Goal: Task Accomplishment & Management: Use online tool/utility

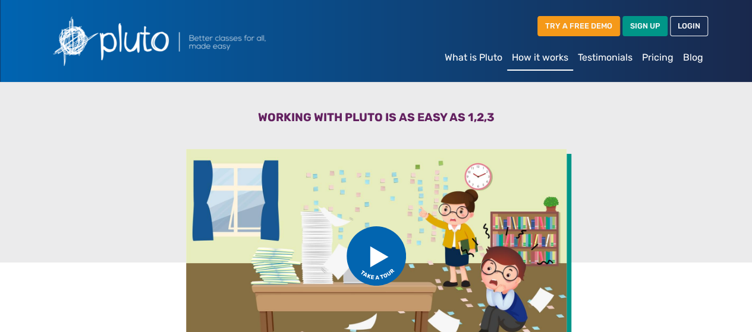
click at [474, 60] on link "What is Pluto" at bounding box center [473, 58] width 67 height 24
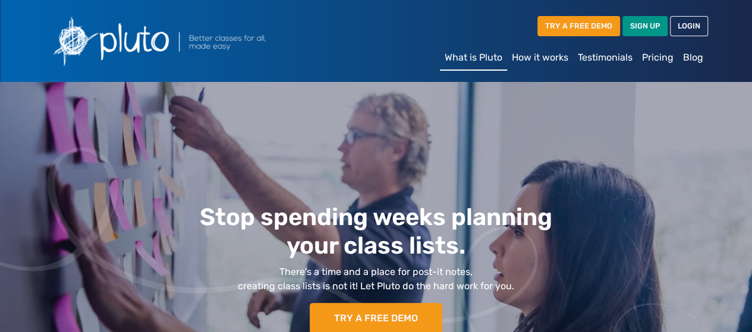
click at [471, 199] on div "Stop spending weeks planning your class lists. There’s a time and a place for p…" at bounding box center [376, 273] width 527 height 164
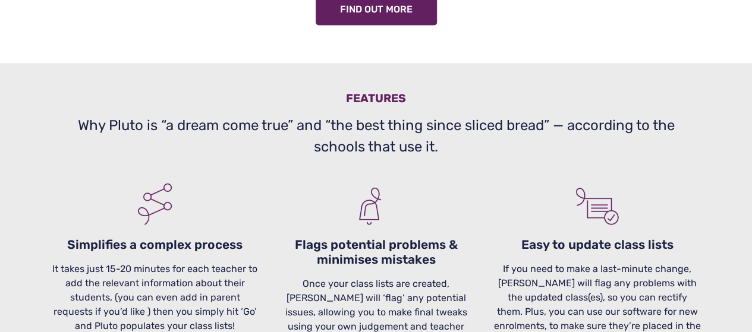
scroll to position [999, 0]
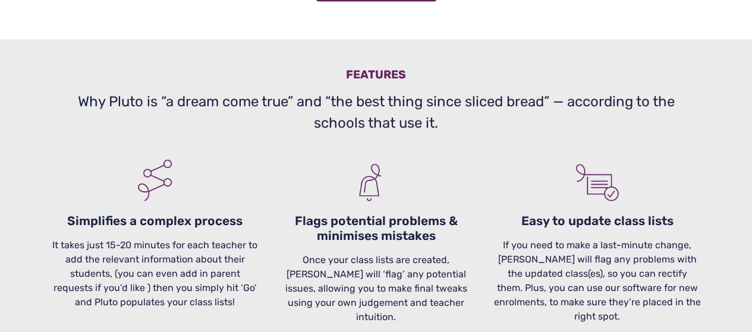
click at [282, 55] on div "Features Why Pluto is “a dream come true” and “the best thing since sliced brea…" at bounding box center [376, 302] width 678 height 527
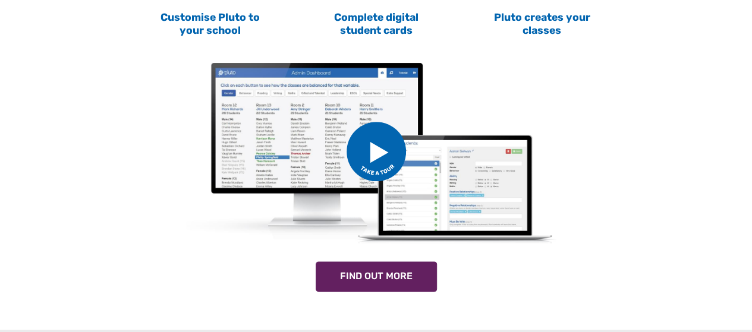
scroll to position [690, 0]
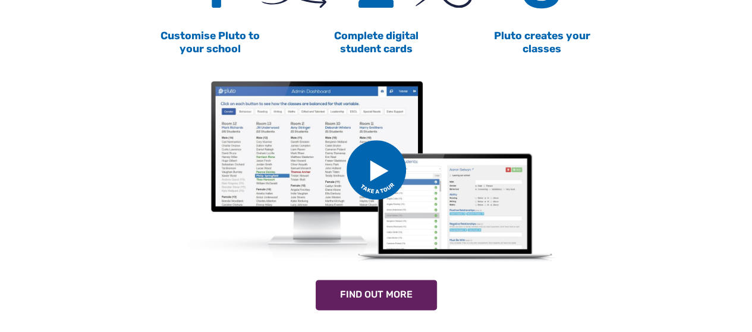
click at [373, 175] on img at bounding box center [376, 169] width 59 height 59
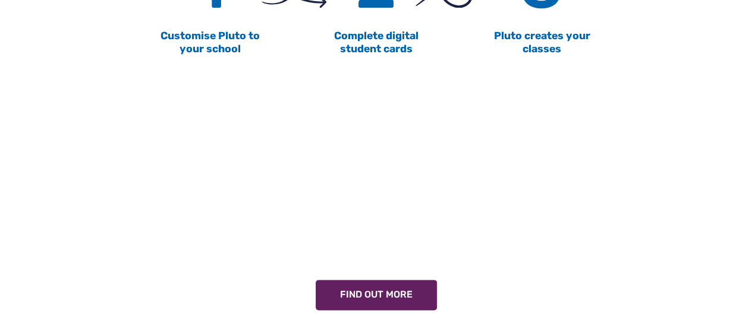
click at [638, 118] on div at bounding box center [376, 170] width 649 height 201
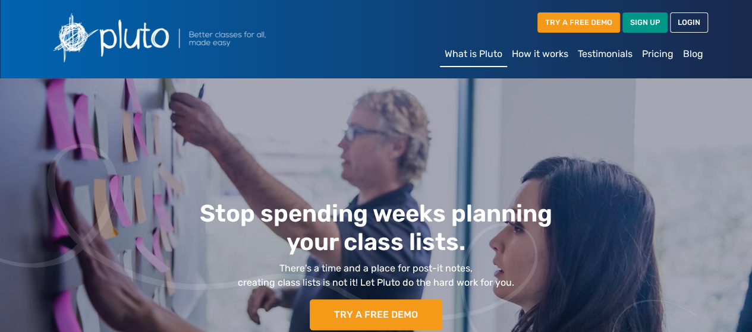
scroll to position [0, 0]
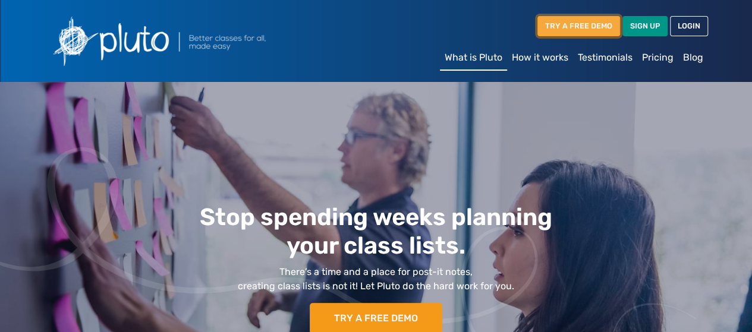
click at [574, 27] on link "TRY A FREE DEMO" at bounding box center [578, 26] width 83 height 20
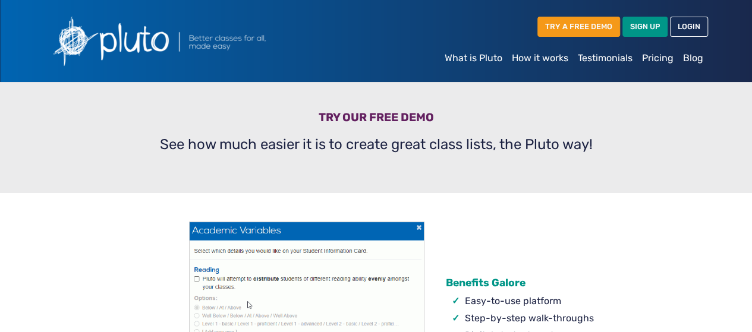
click at [665, 156] on div "Try our free demo See how much easier it is to create great class lists, the Pl…" at bounding box center [376, 137] width 678 height 111
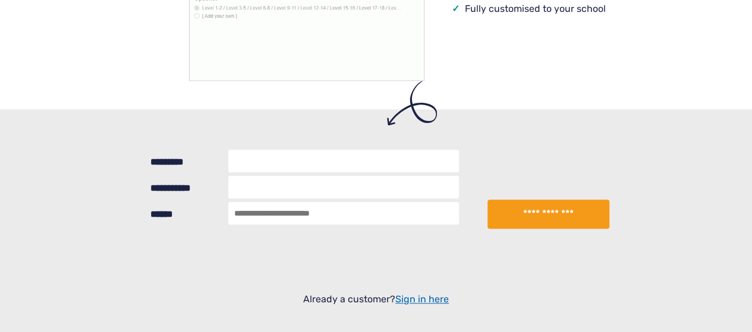
scroll to position [380, 0]
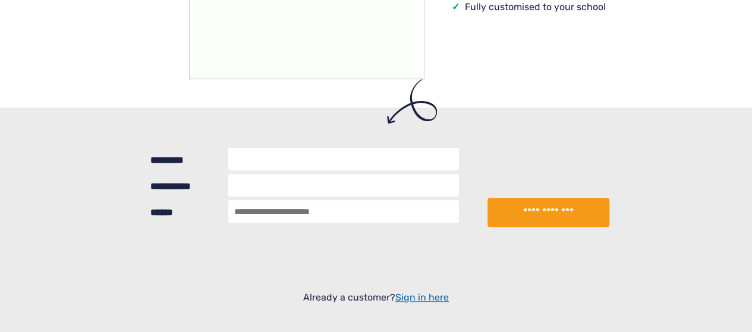
click at [342, 161] on input "*********" at bounding box center [343, 159] width 231 height 23
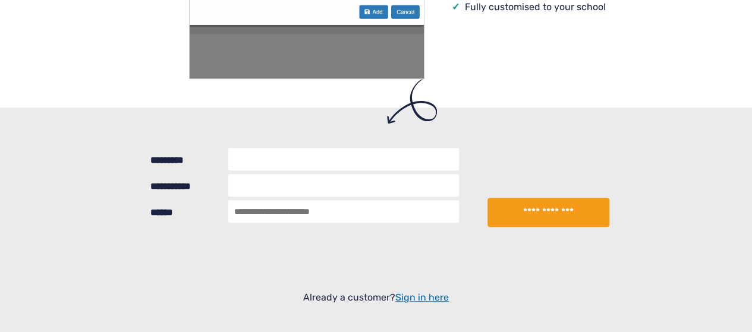
click at [342, 161] on input "*********" at bounding box center [343, 159] width 231 height 23
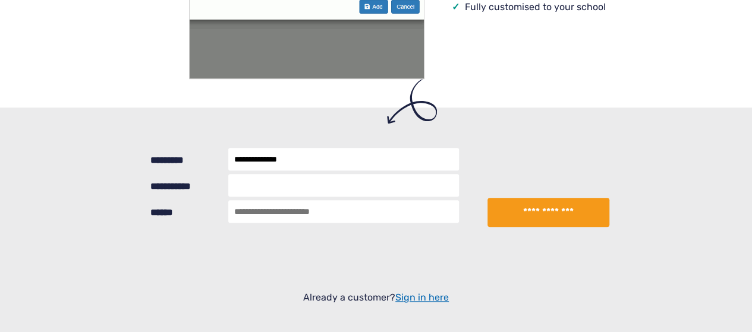
click at [281, 162] on input "**********" at bounding box center [343, 159] width 231 height 23
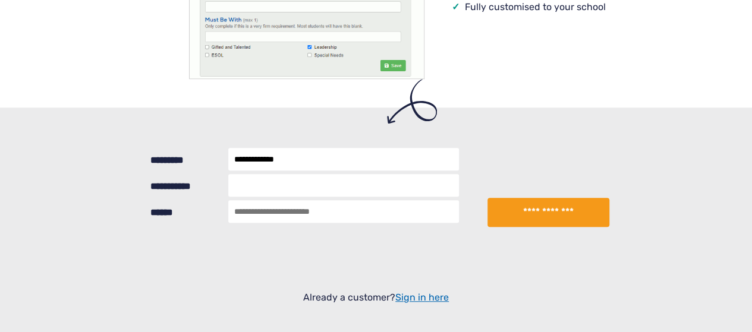
type input "**********"
click at [267, 186] on input "**********" at bounding box center [343, 185] width 231 height 23
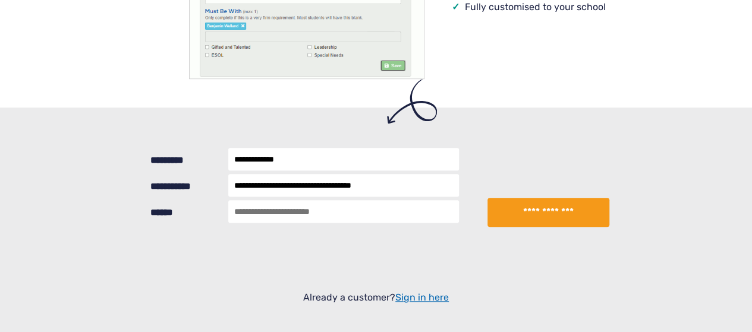
type input "**********"
click at [252, 217] on input "*" at bounding box center [343, 211] width 231 height 23
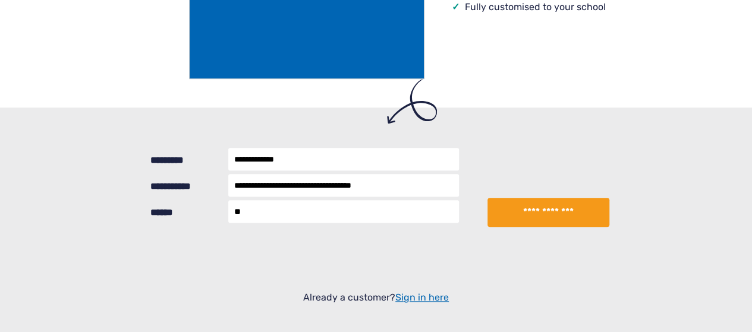
type input "**********"
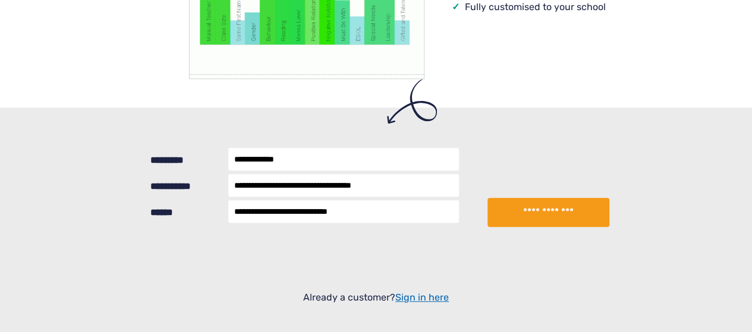
click at [557, 206] on button "**********" at bounding box center [547, 213] width 121 height 30
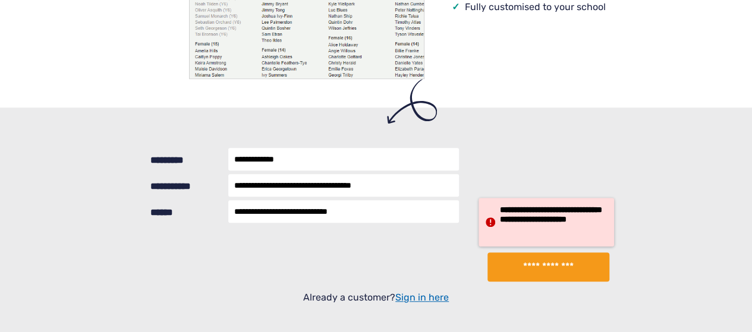
click at [556, 275] on button "**********" at bounding box center [547, 268] width 121 height 30
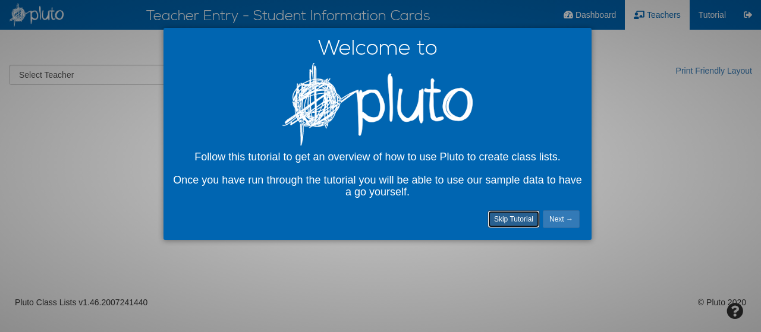
click at [514, 218] on link "Skip Tutorial" at bounding box center [513, 219] width 52 height 18
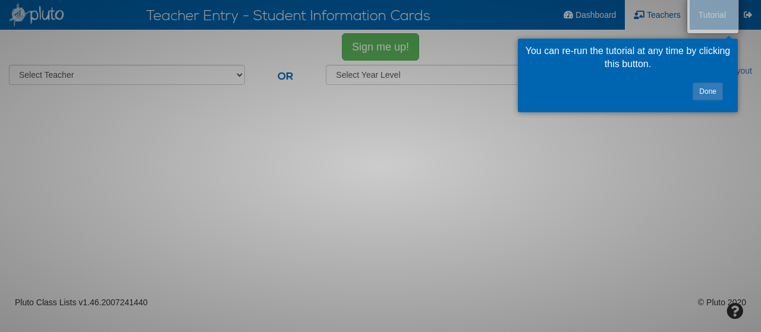
click at [652, 162] on div at bounding box center [380, 166] width 761 height 332
click at [712, 90] on link "Done" at bounding box center [708, 92] width 30 height 18
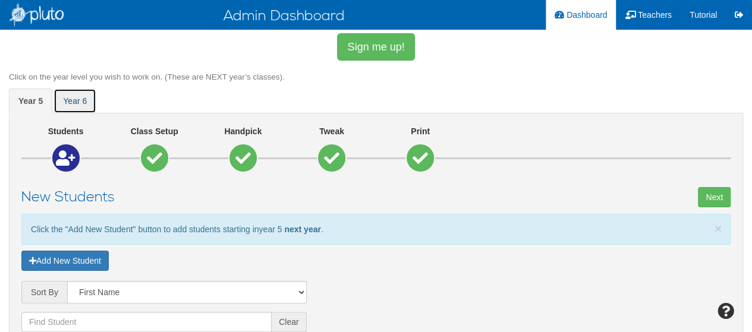
click at [67, 100] on span "year 6" at bounding box center [75, 101] width 24 height 10
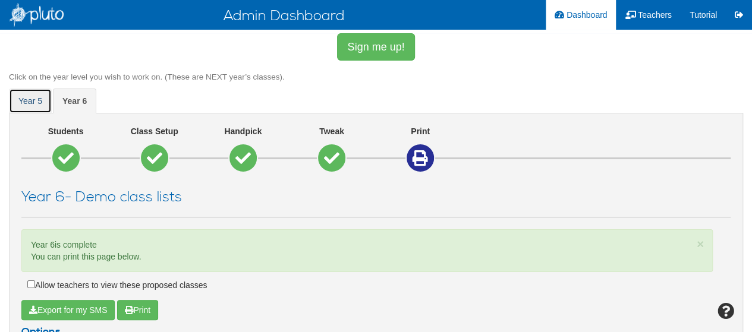
click at [11, 95] on link "year 5" at bounding box center [30, 101] width 43 height 25
click at [536, 229] on div "× Close year 5 is complete You can print this page below." at bounding box center [366, 250] width 691 height 43
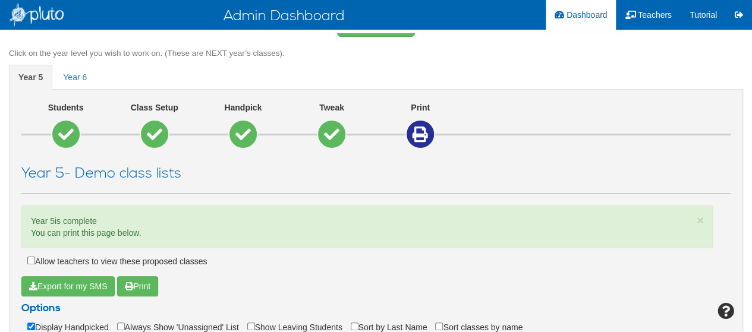
scroll to position [48, 0]
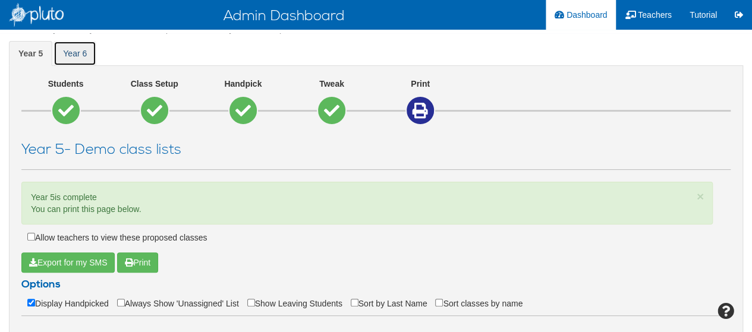
click at [79, 49] on span "year 6" at bounding box center [75, 54] width 24 height 10
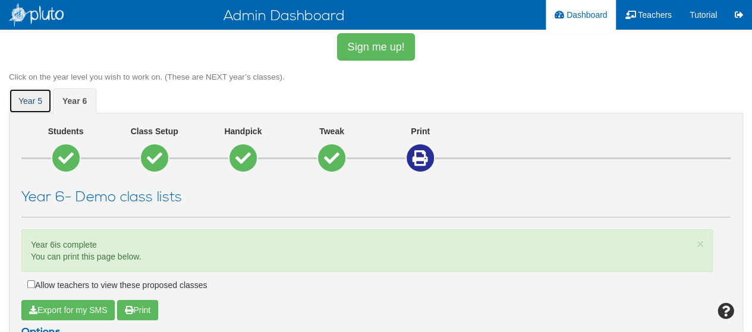
click at [19, 95] on link "year 5" at bounding box center [30, 101] width 43 height 25
click at [66, 153] on icon at bounding box center [65, 157] width 15 height 15
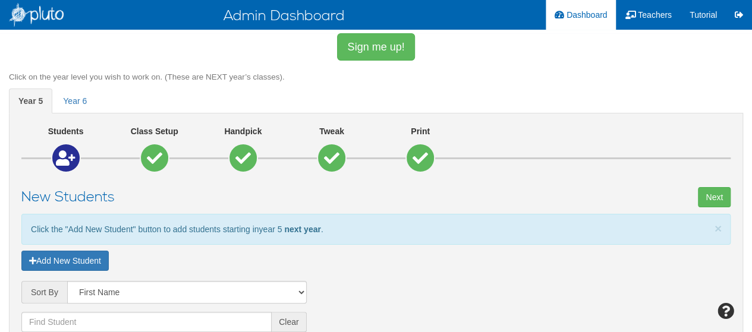
click at [550, 178] on div "Students Class Setup Handpick Tweak Print" at bounding box center [375, 154] width 727 height 58
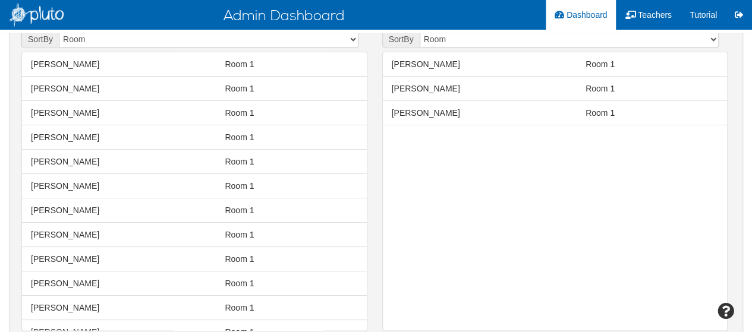
scroll to position [594, 0]
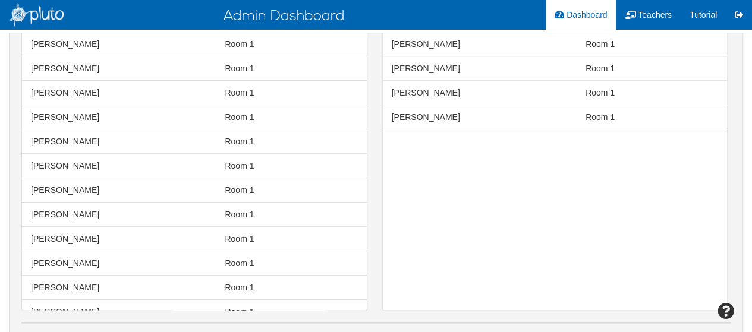
click at [208, 56] on li "Marc, Anthony Anthony Marc Room 1" at bounding box center [194, 68] width 345 height 25
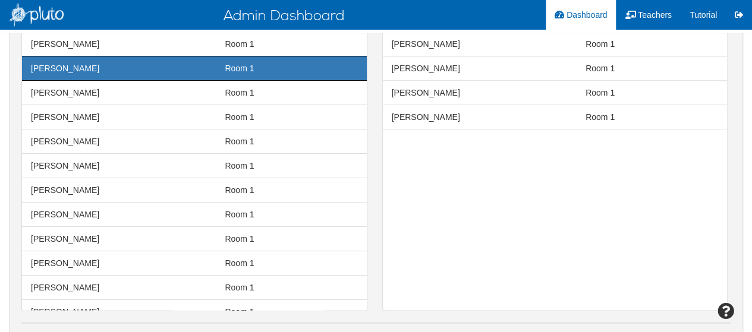
click at [238, 89] on span "Room 1" at bounding box center [291, 93] width 139 height 12
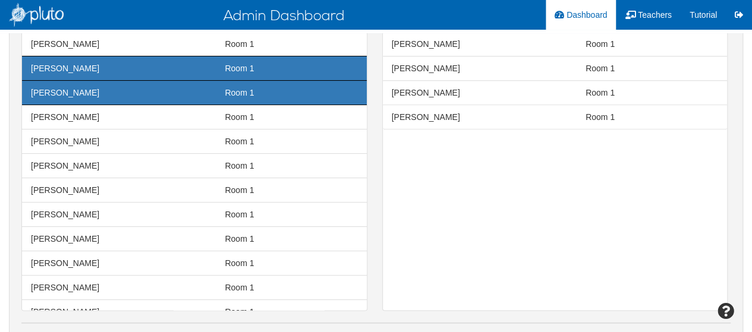
click at [238, 105] on li "Stone, Brendan Brendan Stone Room 1" at bounding box center [194, 117] width 345 height 25
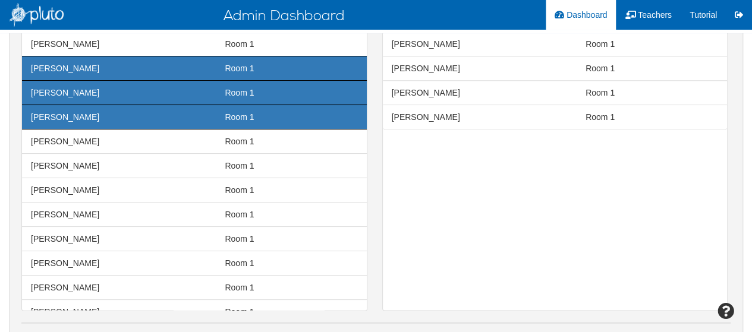
click at [254, 141] on span "Room 1" at bounding box center [291, 142] width 139 height 12
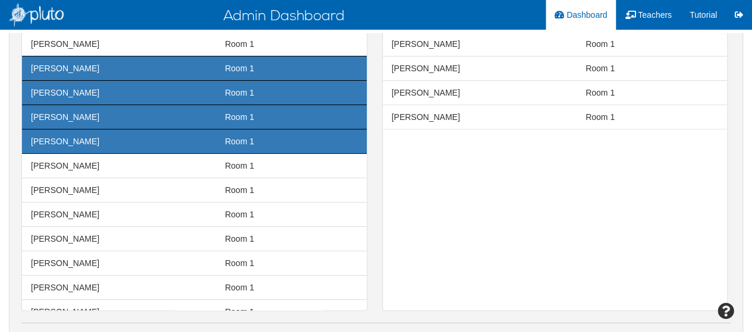
click at [255, 161] on span "Room 1" at bounding box center [291, 166] width 139 height 12
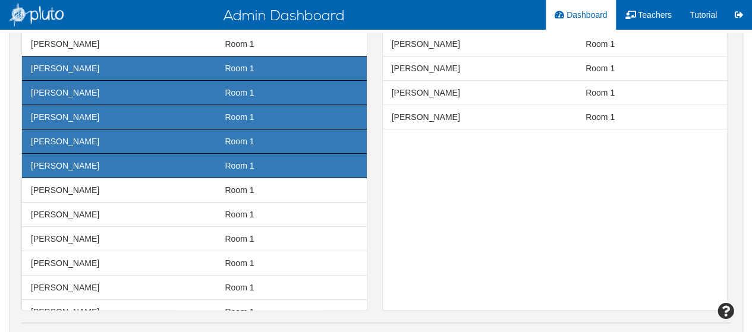
click at [277, 211] on span "Room 1" at bounding box center [291, 215] width 139 height 12
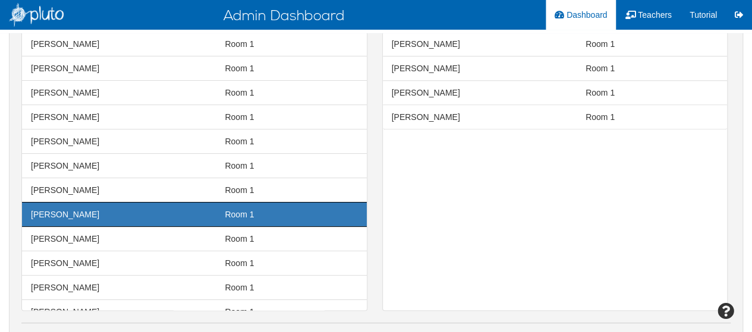
drag, startPoint x: 277, startPoint y: 211, endPoint x: 552, endPoint y: 200, distance: 274.9
click at [552, 200] on div "Adjust Students' year level × Close Drag and drop students to change their year…" at bounding box center [375, 108] width 727 height 429
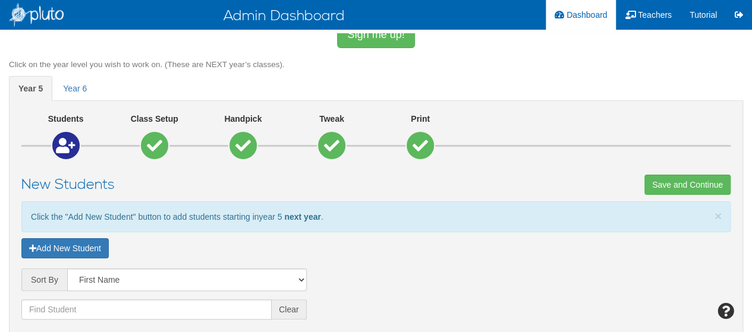
scroll to position [12, 0]
click at [59, 149] on icon at bounding box center [66, 146] width 20 height 15
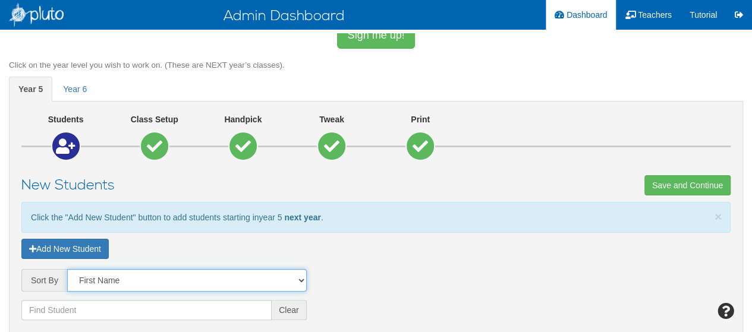
click at [78, 281] on select "First Name Last Name" at bounding box center [187, 280] width 240 height 23
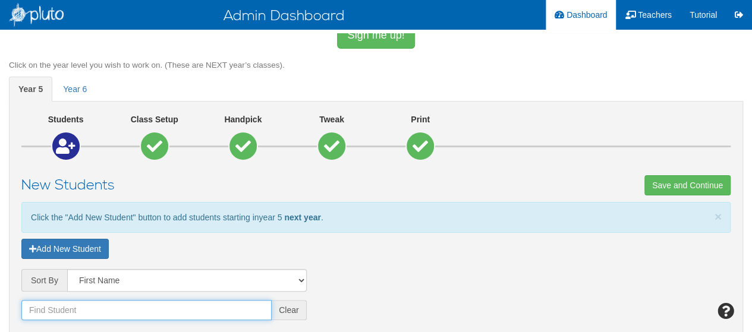
click at [33, 312] on input "text" at bounding box center [146, 310] width 250 height 20
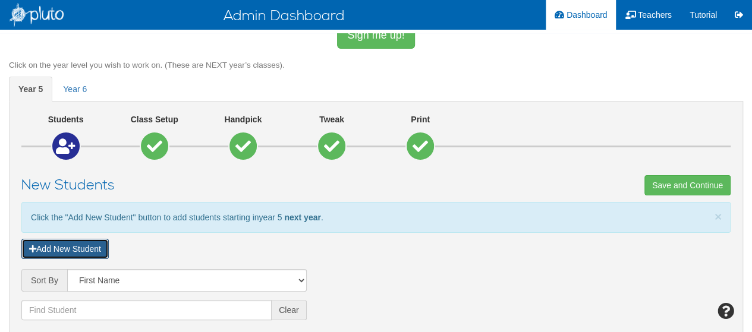
click at [73, 250] on button "Add New Student" at bounding box center [64, 249] width 87 height 20
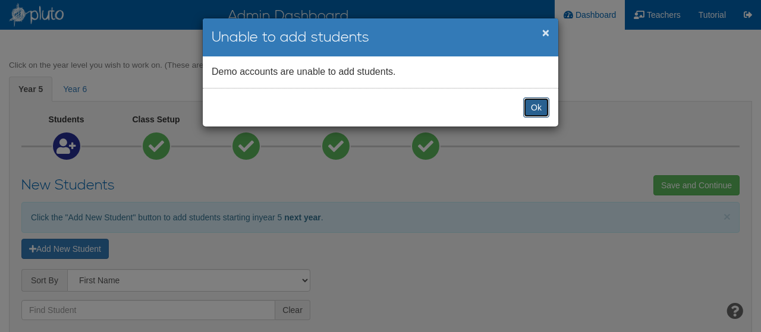
click at [533, 109] on button "Ok" at bounding box center [536, 107] width 26 height 20
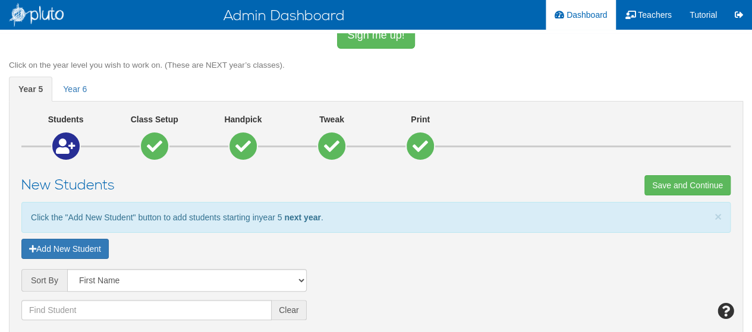
click at [477, 251] on div "Add New Student" at bounding box center [375, 249] width 709 height 20
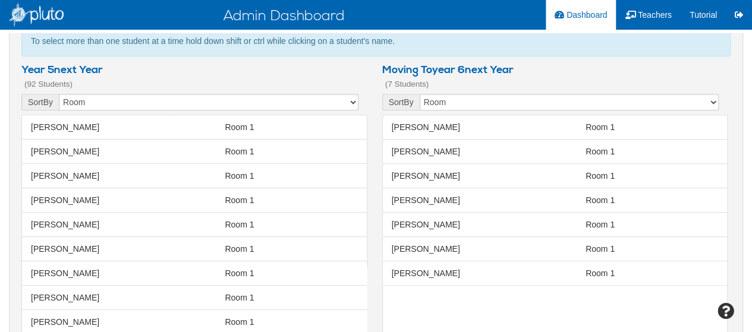
scroll to position [244, 0]
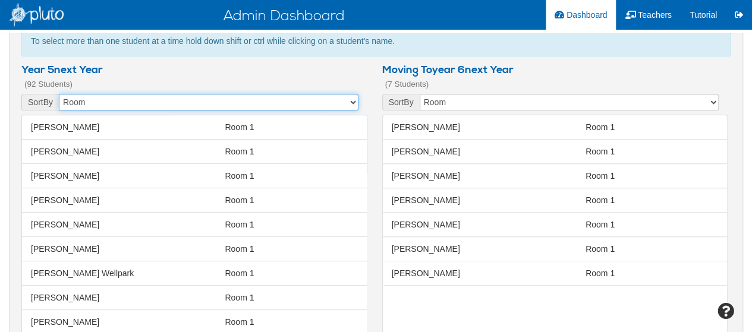
click at [352, 103] on select "First Name Last Name room Age" at bounding box center [208, 102] width 299 height 17
click at [59, 94] on select "First Name Last Name room Age" at bounding box center [208, 102] width 299 height 17
click at [350, 99] on select "First Name Last Name room Age" at bounding box center [208, 102] width 299 height 17
select select "object:4594"
click at [59, 94] on select "First Name Last Name room Age" at bounding box center [208, 102] width 299 height 17
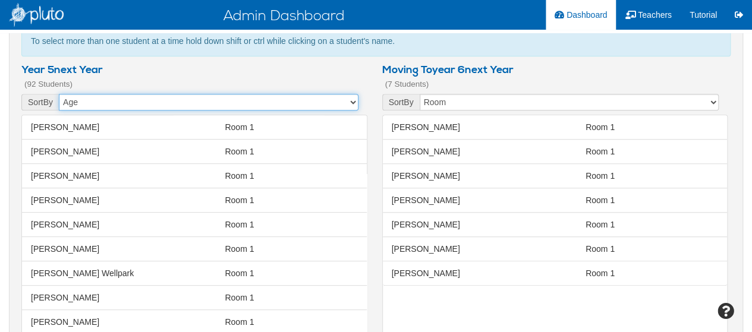
scroll to position [0, 0]
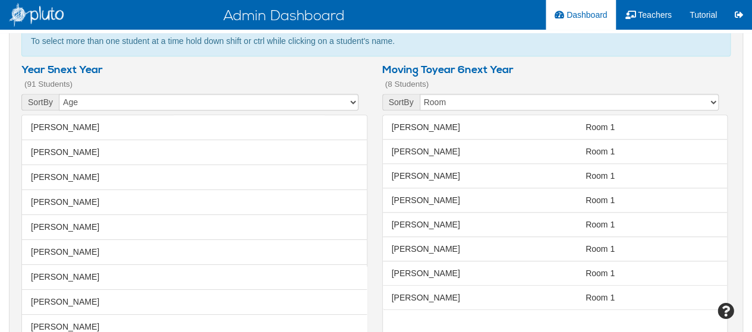
drag, startPoint x: 263, startPoint y: 265, endPoint x: 628, endPoint y: 290, distance: 365.3
drag, startPoint x: 628, startPoint y: 290, endPoint x: 193, endPoint y: 203, distance: 443.1
click at [193, 203] on span "Rivers, Tina Tina Rivers" at bounding box center [194, 202] width 333 height 12
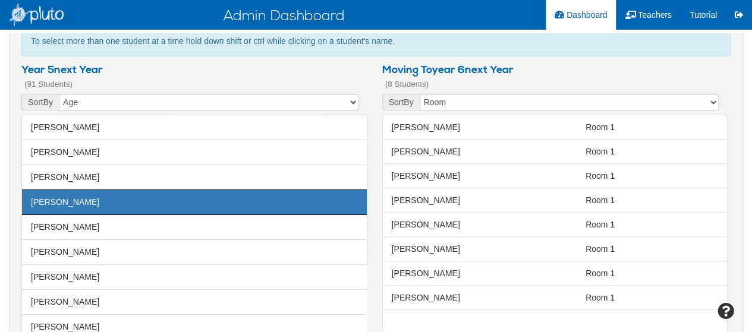
click at [257, 280] on li "Torby, Shannon Shannon Torby Room 1" at bounding box center [194, 278] width 345 height 26
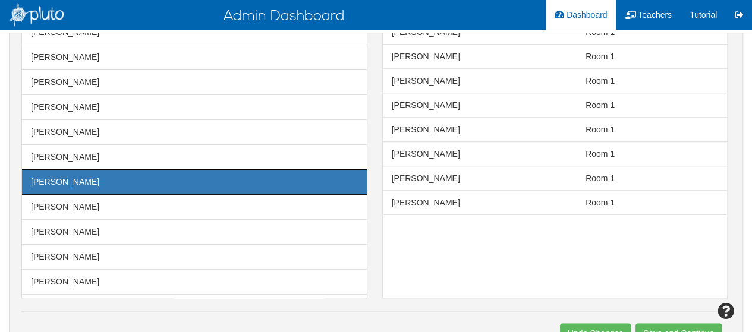
scroll to position [315, 0]
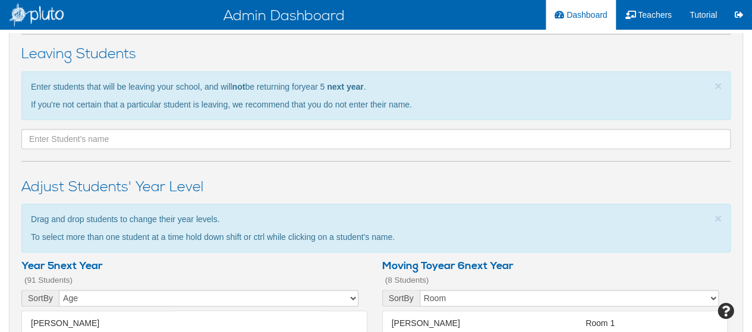
click at [221, 180] on h3 "Adjust Students' year level" at bounding box center [375, 187] width 709 height 15
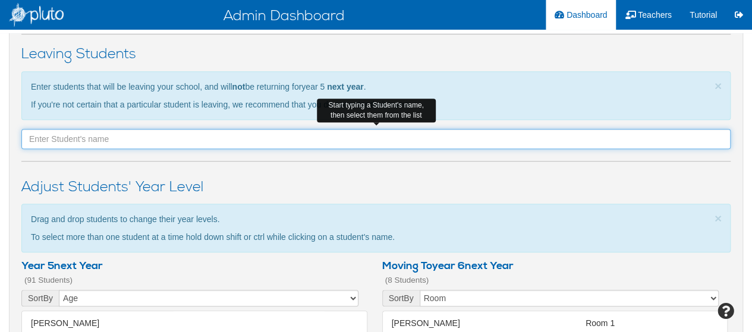
click at [176, 138] on input "text" at bounding box center [375, 139] width 709 height 20
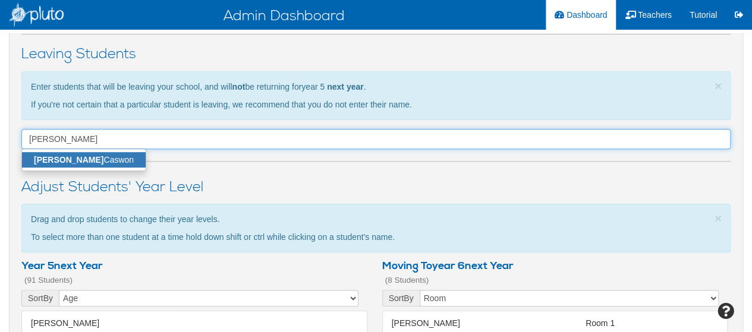
type input "Renee"
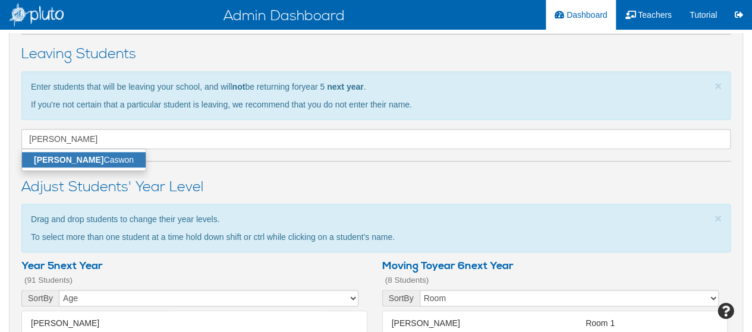
click at [85, 155] on link "Renee Caswon" at bounding box center [84, 159] width 124 height 15
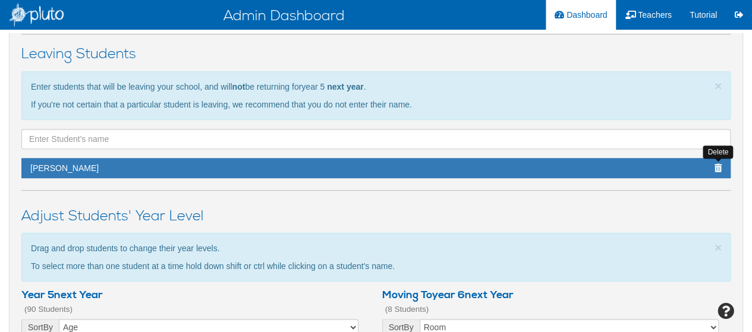
click at [719, 164] on icon at bounding box center [718, 168] width 7 height 8
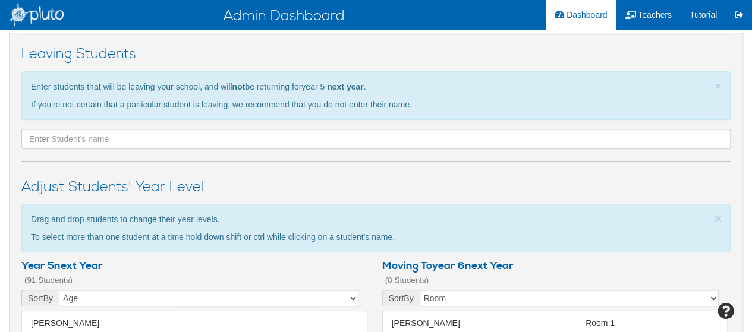
click at [509, 231] on p "To select more than one student at a time hold down shift or ctrl while clickin…" at bounding box center [370, 237] width 678 height 12
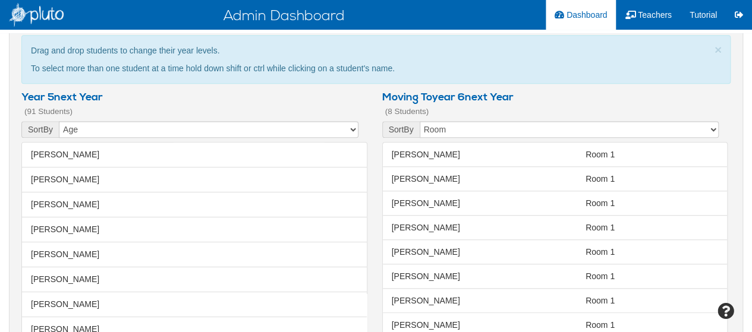
scroll to position [482, 0]
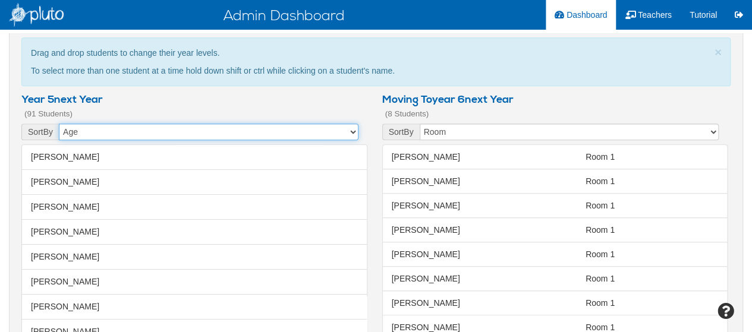
click at [346, 133] on select "First Name Last Name room Age" at bounding box center [208, 132] width 299 height 17
select select "object:4591"
click at [59, 124] on select "First Name Last Name room Age" at bounding box center [208, 132] width 299 height 17
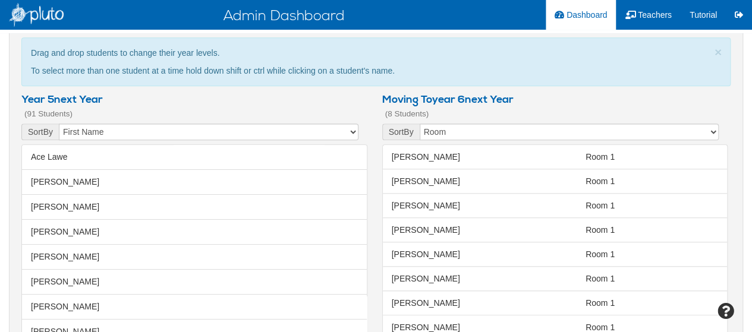
click at [172, 253] on span "Willows, Angie Angie Willows" at bounding box center [194, 257] width 333 height 12
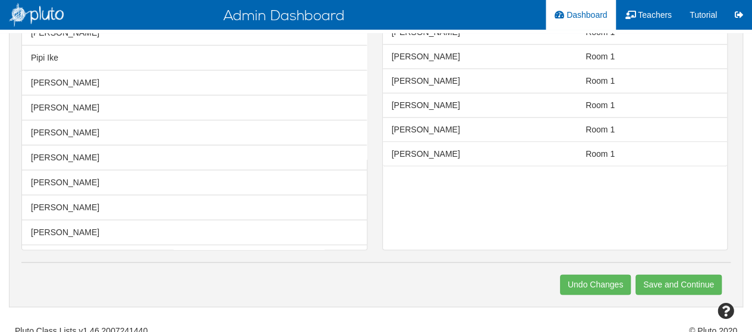
scroll to position [1868, 0]
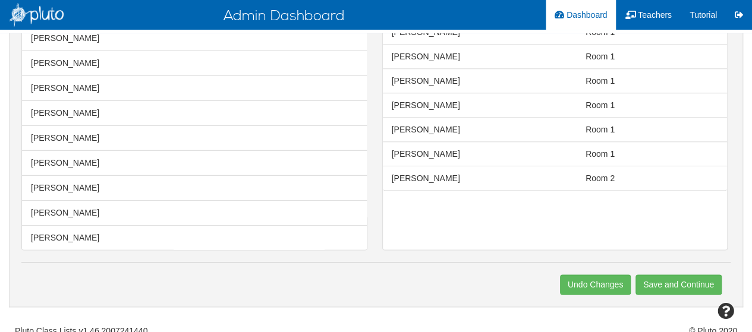
drag, startPoint x: 154, startPoint y: 153, endPoint x: 253, endPoint y: 183, distance: 103.6
drag, startPoint x: 253, startPoint y: 183, endPoint x: 55, endPoint y: 118, distance: 208.7
click at [55, 150] on li "Naylor, Shannon Shannon Naylor Room 7" at bounding box center [194, 163] width 345 height 26
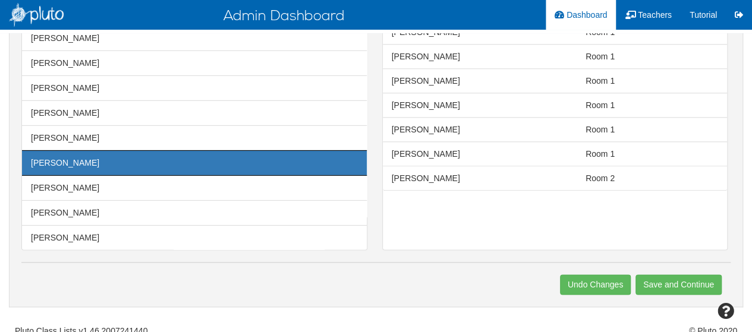
drag, startPoint x: 55, startPoint y: 118, endPoint x: 536, endPoint y: 170, distance: 483.7
click at [536, 170] on div "Adjust Students' year level × Close Drag and drop students to change their year…" at bounding box center [375, 48] width 727 height 429
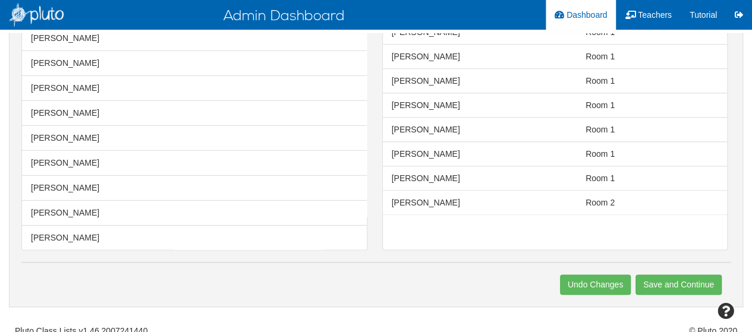
click at [69, 244] on span at bounding box center [83, 244] width 111 height 1
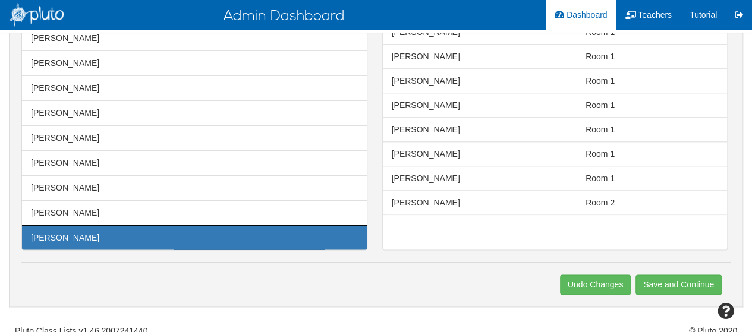
drag, startPoint x: 453, startPoint y: 217, endPoint x: 549, endPoint y: 220, distance: 95.8
drag, startPoint x: 549, startPoint y: 220, endPoint x: 73, endPoint y: 226, distance: 476.2
click at [73, 258] on span "Tyson Waverley" at bounding box center [65, 263] width 68 height 10
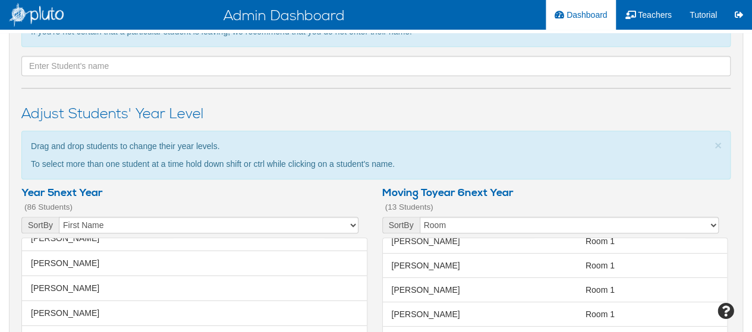
scroll to position [679, 0]
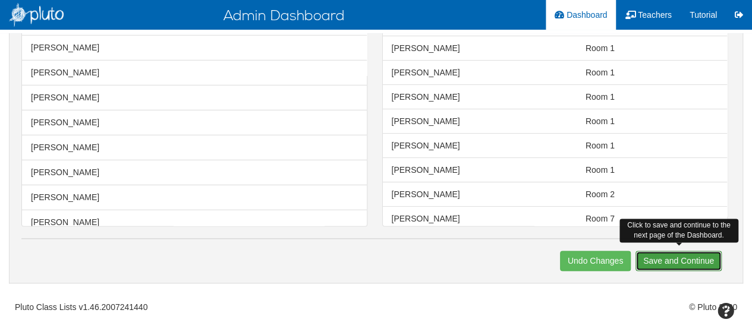
click at [669, 256] on span "Save and Continue" at bounding box center [678, 261] width 71 height 10
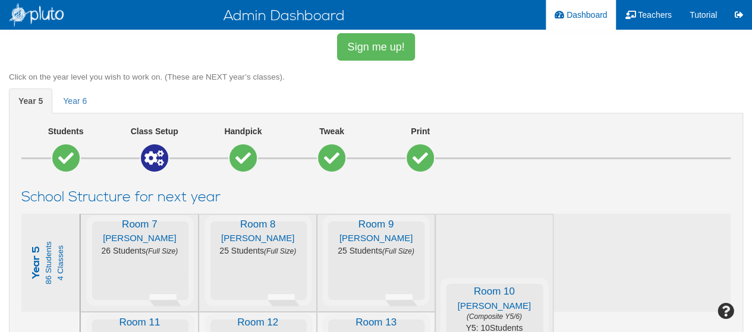
click at [592, 137] on div "Students Class Setup Handpick Tweak Print" at bounding box center [375, 149] width 727 height 49
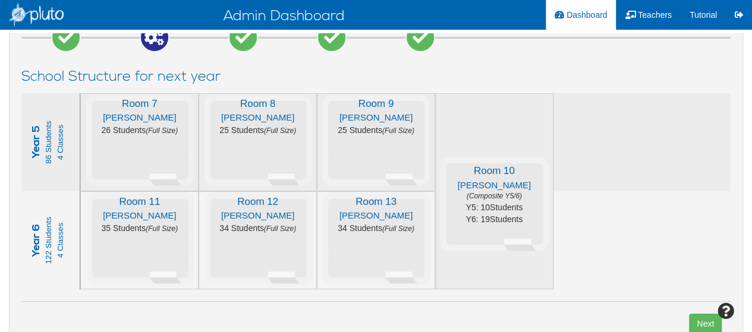
scroll to position [143, 0]
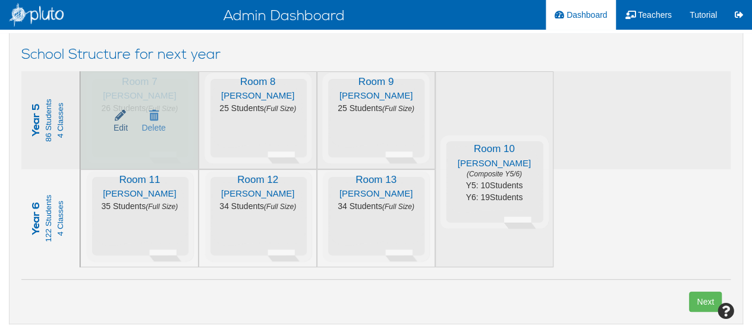
click at [120, 118] on icon at bounding box center [120, 115] width 11 height 8
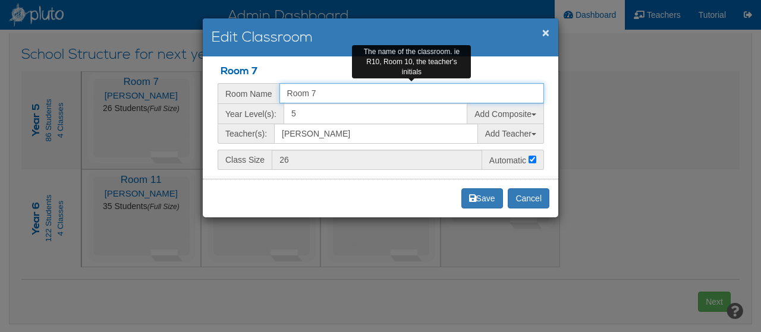
click at [316, 93] on input "Room 7" at bounding box center [411, 93] width 265 height 20
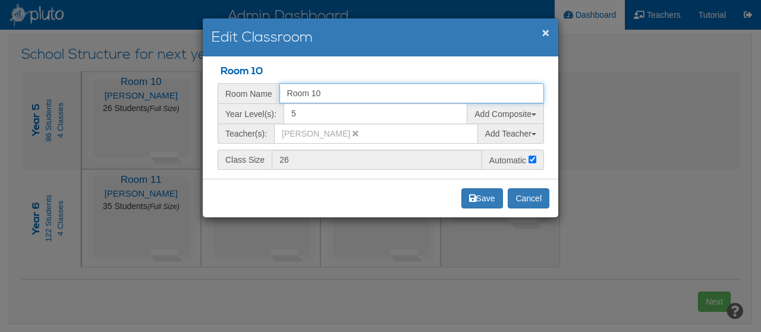
type input "Room 10"
click at [353, 134] on icon at bounding box center [356, 134] width 6 height 8
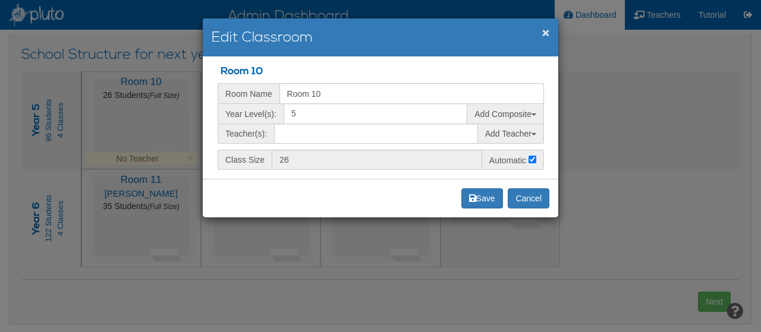
click at [289, 133] on span at bounding box center [376, 134] width 204 height 20
click at [502, 136] on span "Add Teacher" at bounding box center [510, 134] width 51 height 10
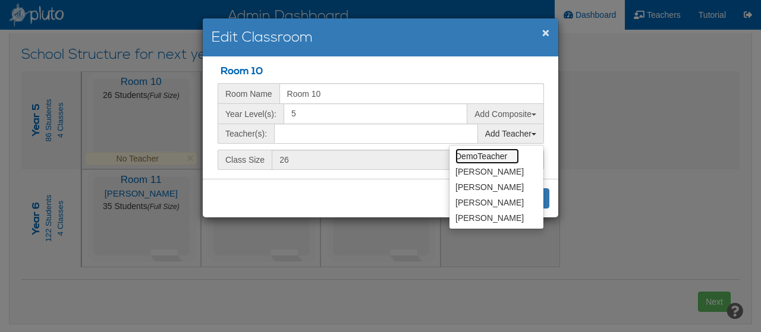
click at [487, 154] on link "DemoTeacher" at bounding box center [487, 156] width 64 height 15
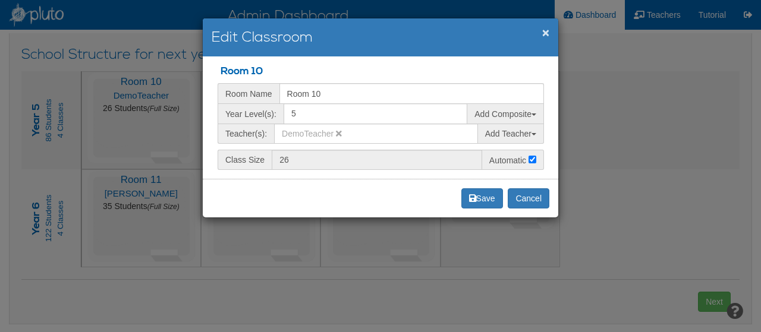
click at [328, 131] on div "DemoTeacher" at bounding box center [312, 134] width 60 height 10
click at [511, 138] on span "Add Teacher" at bounding box center [510, 134] width 51 height 10
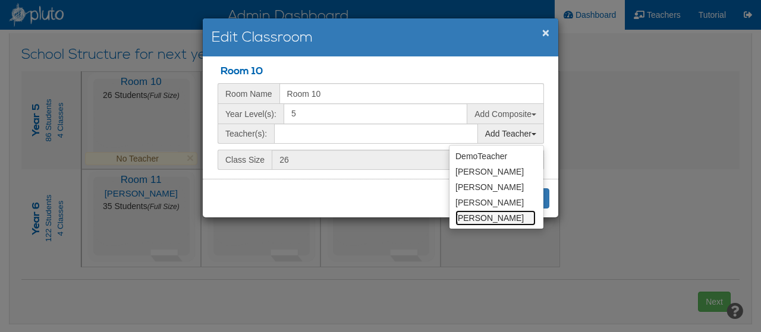
click at [504, 221] on link "Tom Stanley" at bounding box center [495, 217] width 80 height 15
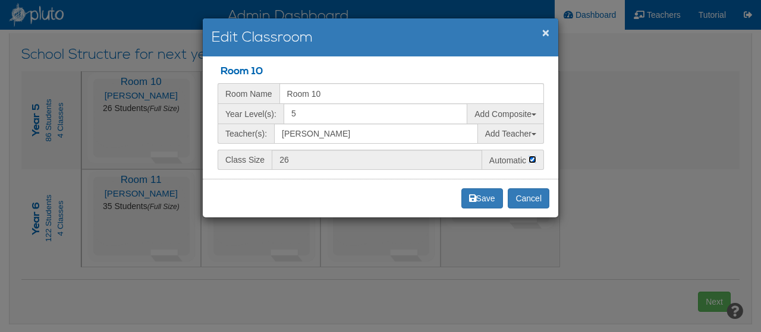
click at [533, 160] on input "Automatic" at bounding box center [532, 160] width 8 height 8
checkbox input "false"
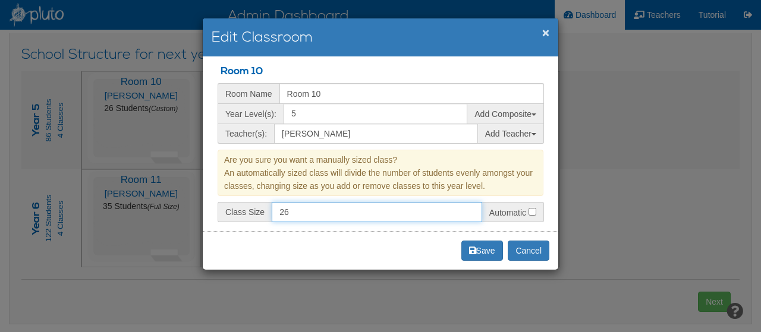
click at [300, 210] on input "26" at bounding box center [377, 212] width 210 height 20
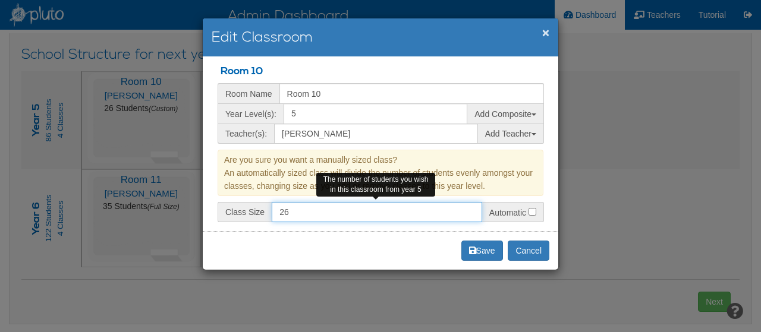
type input "2"
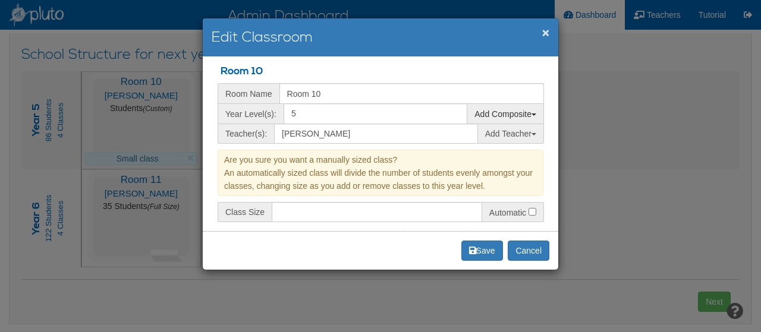
click at [534, 115] on span at bounding box center [533, 115] width 5 height 2
click at [467, 133] on link "Y6" at bounding box center [466, 135] width 22 height 15
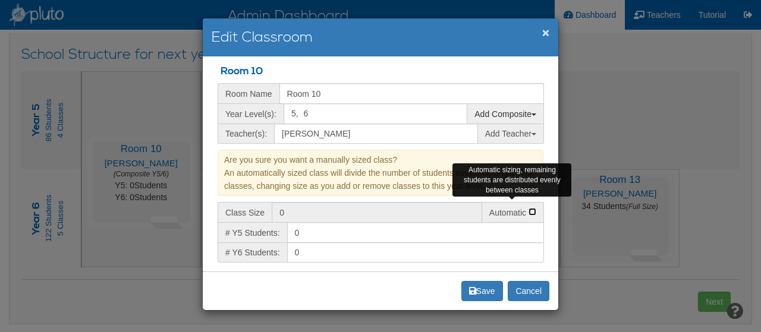
click at [534, 209] on input "Automatic" at bounding box center [532, 212] width 8 height 8
checkbox input "true"
type input "26"
type input "52"
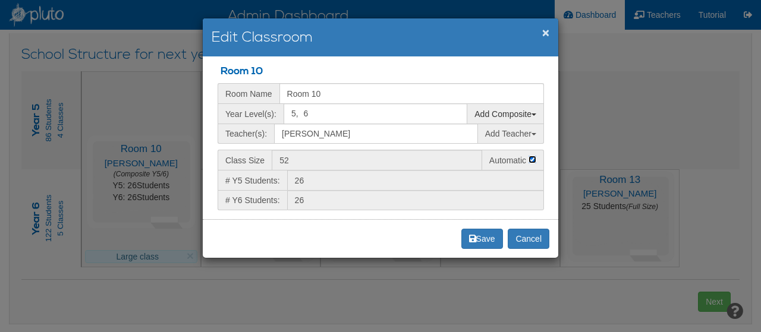
click at [533, 161] on input "Automatic" at bounding box center [532, 160] width 8 height 8
checkbox input "false"
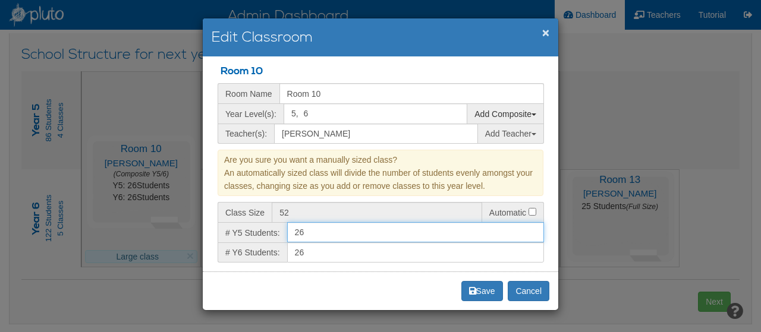
click at [315, 232] on input "26" at bounding box center [415, 232] width 257 height 20
type input "2"
type input "28"
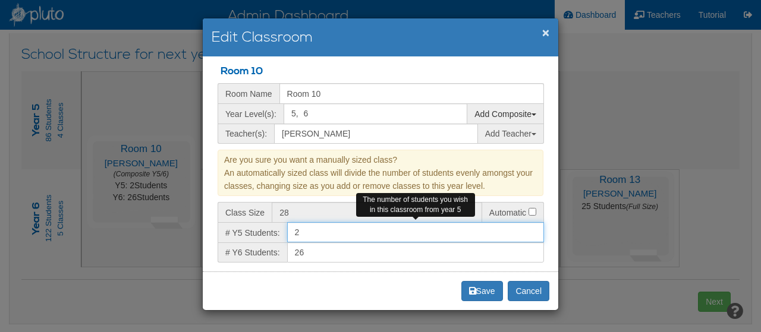
type input "24"
type input "50"
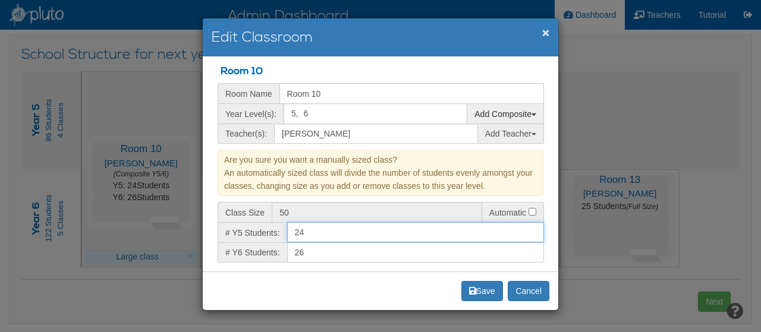
type input "24"
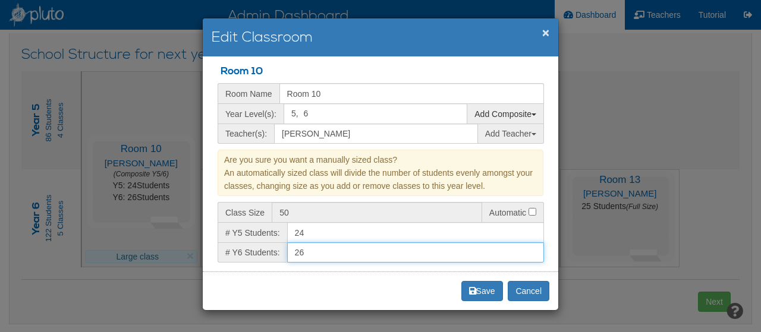
click at [306, 248] on input "26" at bounding box center [415, 253] width 257 height 20
type input "2"
type input "26"
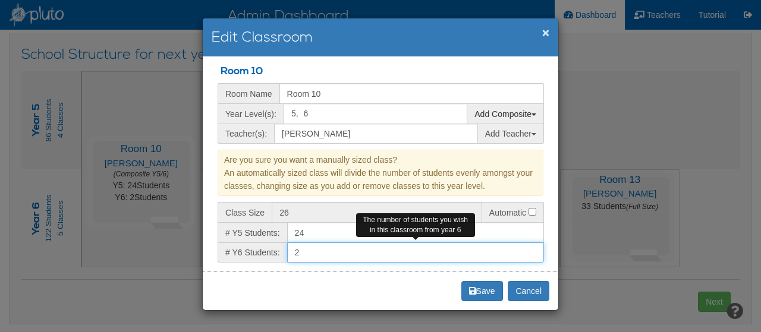
type input "23"
type input "47"
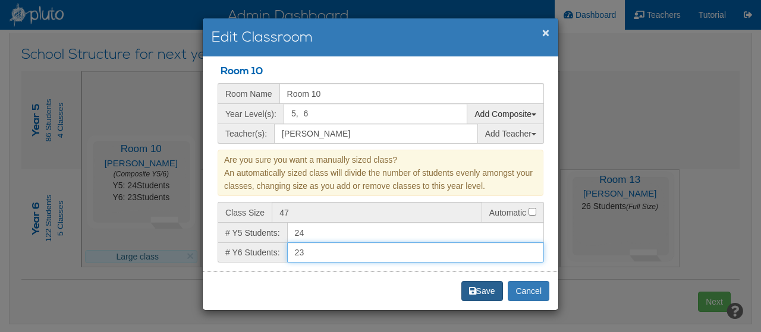
type input "23"
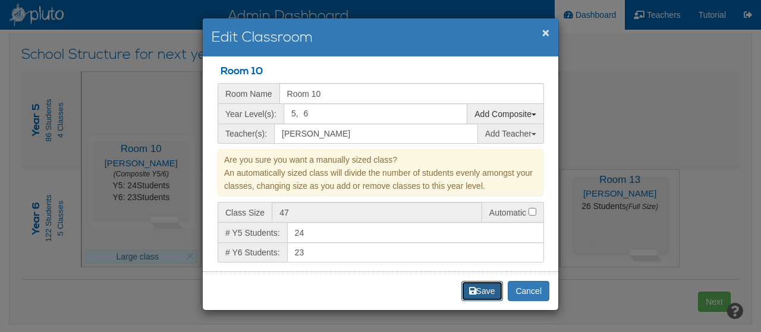
click at [478, 287] on button "Save" at bounding box center [482, 291] width 42 height 20
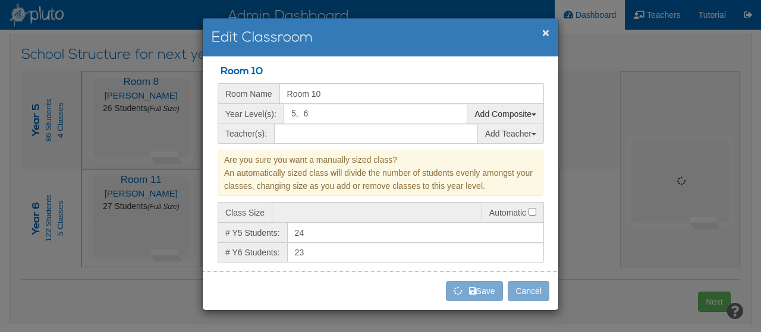
type input "47"
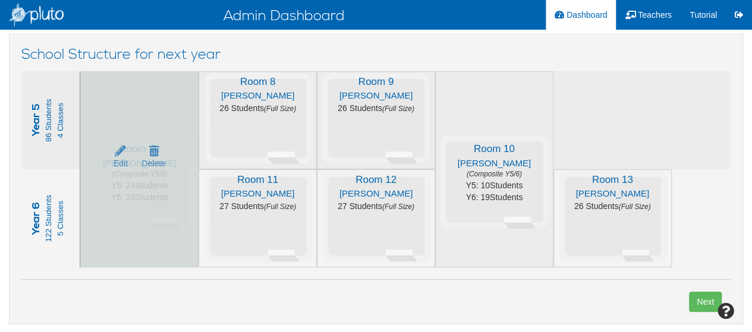
click at [166, 191] on div "Edit Delete" at bounding box center [139, 218] width 117 height 98
click at [118, 154] on icon at bounding box center [120, 151] width 11 height 8
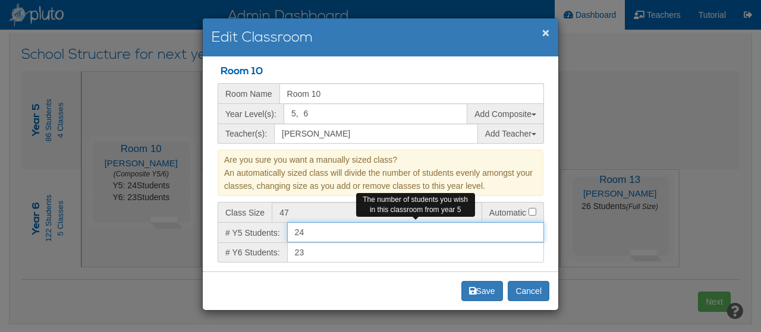
click at [323, 231] on input "24" at bounding box center [415, 232] width 257 height 20
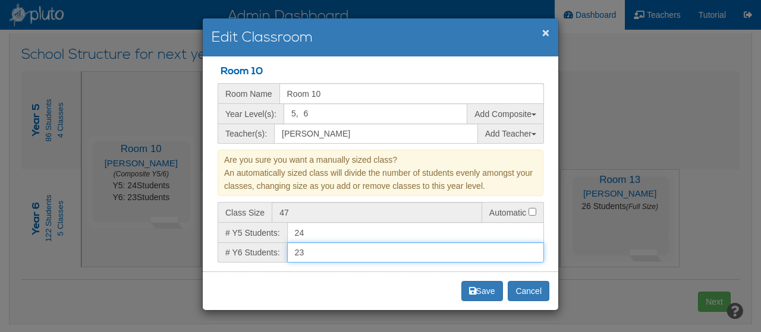
click at [332, 249] on input "23" at bounding box center [415, 253] width 257 height 20
type input "26"
type input "2"
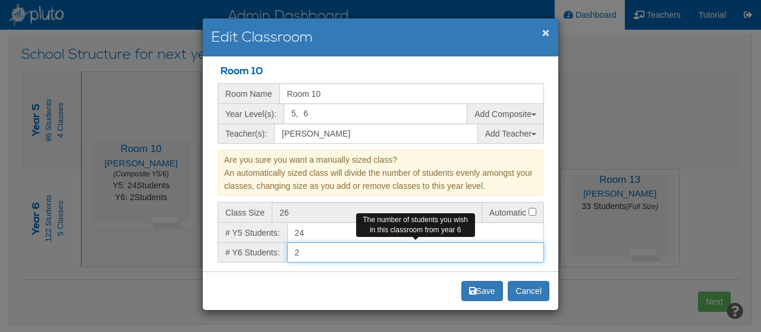
type input "24"
type input "0"
type input "25"
type input "01"
type input "24"
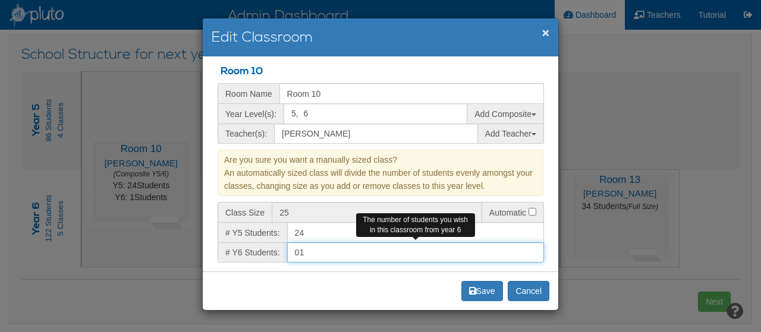
type input "0"
type input "25"
type input "1"
type input "35"
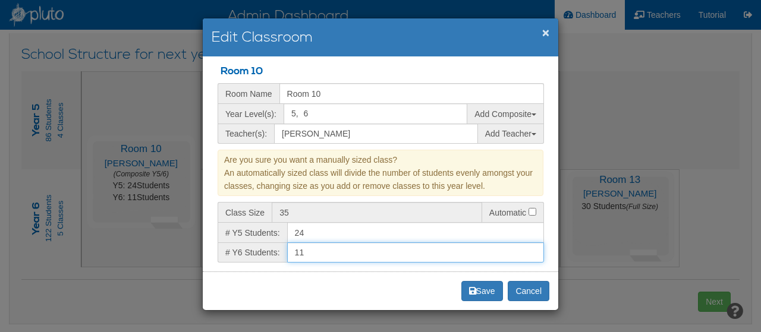
type input "11"
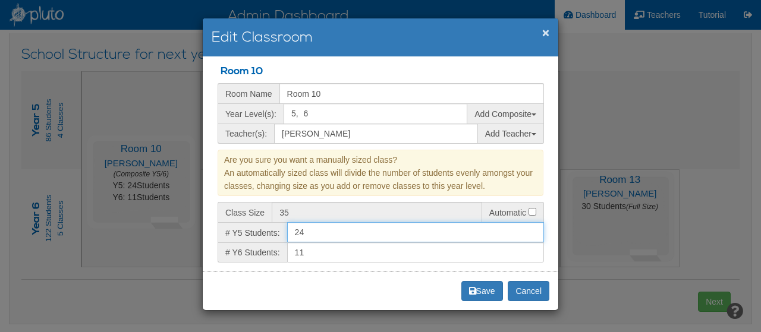
click at [301, 233] on input "24" at bounding box center [415, 232] width 257 height 20
type input "13"
type input "2"
type input "11"
type input "0"
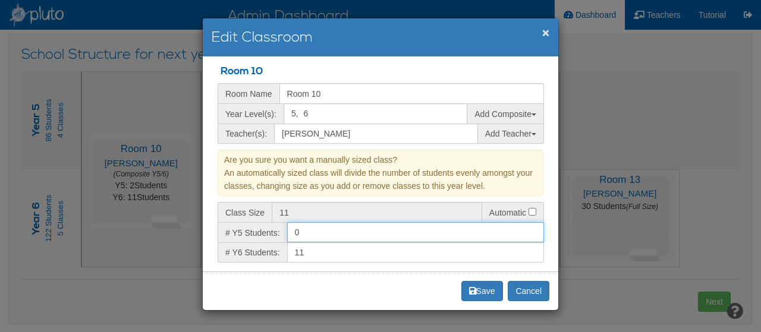
type input "12"
type input "01"
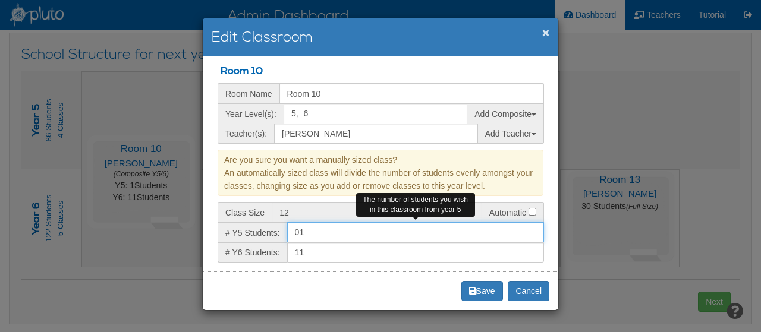
type input "24"
type input "013"
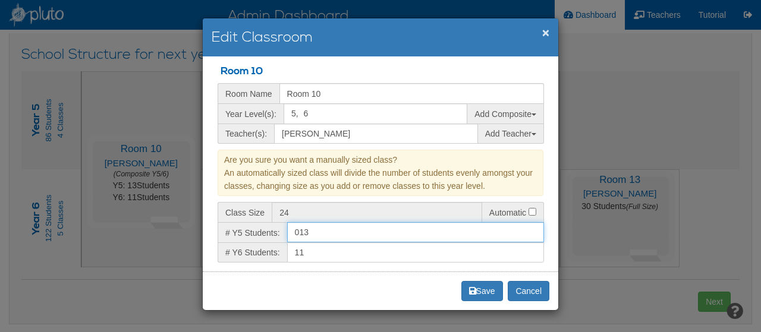
type input "12"
type input "01"
type input "11"
type input "0"
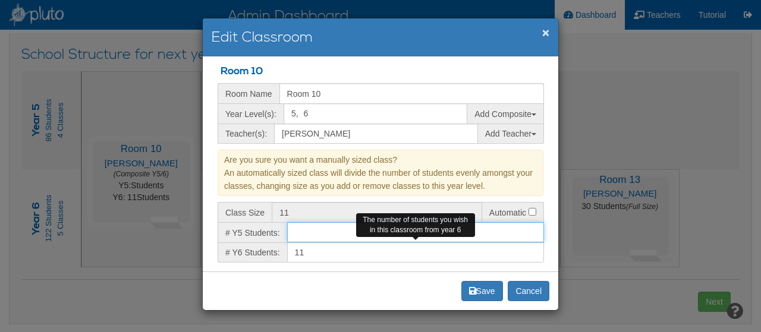
type input "12"
type input "1"
type input "24"
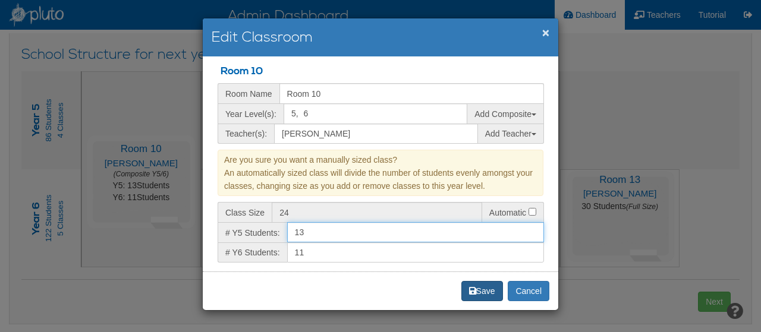
type input "13"
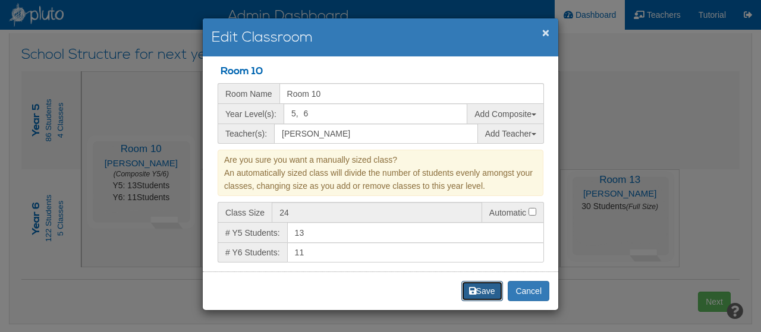
click at [474, 287] on button "Save" at bounding box center [482, 291] width 42 height 20
type input "24"
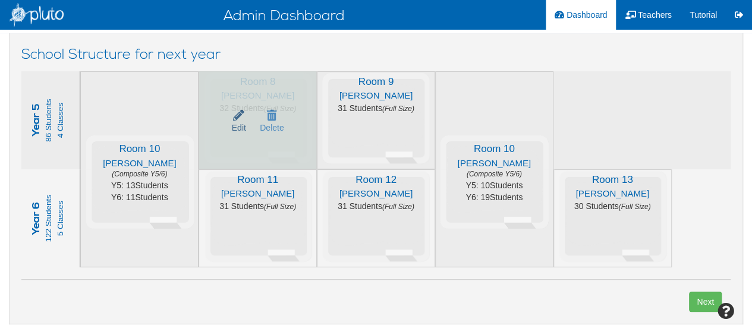
click at [232, 115] on link "Edit" at bounding box center [239, 122] width 14 height 24
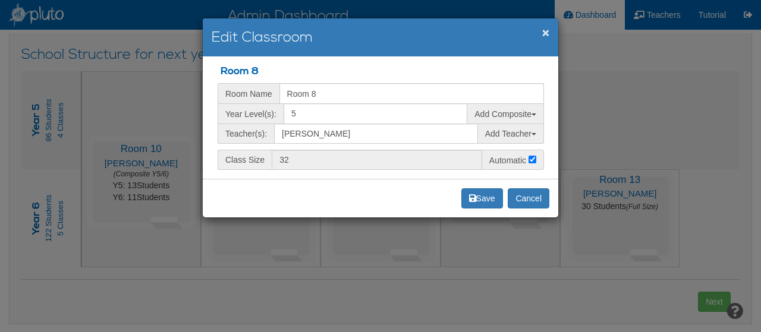
click at [317, 111] on span "5" at bounding box center [376, 113] width 184 height 20
click at [533, 158] on input "Automatic" at bounding box center [532, 160] width 8 height 8
checkbox input "false"
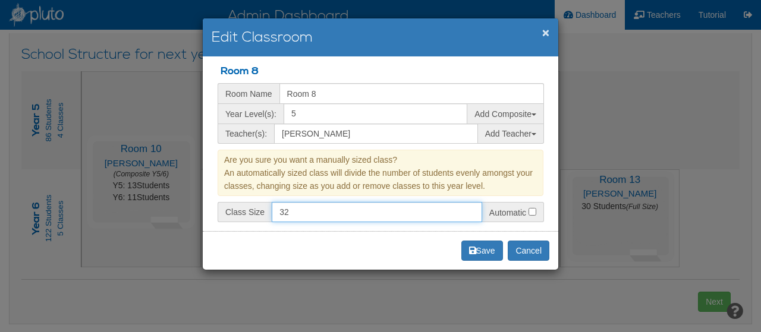
click at [288, 212] on input "32" at bounding box center [377, 212] width 210 height 20
type input "3"
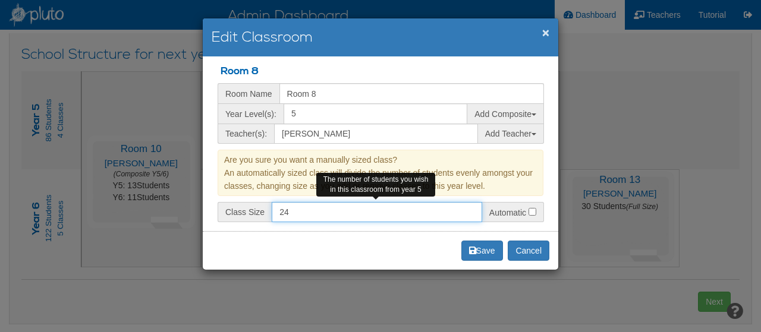
type input "24"
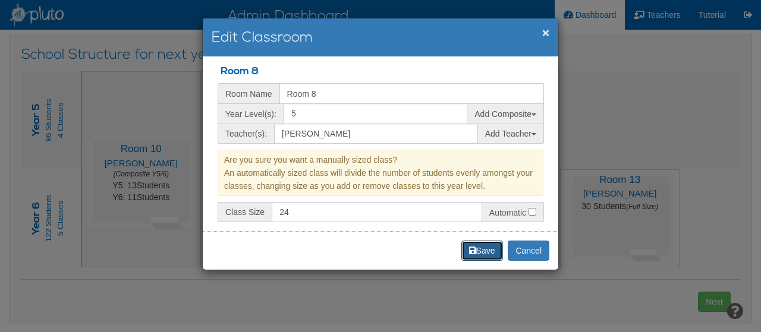
click at [473, 243] on button "Save" at bounding box center [482, 251] width 42 height 20
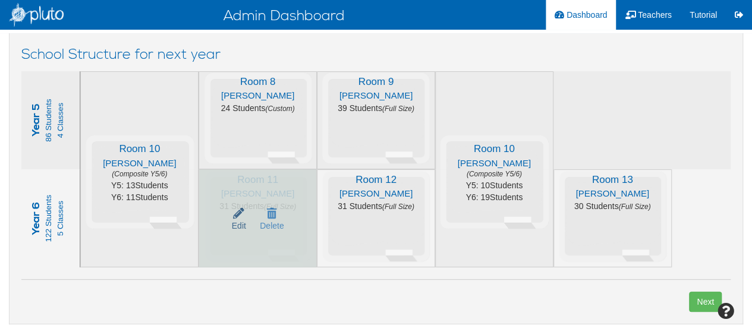
click at [233, 213] on icon at bounding box center [238, 213] width 11 height 8
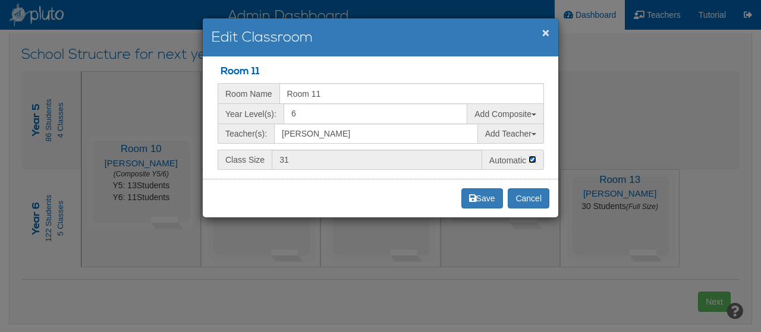
click at [533, 162] on input "Automatic" at bounding box center [532, 160] width 8 height 8
checkbox input "false"
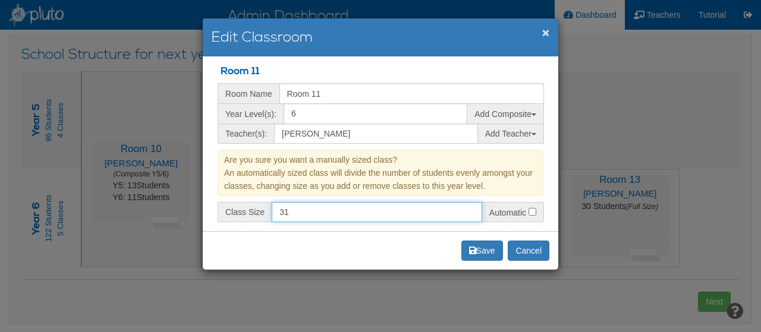
click at [287, 210] on input "31" at bounding box center [377, 212] width 210 height 20
type input "3"
type input "20"
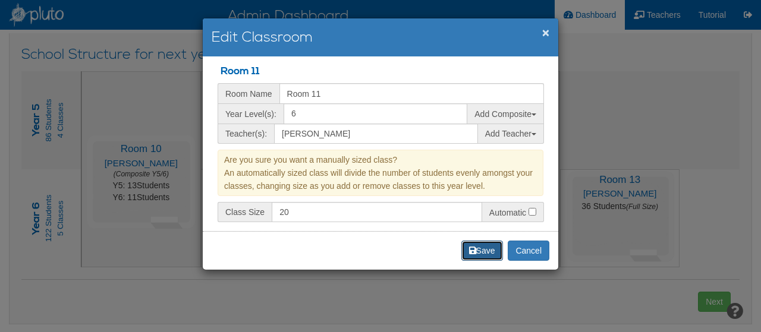
click at [486, 254] on button "Save" at bounding box center [482, 251] width 42 height 20
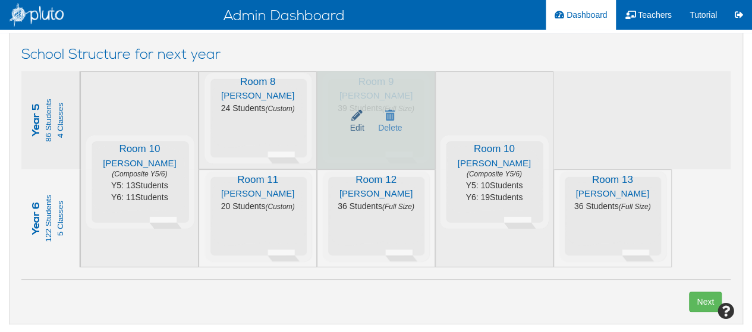
click at [353, 115] on icon at bounding box center [356, 115] width 11 height 8
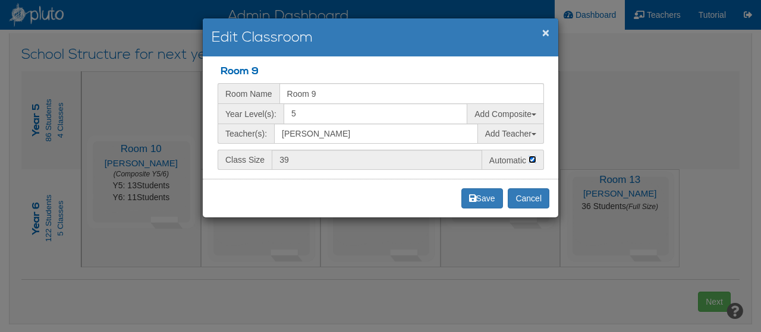
click at [529, 159] on input "Automatic" at bounding box center [532, 160] width 8 height 8
checkbox input "false"
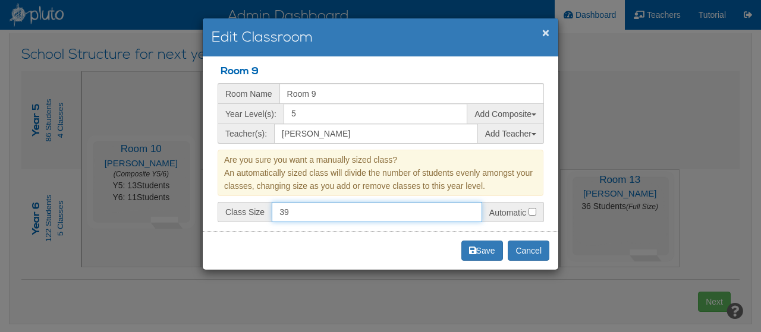
click at [290, 215] on input "39" at bounding box center [377, 212] width 210 height 20
type input "3"
type input "1"
type input "22"
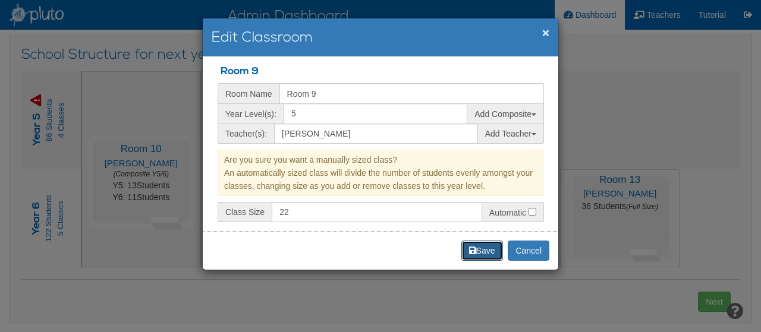
click at [482, 248] on button "Save" at bounding box center [482, 251] width 42 height 20
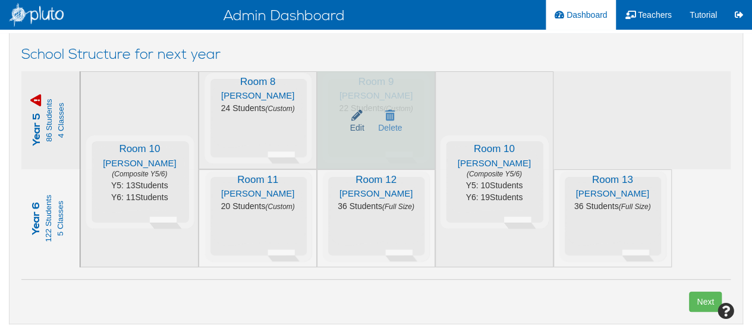
click at [353, 115] on icon at bounding box center [356, 115] width 11 height 8
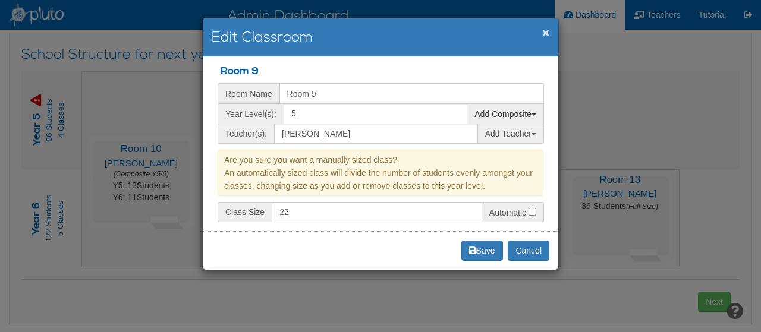
click at [530, 108] on div "Add composite Y6" at bounding box center [505, 113] width 77 height 20
click at [467, 134] on link "Y6" at bounding box center [466, 135] width 22 height 15
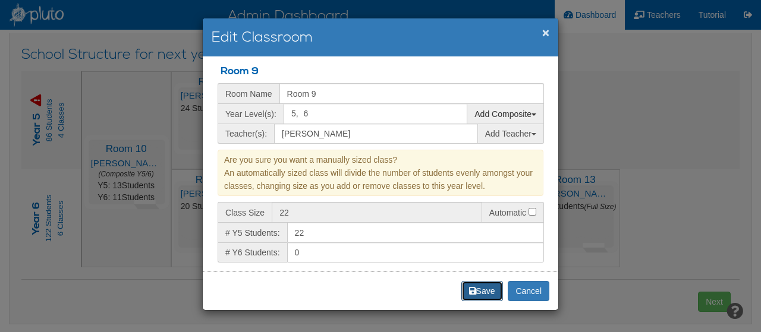
click at [470, 287] on icon at bounding box center [472, 291] width 7 height 8
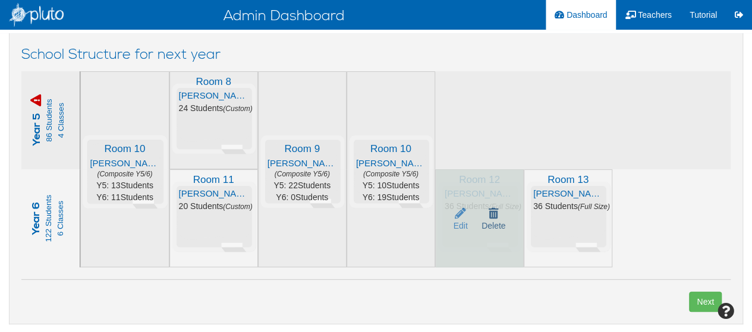
click at [495, 210] on icon at bounding box center [494, 213] width 10 height 8
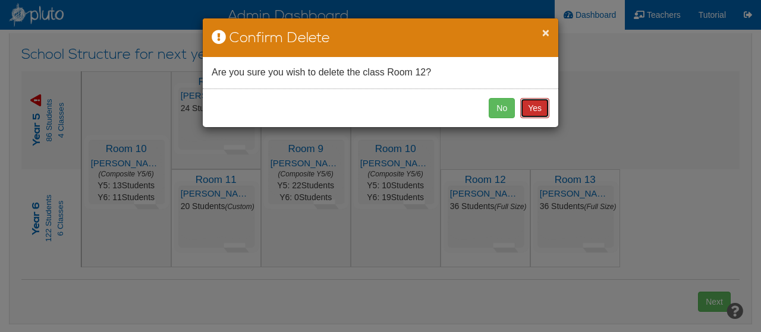
click at [538, 112] on button "Yes" at bounding box center [534, 108] width 29 height 20
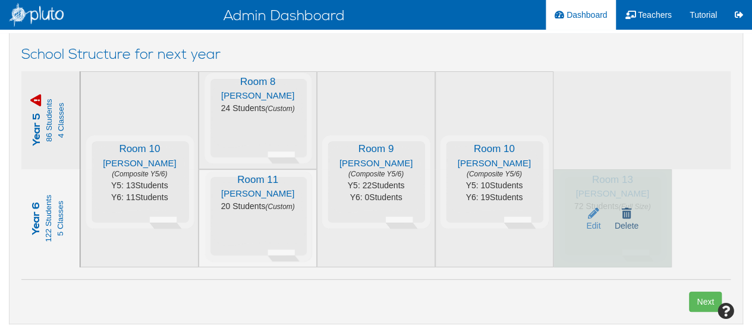
click at [630, 214] on icon at bounding box center [627, 213] width 10 height 8
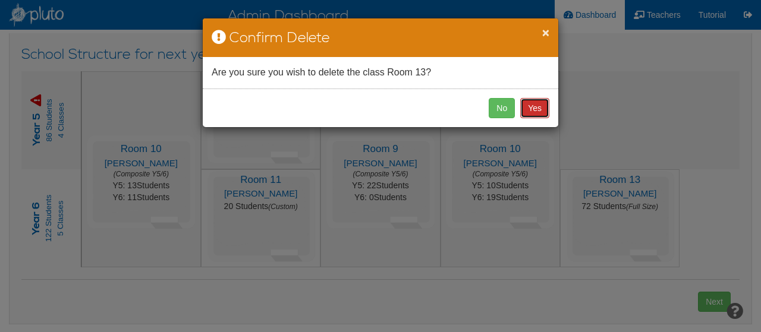
click at [534, 106] on button "Yes" at bounding box center [534, 108] width 29 height 20
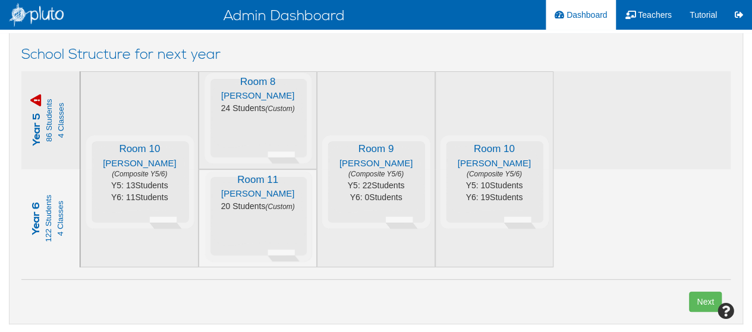
click at [46, 218] on small "122 Students" at bounding box center [48, 219] width 9 height 48
click at [67, 224] on div "year 6 122 Students 4 Classes 1 Class" at bounding box center [79, 218] width 98 height 98
click at [32, 86] on h4 "year 5" at bounding box center [36, 120] width 12 height 98
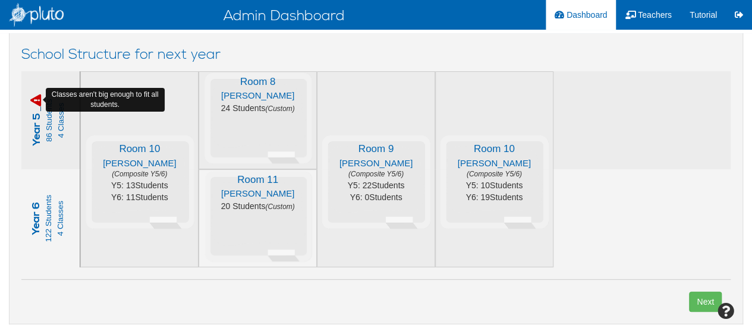
click at [37, 99] on icon at bounding box center [35, 101] width 11 height 12
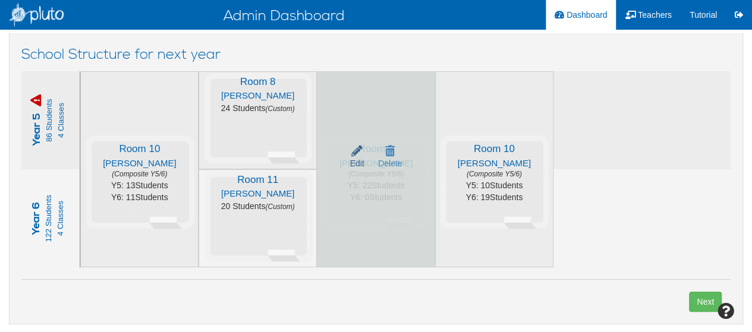
click at [355, 154] on icon at bounding box center [356, 151] width 11 height 8
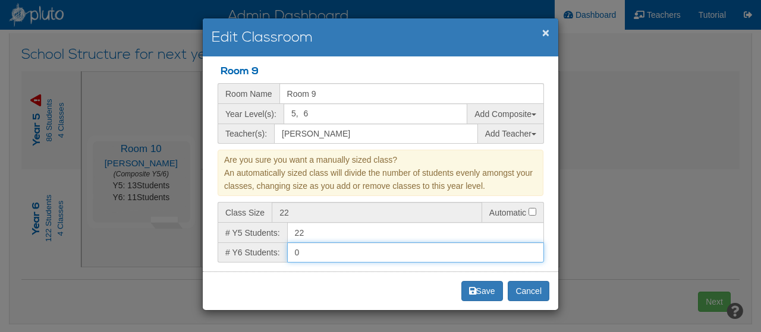
click at [304, 248] on input "0" at bounding box center [415, 253] width 257 height 20
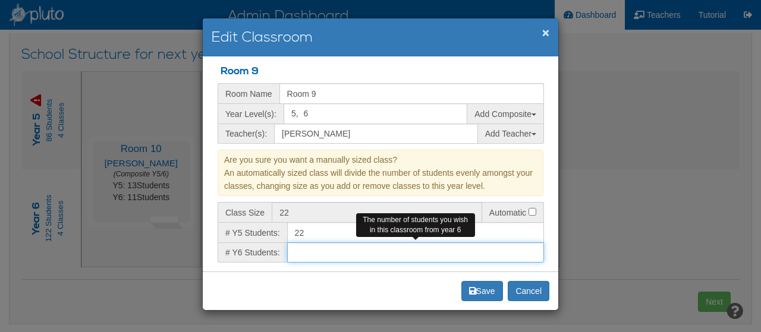
type input "29"
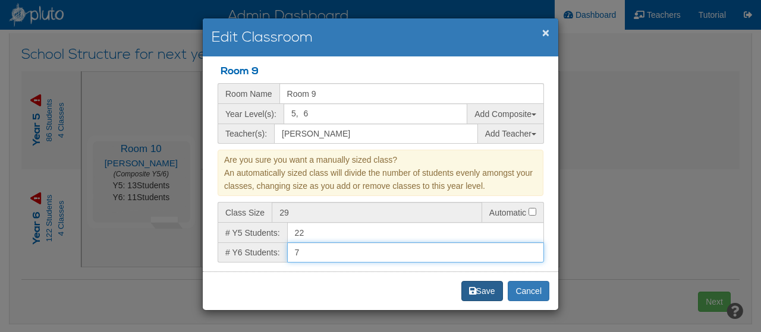
type input "7"
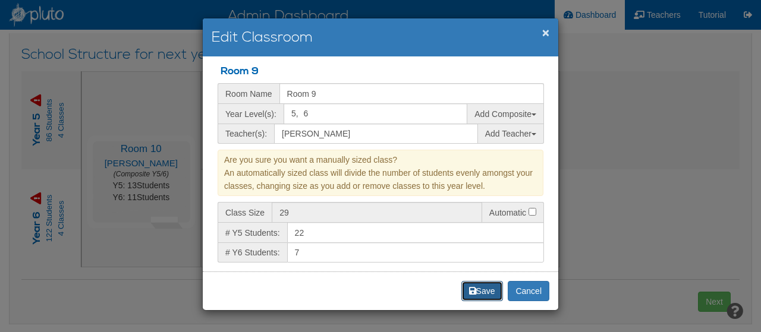
click at [476, 286] on button "Save" at bounding box center [482, 291] width 42 height 20
type input "29"
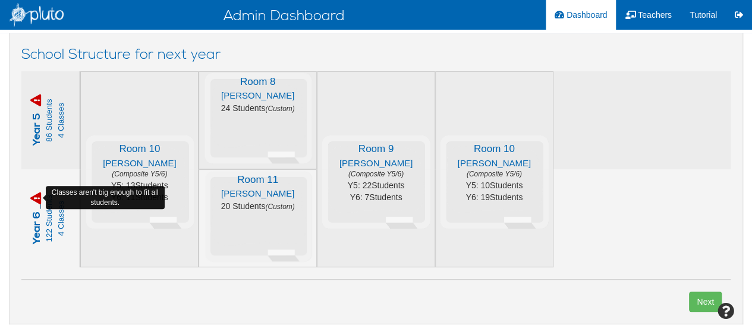
click at [38, 197] on icon at bounding box center [35, 199] width 11 height 12
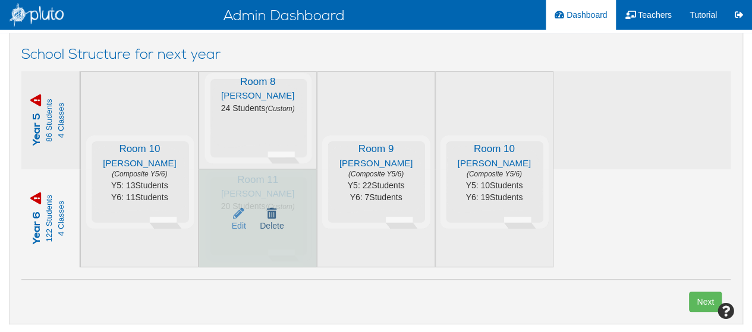
click at [274, 211] on icon at bounding box center [272, 213] width 10 height 8
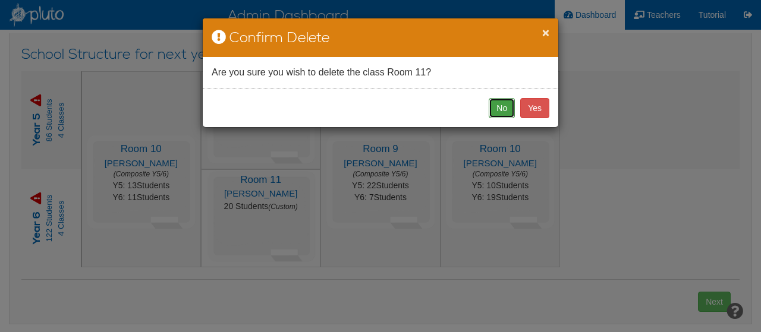
click at [506, 108] on button "No" at bounding box center [502, 108] width 26 height 20
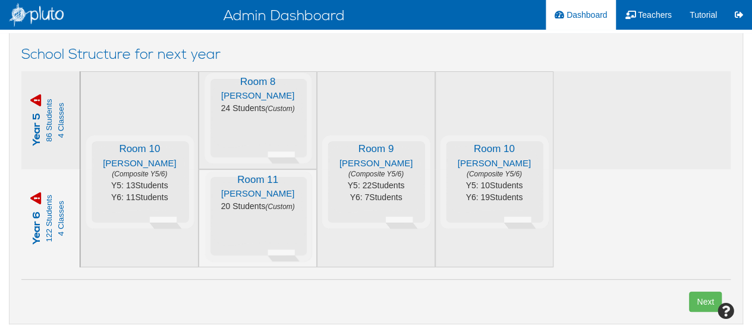
click at [578, 11] on li "Dashboard" at bounding box center [581, 15] width 70 height 30
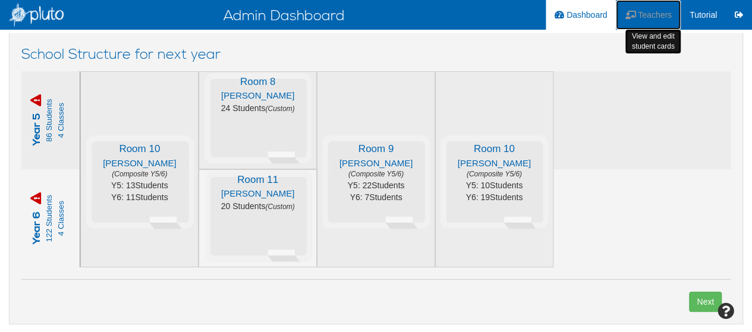
click at [644, 12] on span "Teachers" at bounding box center [655, 15] width 34 height 10
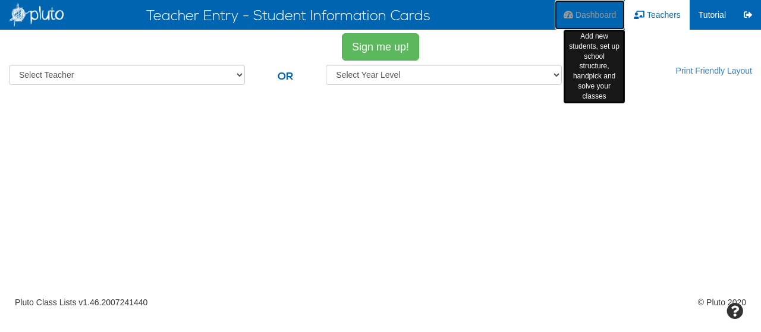
click at [601, 17] on span "Dashboard" at bounding box center [595, 15] width 41 height 10
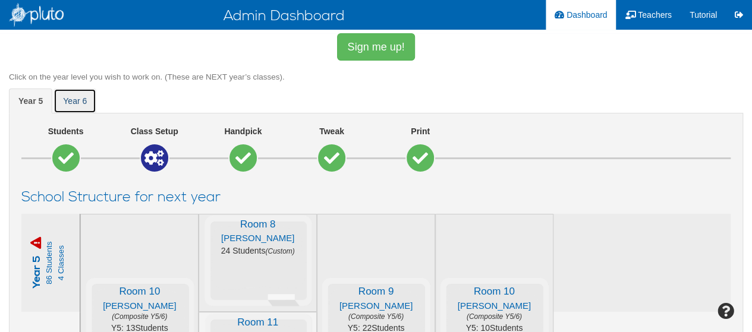
click at [70, 99] on span "year 6" at bounding box center [75, 101] width 24 height 10
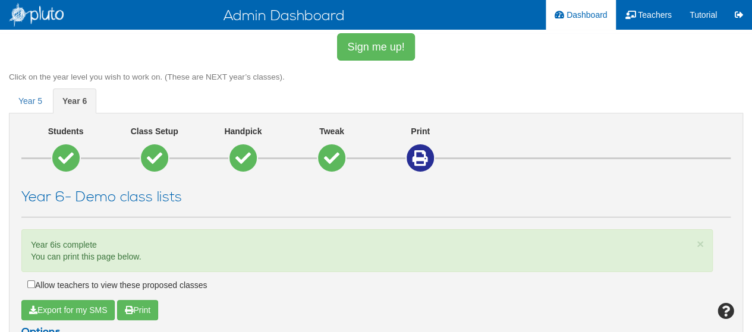
click at [228, 207] on div "year 6 - Demo class lists" at bounding box center [375, 204] width 709 height 28
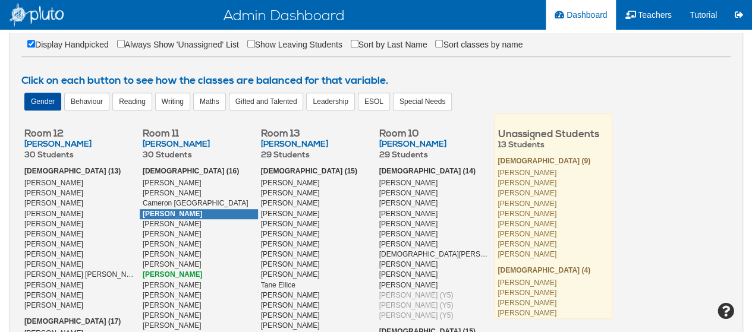
scroll to position [285, 0]
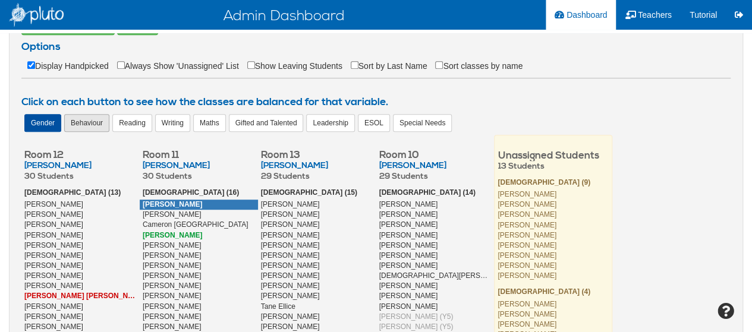
click at [82, 125] on div "Behaviour" at bounding box center [86, 123] width 45 height 18
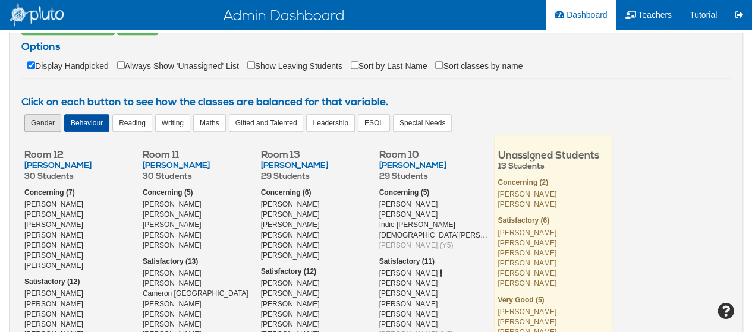
click at [46, 118] on div "Gender" at bounding box center [42, 123] width 37 height 18
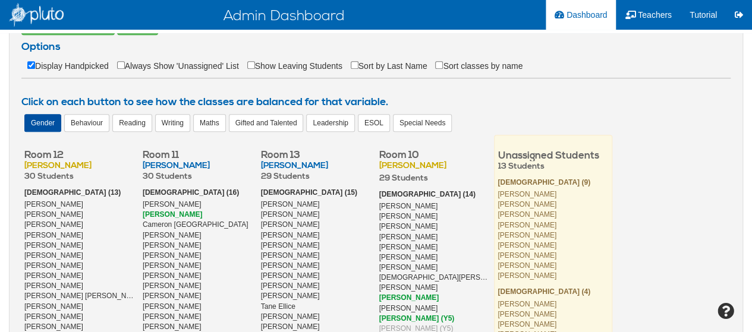
click at [677, 204] on div "Room 12 Deborah Winters Add Teacher 30 Students Male (13) Alex Neptune Carl Nor…" at bounding box center [375, 335] width 709 height 401
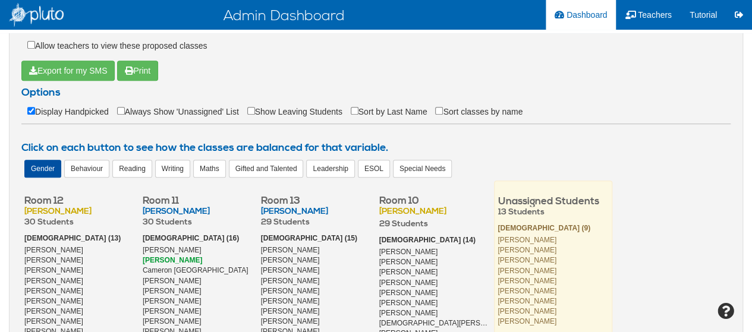
scroll to position [238, 0]
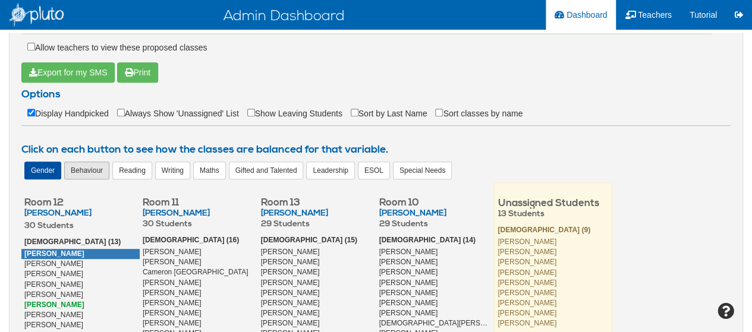
click at [90, 173] on div "Behaviour" at bounding box center [86, 171] width 45 height 18
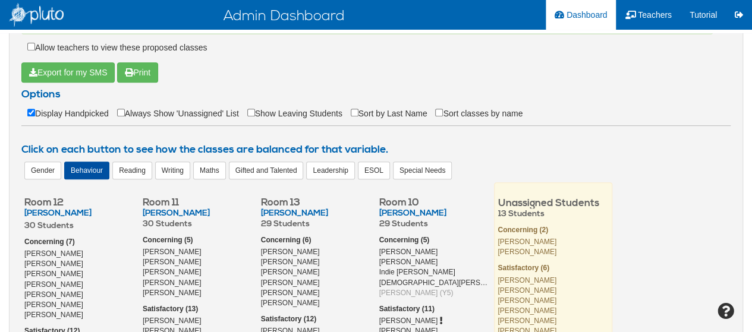
click at [564, 153] on h4 "Click on each button to see how the classes are balanced for that variable." at bounding box center [375, 150] width 709 height 12
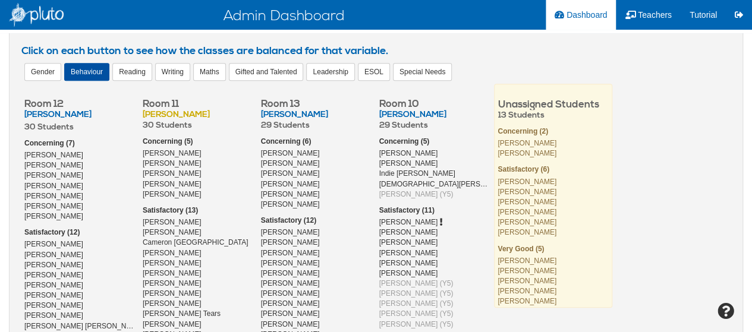
scroll to position [333, 0]
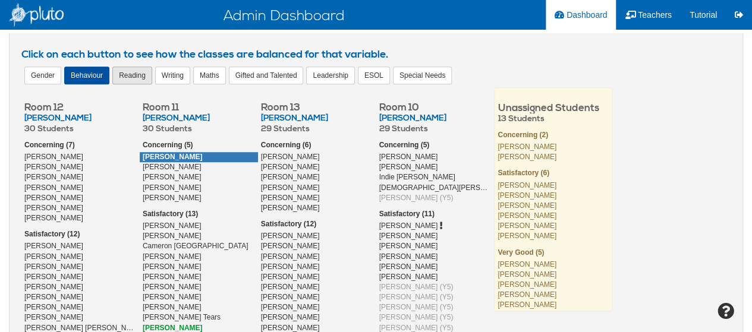
click at [130, 78] on div "Reading" at bounding box center [132, 76] width 40 height 18
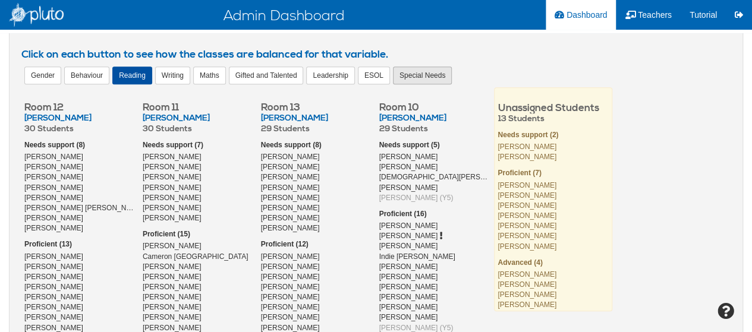
click at [428, 72] on div "Special Needs" at bounding box center [422, 76] width 59 height 18
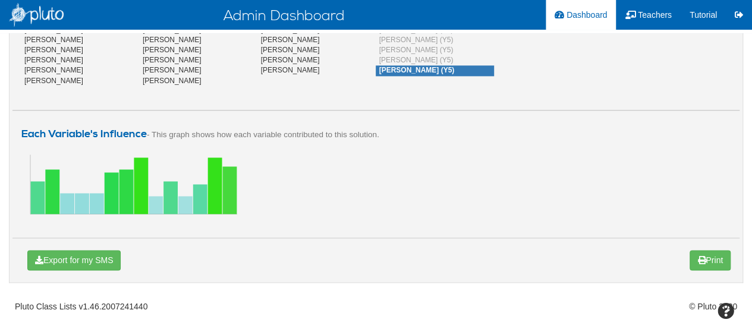
scroll to position [723, 0]
click at [37, 196] on line at bounding box center [37, 197] width 0 height 33
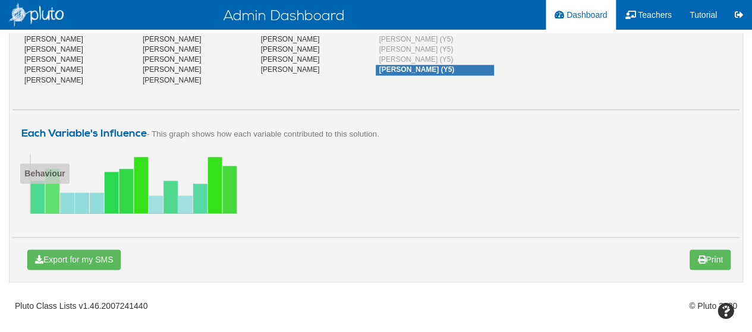
click at [52, 193] on line at bounding box center [52, 191] width 0 height 45
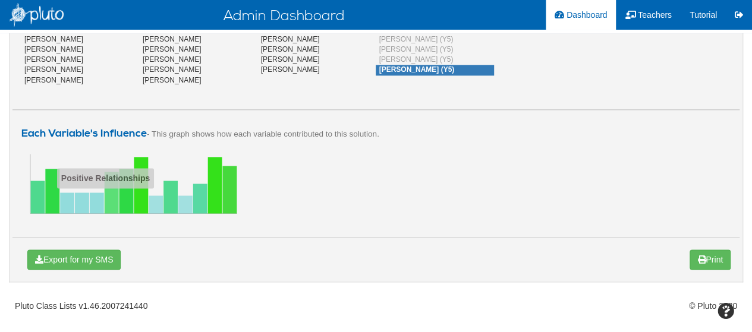
click at [112, 197] on line at bounding box center [112, 193] width 0 height 42
click at [141, 194] on line at bounding box center [141, 185] width 0 height 56
click at [97, 196] on line at bounding box center [97, 203] width 0 height 21
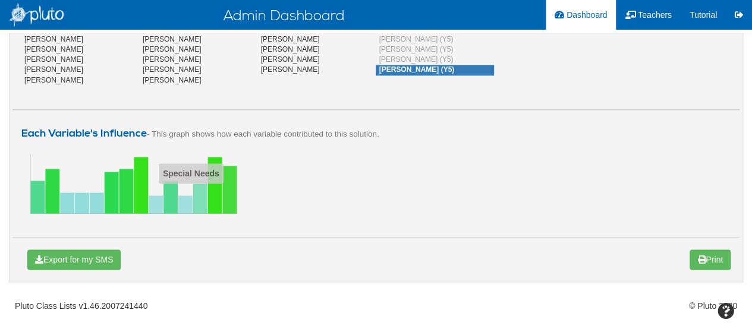
click at [200, 193] on line at bounding box center [200, 199] width 0 height 30
click at [351, 224] on div "Each Variable's Influence - This graph shows how each variable contributed to t…" at bounding box center [375, 167] width 727 height 140
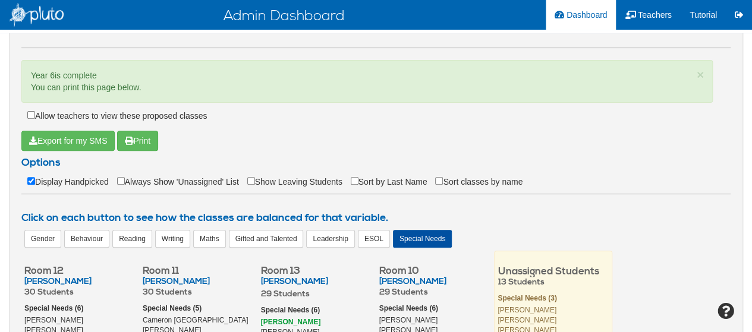
scroll to position [153, 0]
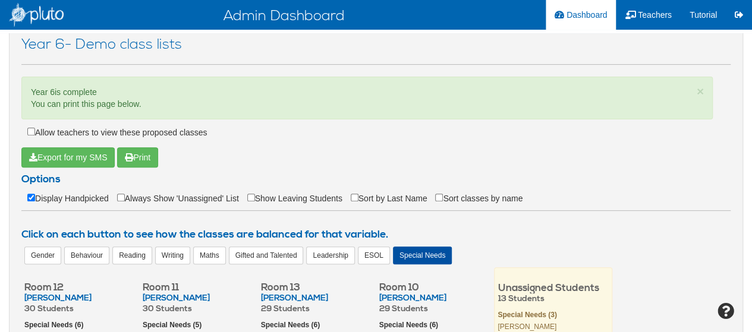
click at [414, 248] on div "Special Needs" at bounding box center [422, 256] width 59 height 18
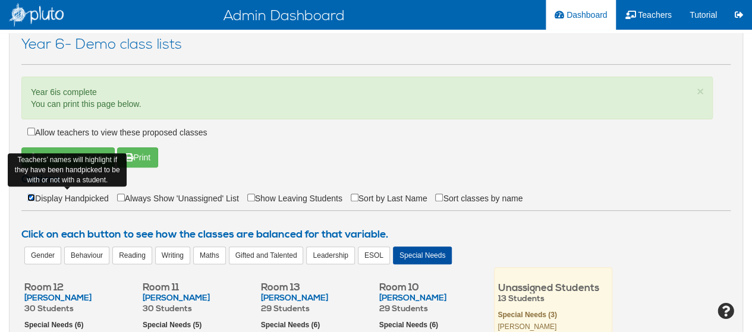
click at [30, 194] on input "Display Handpicked" at bounding box center [31, 198] width 8 height 8
checkbox input "false"
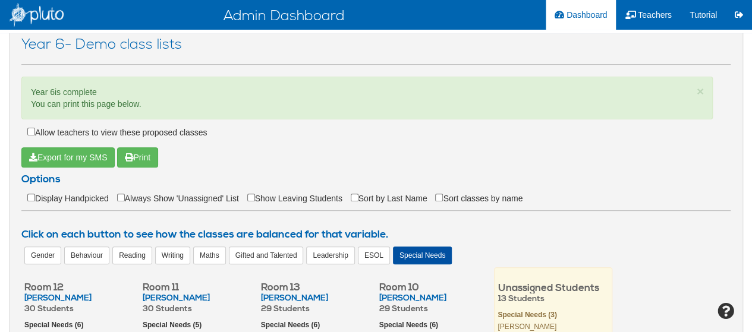
click at [336, 157] on div "Export for my SMS Print" at bounding box center [366, 157] width 691 height 20
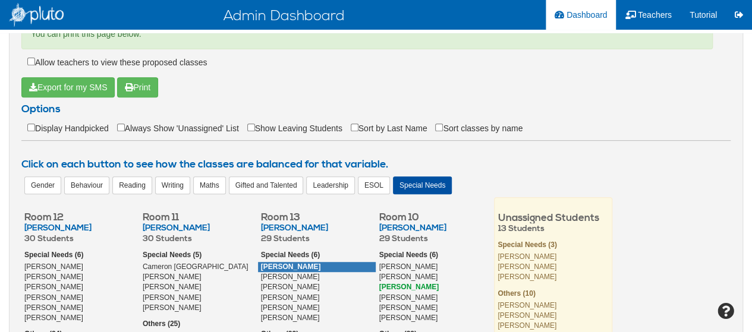
scroll to position [224, 0]
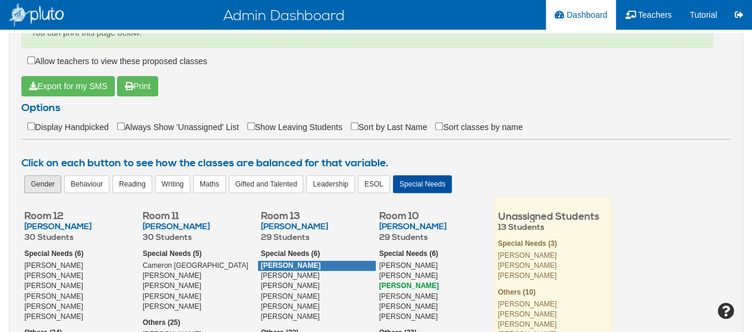
click at [39, 179] on div "Gender" at bounding box center [42, 184] width 37 height 18
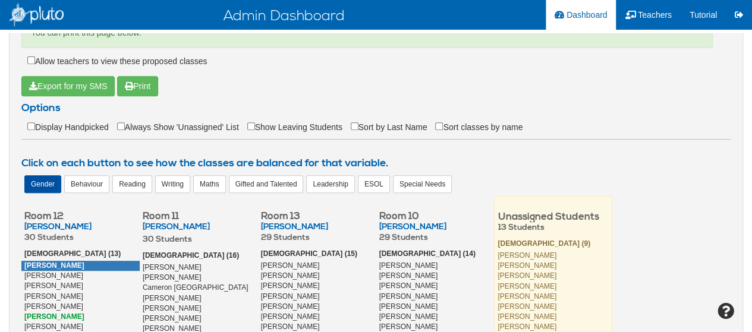
click at [664, 180] on div "Gender Behaviour Reading Writing Maths Gifted and Talented Leadership ESOL Spec…" at bounding box center [375, 185] width 709 height 21
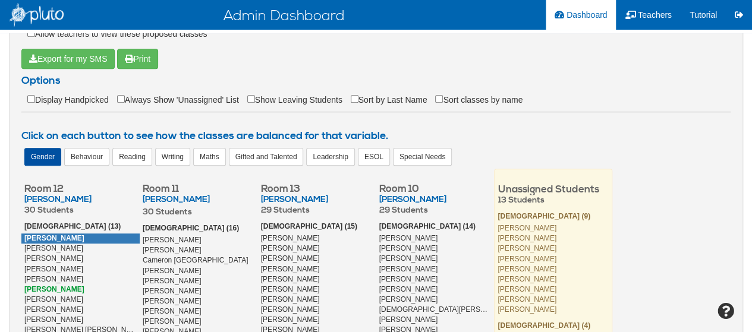
scroll to position [250, 0]
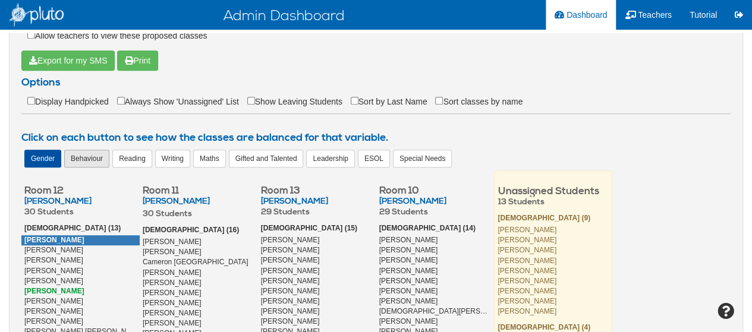
click at [90, 153] on div "Behaviour" at bounding box center [86, 159] width 45 height 18
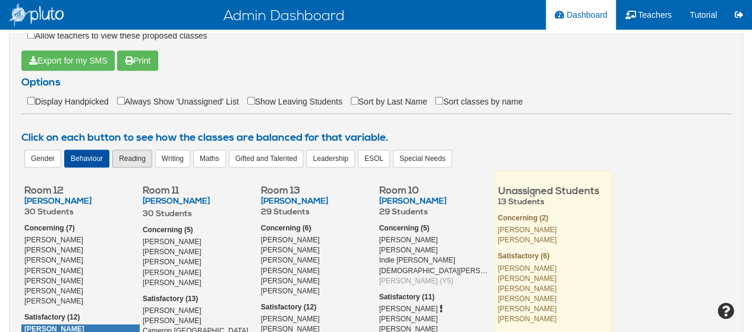
click at [139, 155] on div "Reading" at bounding box center [132, 159] width 40 height 18
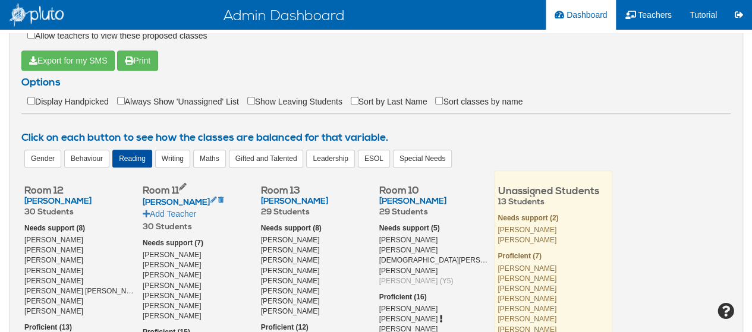
click at [187, 184] on icon at bounding box center [183, 188] width 8 height 8
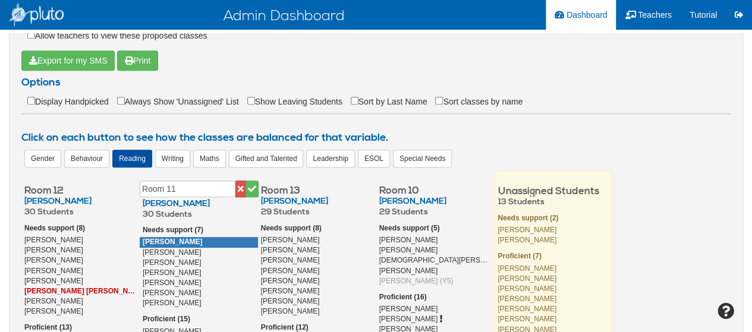
click at [235, 244] on div "Benjamin Welland" at bounding box center [199, 242] width 118 height 10
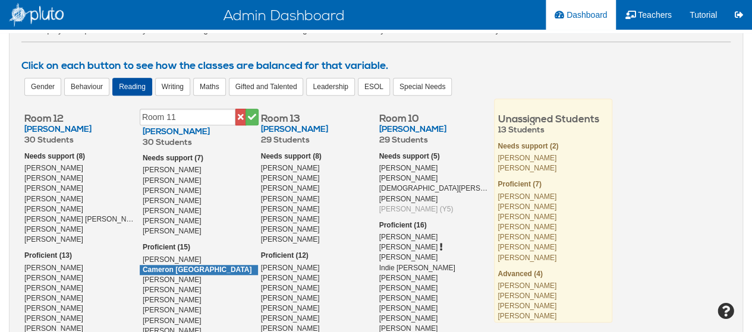
scroll to position [345, 0]
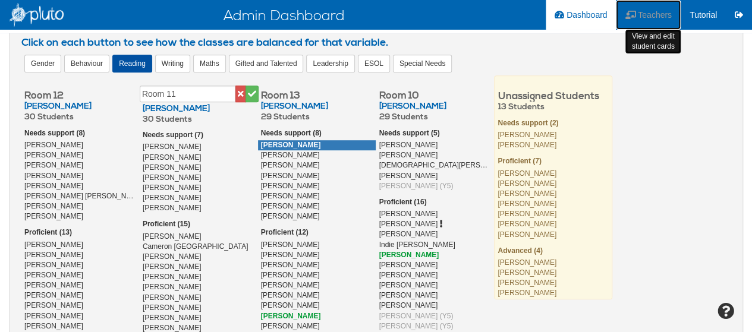
click at [654, 13] on span "Teachers" at bounding box center [655, 15] width 34 height 10
click at [640, 16] on span "Teachers" at bounding box center [655, 15] width 34 height 10
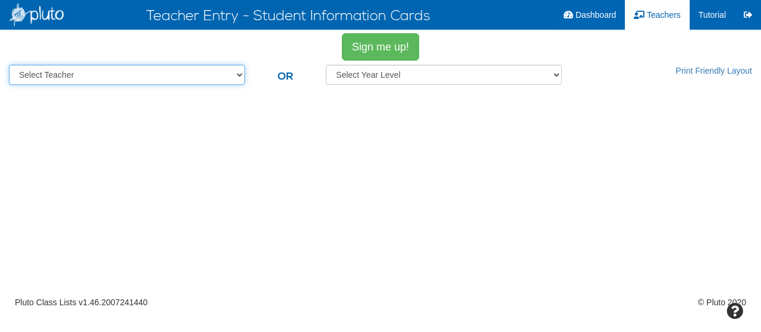
click at [235, 73] on select "Select Teacher Amy Stringer DemoTeacher Jane Christo Jill Underwood Shelley Kin…" at bounding box center [127, 75] width 236 height 20
select select "number:22653"
click at [9, 65] on select "Select Teacher Amy Stringer DemoTeacher Jane Christo Jill Underwood Shelley Kin…" at bounding box center [127, 75] width 236 height 20
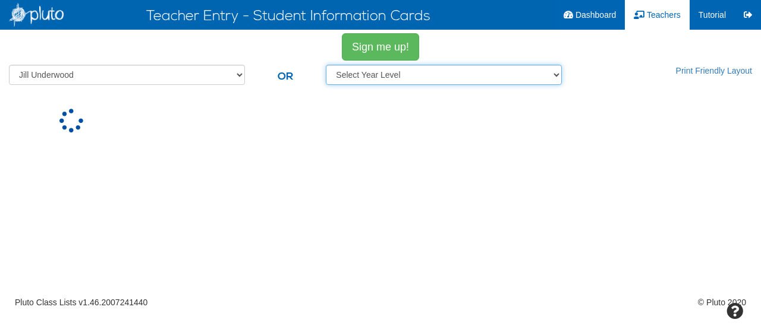
click at [417, 79] on select "Select year level 4 5 6" at bounding box center [444, 75] width 236 height 20
select select "5"
click at [326, 65] on select "Select year level 4 5 6" at bounding box center [444, 75] width 236 height 20
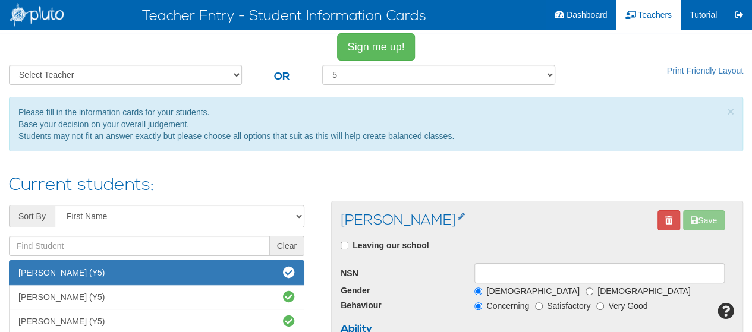
click at [347, 165] on div "Current students:" at bounding box center [376, 181] width 752 height 37
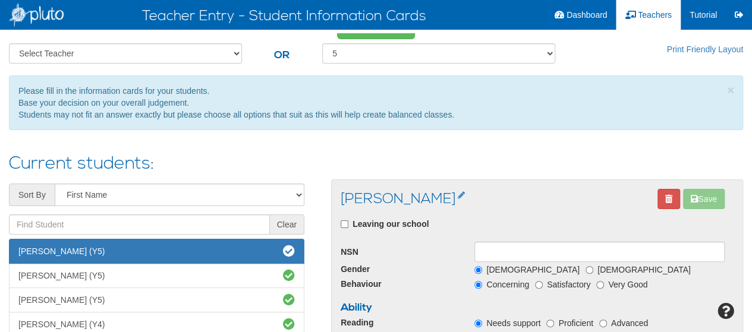
scroll to position [24, 0]
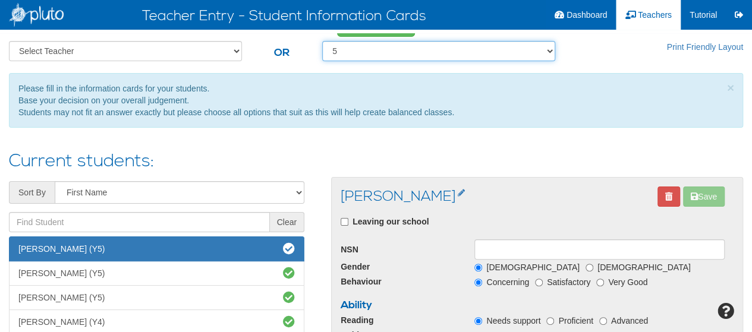
click at [350, 46] on select "Select year level 4 5 6" at bounding box center [438, 51] width 233 height 20
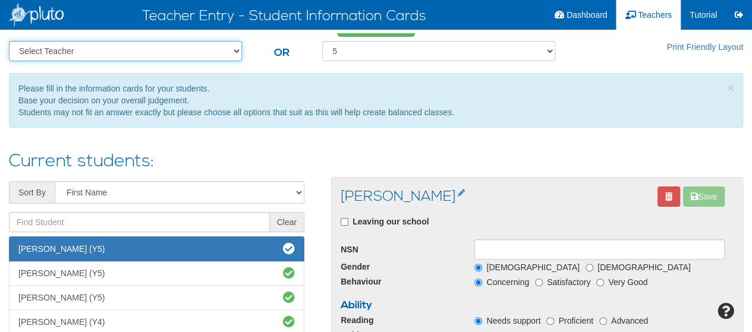
click at [228, 54] on select "Select Teacher Amy Stringer DemoTeacher Jane Christo Jill Underwood Shelley Kin…" at bounding box center [125, 51] width 233 height 20
select select "number:22650"
click at [9, 61] on select "Select Teacher Amy Stringer DemoTeacher Jane Christo Jill Underwood Shelley Kin…" at bounding box center [125, 51] width 233 height 20
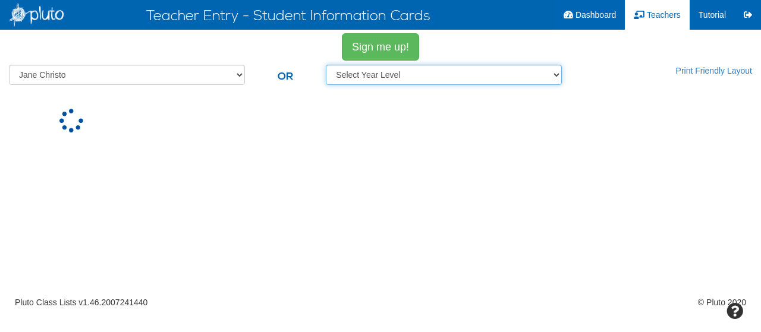
click at [471, 75] on select "Select year level 4 5 6" at bounding box center [444, 75] width 236 height 20
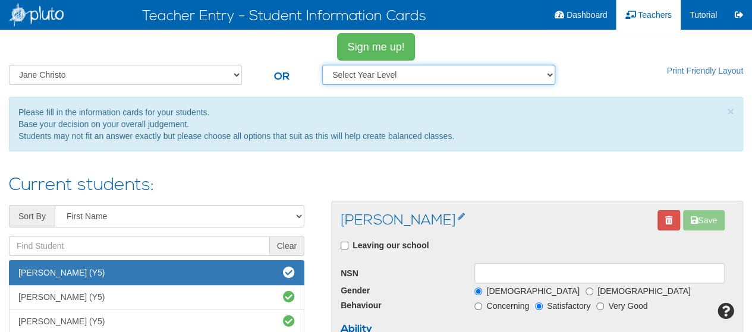
select select "6"
click at [326, 65] on select "Select year level 4 5 6" at bounding box center [438, 75] width 233 height 20
select select
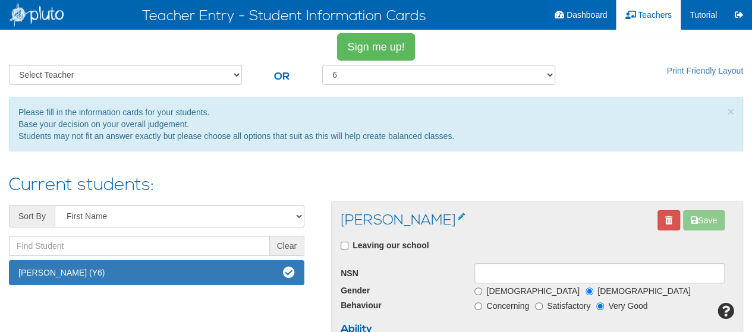
click at [219, 172] on div "Current students:" at bounding box center [156, 181] width 313 height 37
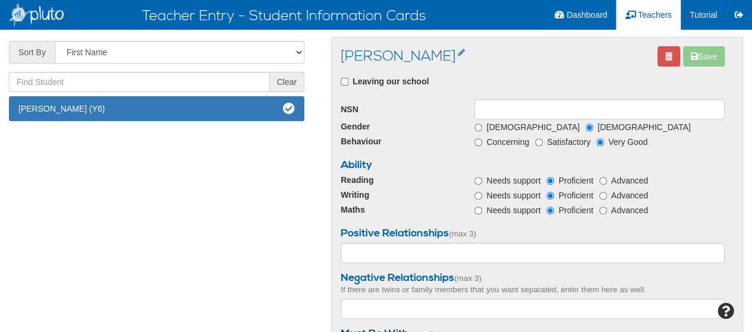
scroll to position [146, 0]
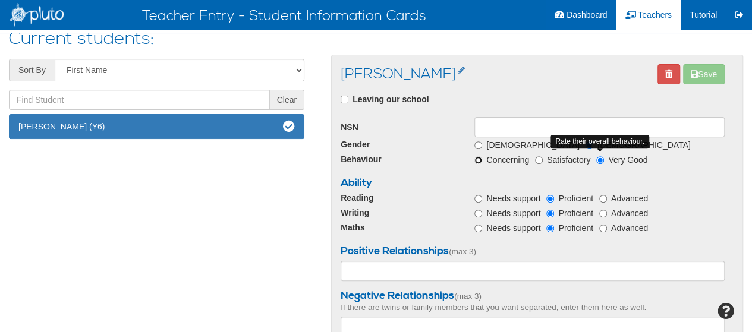
click at [477, 161] on input "Concerning" at bounding box center [478, 160] width 8 height 8
radio input "true"
radio input "false"
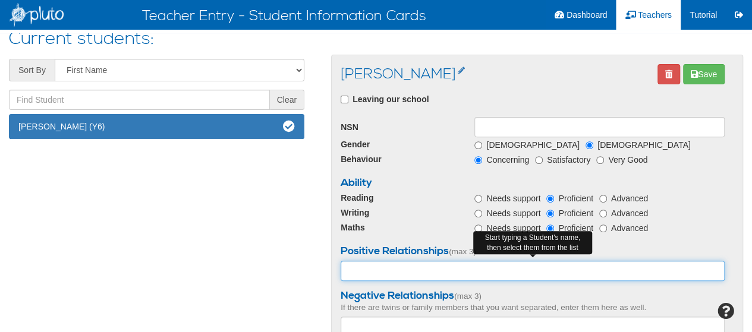
click at [451, 268] on input "text" at bounding box center [533, 271] width 384 height 20
click at [428, 268] on input "Renee Cawson" at bounding box center [533, 271] width 384 height 20
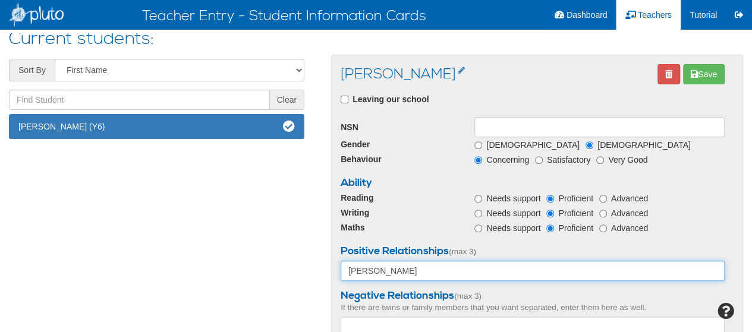
type input "Renee Cawson"
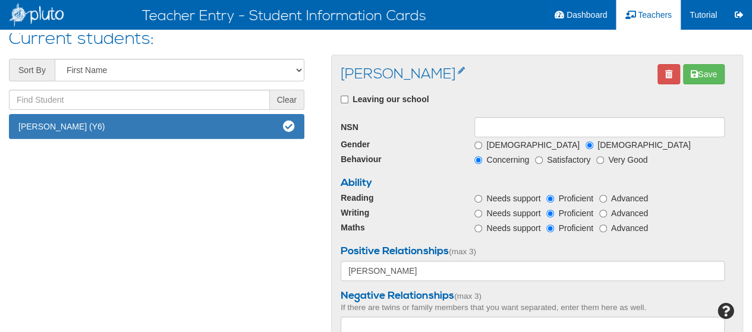
click at [306, 298] on div "Sort By First Name Last Name Clear No students found Marina Finchers (Y6) First…" at bounding box center [376, 260] width 752 height 410
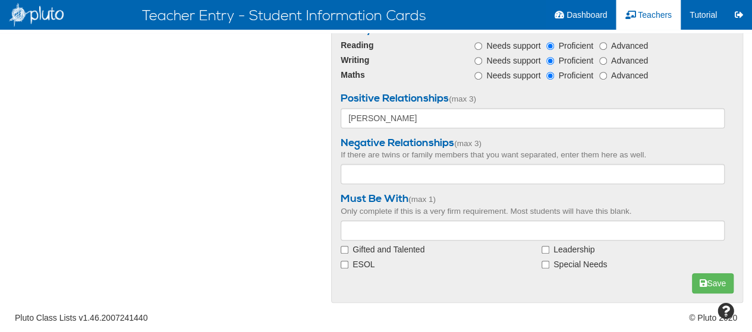
scroll to position [313, 0]
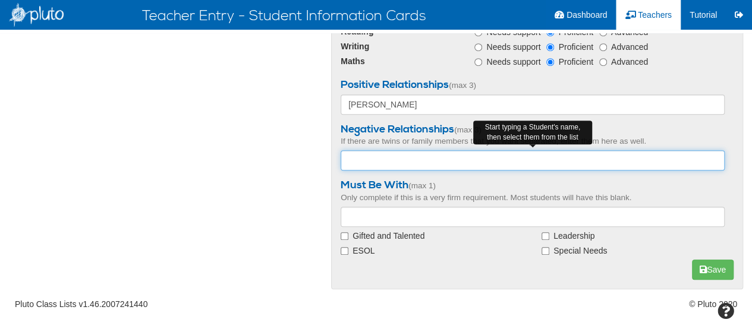
click at [432, 156] on input "text" at bounding box center [533, 160] width 384 height 20
type input "f"
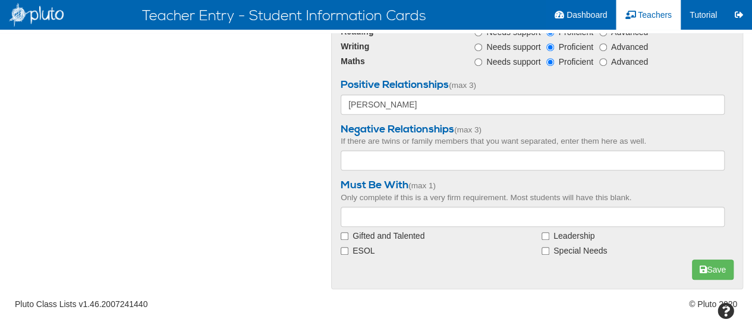
click at [226, 124] on div "Sort By First Name Last Name Clear No students found Marina Finchers (Y6) First…" at bounding box center [376, 93] width 752 height 410
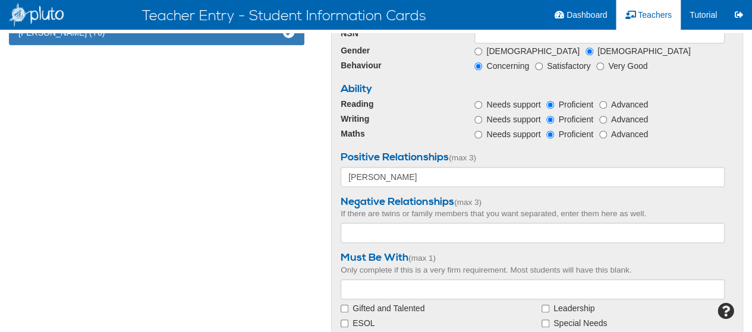
scroll to position [241, 0]
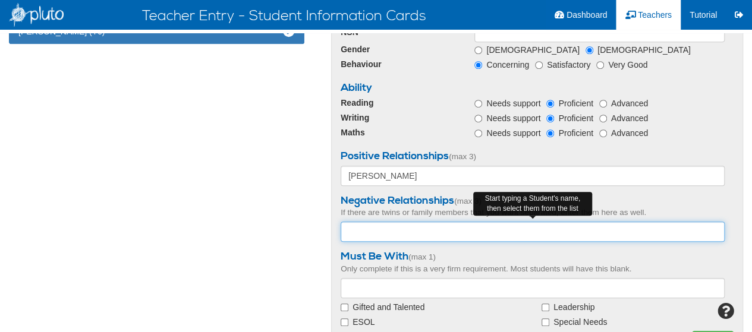
click at [398, 236] on input "text" at bounding box center [533, 232] width 384 height 20
click at [383, 229] on input "Ba" at bounding box center [533, 232] width 384 height 20
type input "B"
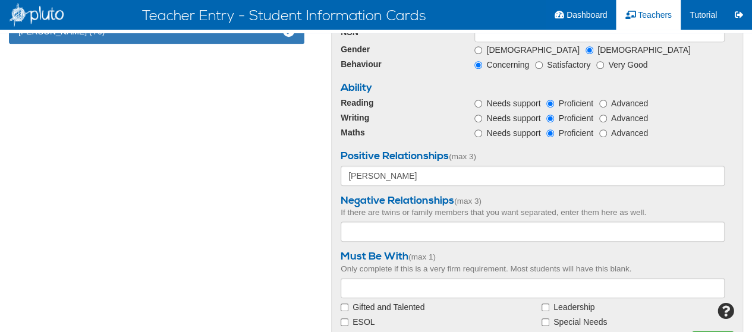
click at [461, 309] on div "Gifted and Talented" at bounding box center [432, 307] width 183 height 12
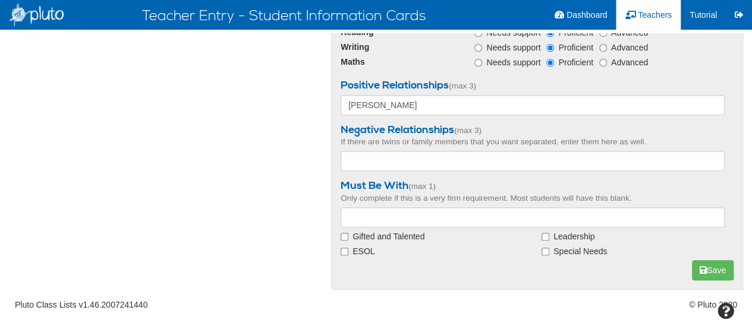
scroll to position [313, 0]
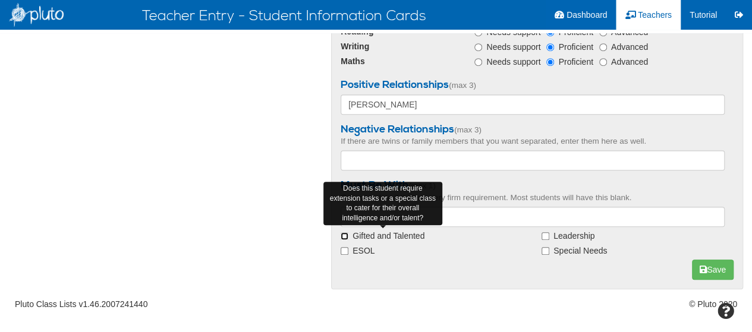
click at [341, 238] on input "Gifted and Talented" at bounding box center [345, 236] width 8 height 8
checkbox input "true"
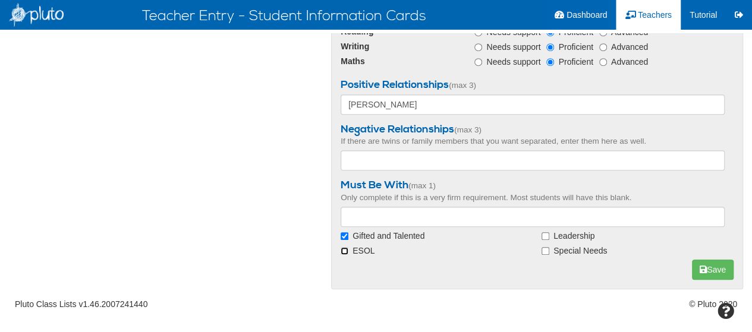
click at [344, 254] on input "ESOL" at bounding box center [345, 251] width 8 height 8
checkbox input "true"
click at [704, 268] on button "Save" at bounding box center [713, 270] width 42 height 20
click at [720, 268] on button "Save" at bounding box center [713, 270] width 42 height 20
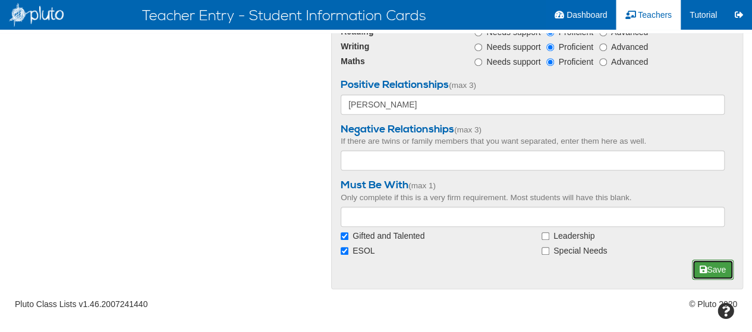
click at [720, 268] on button "Save" at bounding box center [713, 270] width 42 height 20
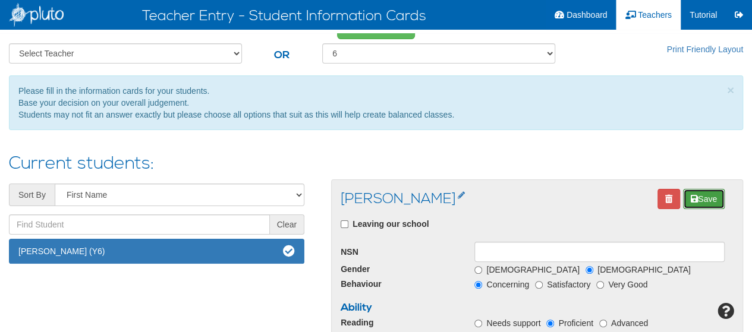
click at [704, 194] on button "Save" at bounding box center [704, 199] width 42 height 20
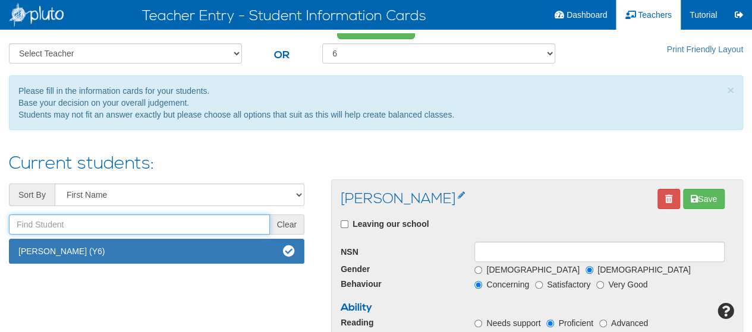
click at [149, 226] on input "text" at bounding box center [139, 225] width 261 height 20
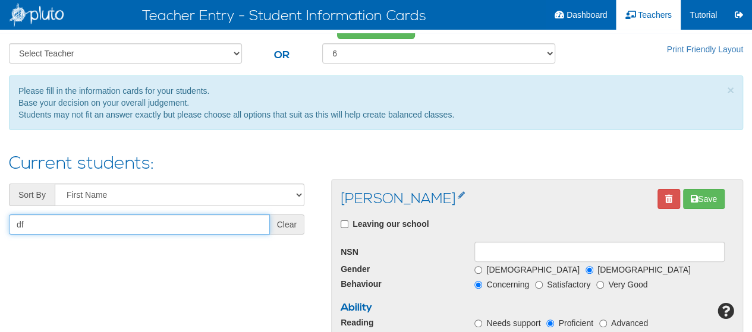
type input "d"
type input "D"
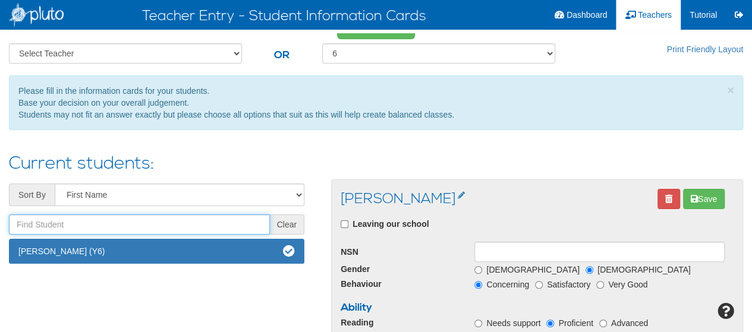
type input "A"
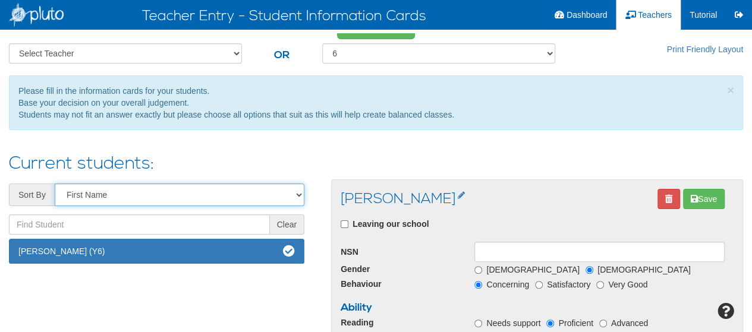
click at [132, 190] on select "First Name Last Name" at bounding box center [180, 195] width 250 height 23
click at [55, 184] on select "First Name Last Name" at bounding box center [180, 195] width 250 height 23
click at [140, 198] on select "First Name Last Name" at bounding box center [180, 195] width 250 height 23
select select "fullName"
click at [55, 184] on select "First Name Last Name" at bounding box center [180, 195] width 250 height 23
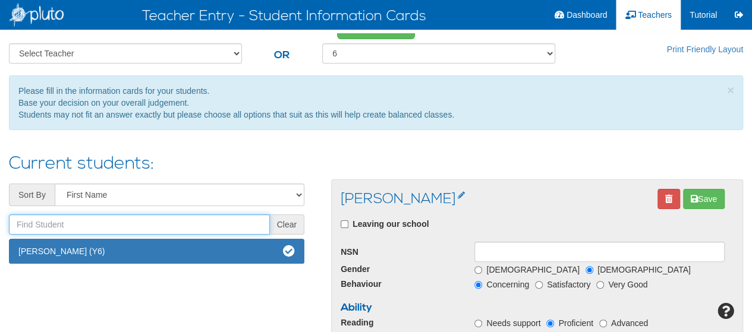
click at [73, 225] on input "text" at bounding box center [139, 225] width 261 height 20
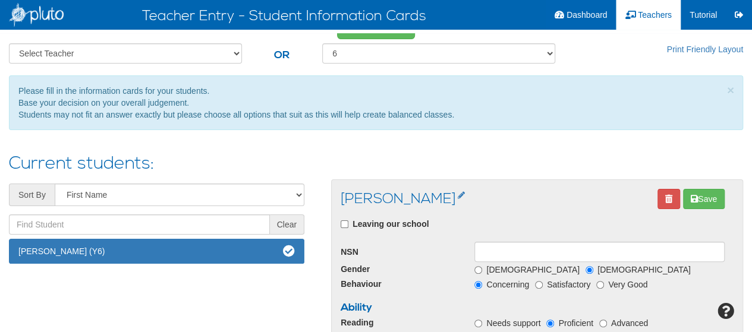
click at [627, 56] on div "Select Teacher Amy Stringer DemoTeacher Jane Christo Jill Underwood Shelley Kin…" at bounding box center [376, 59] width 752 height 32
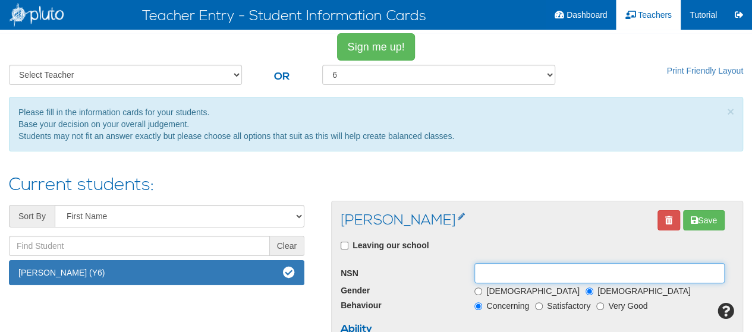
click at [549, 277] on input at bounding box center [599, 273] width 250 height 20
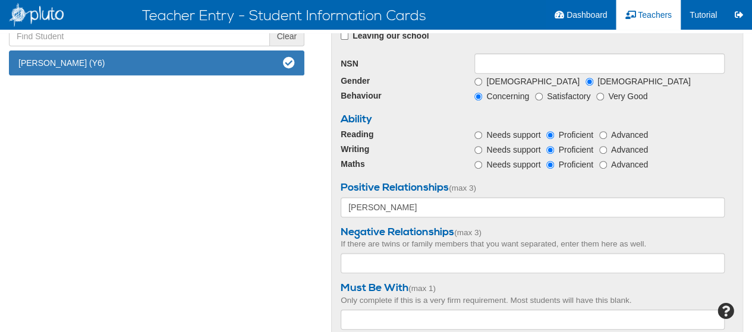
scroll to position [313, 0]
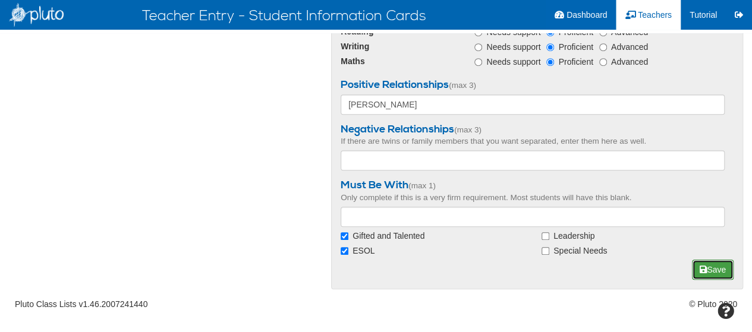
click at [721, 263] on button "Save" at bounding box center [713, 270] width 42 height 20
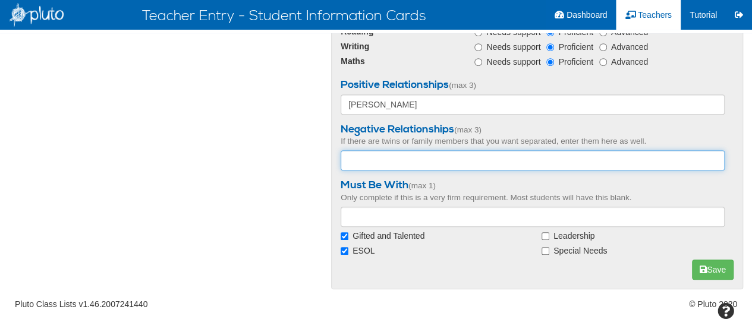
click at [161, 169] on div "Sort By First Name Last Name Clear No students found Marina Finchers (Y6) First…" at bounding box center [376, 93] width 752 height 410
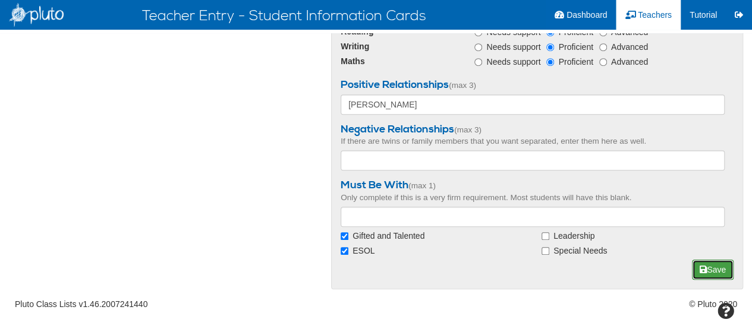
click at [716, 266] on button "Save" at bounding box center [713, 270] width 42 height 20
click at [164, 163] on div "Sort By First Name Last Name Clear No students found Marina Finchers (Y6) First…" at bounding box center [376, 93] width 752 height 410
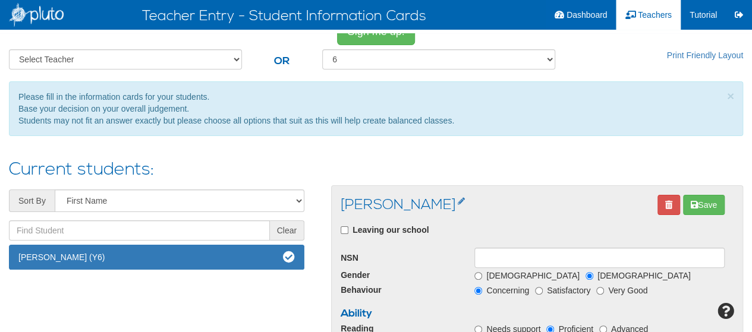
scroll to position [0, 0]
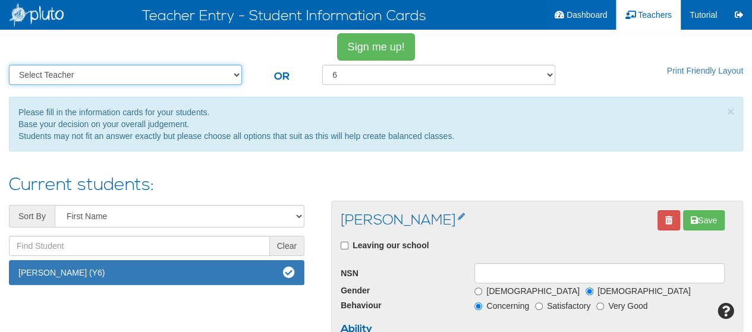
click at [174, 65] on select "Select Teacher Amy Stringer DemoTeacher Jane Christo Jill Underwood Shelley Kin…" at bounding box center [125, 75] width 233 height 20
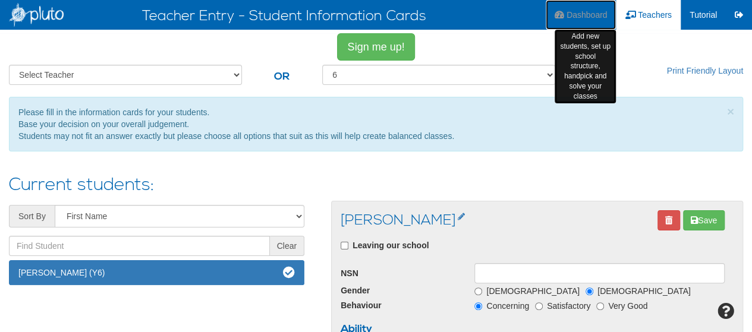
click at [584, 18] on span "Dashboard" at bounding box center [587, 15] width 41 height 10
click at [583, 10] on span "Dashboard" at bounding box center [587, 15] width 41 height 10
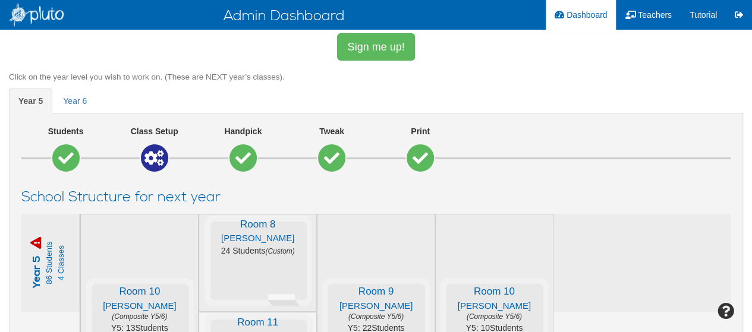
click at [468, 192] on h3 "School Structure for next year" at bounding box center [375, 197] width 709 height 15
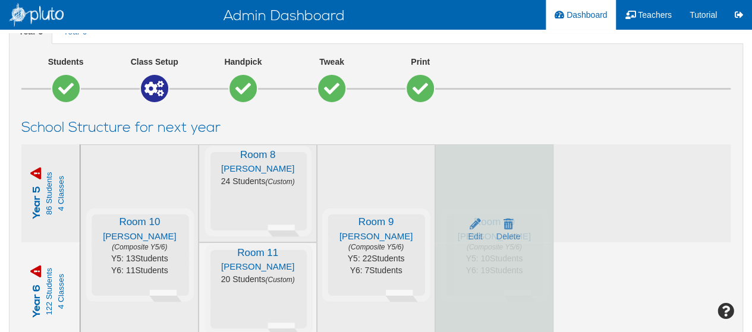
scroll to position [71, 0]
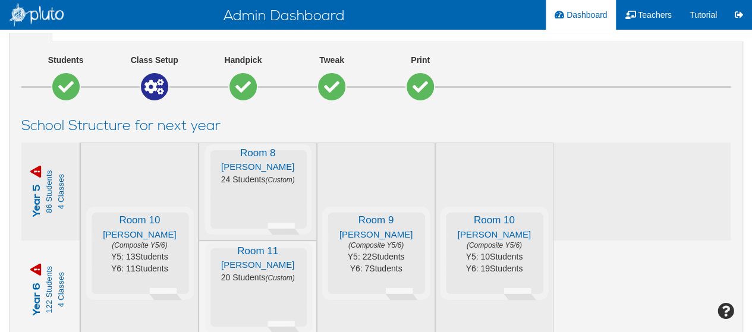
click at [146, 86] on icon at bounding box center [154, 86] width 20 height 15
click at [248, 90] on icon at bounding box center [242, 86] width 15 height 15
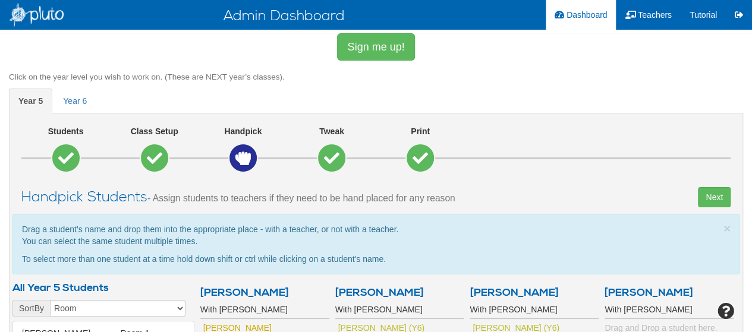
click at [493, 140] on div "Students Class Setup Handpick Tweak Print" at bounding box center [375, 149] width 727 height 49
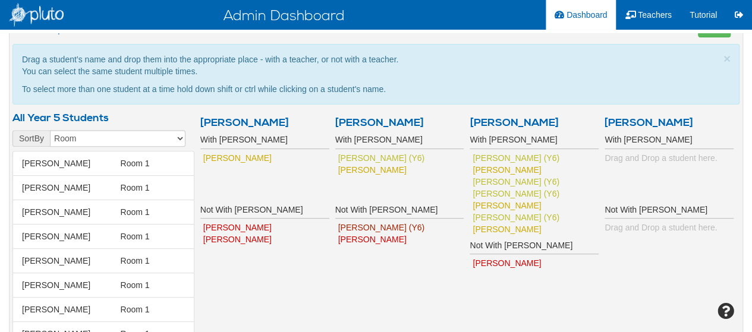
scroll to position [168, 0]
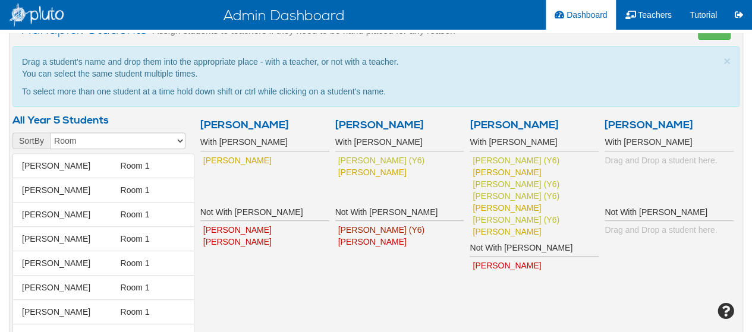
drag, startPoint x: 158, startPoint y: 193, endPoint x: 270, endPoint y: 170, distance: 115.3
drag, startPoint x: 270, startPoint y: 170, endPoint x: 136, endPoint y: 165, distance: 134.4
click at [136, 165] on span "Room 1" at bounding box center [153, 166] width 70 height 12
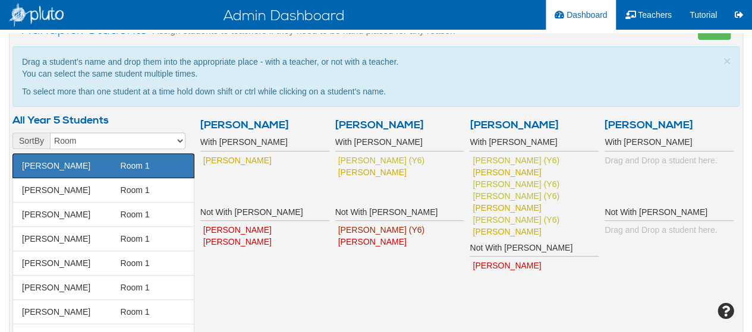
drag, startPoint x: 195, startPoint y: 167, endPoint x: 280, endPoint y: 168, distance: 85.0
drag, startPoint x: 280, startPoint y: 168, endPoint x: 137, endPoint y: 226, distance: 154.4
click at [137, 226] on li "Stone, Brendan Brendan Stone Room 1" at bounding box center [103, 238] width 182 height 25
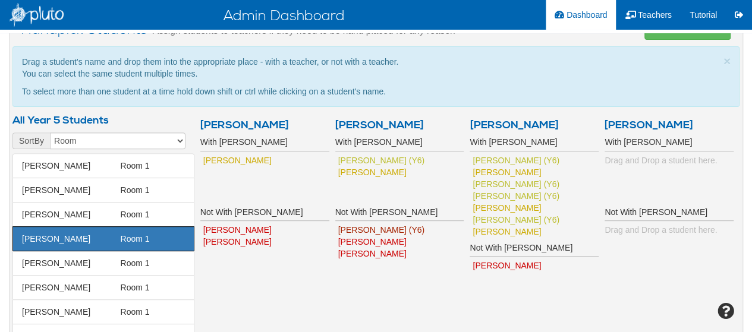
click at [93, 258] on span "Gottard, Charlotte Charlotte Gottard" at bounding box center [68, 263] width 99 height 12
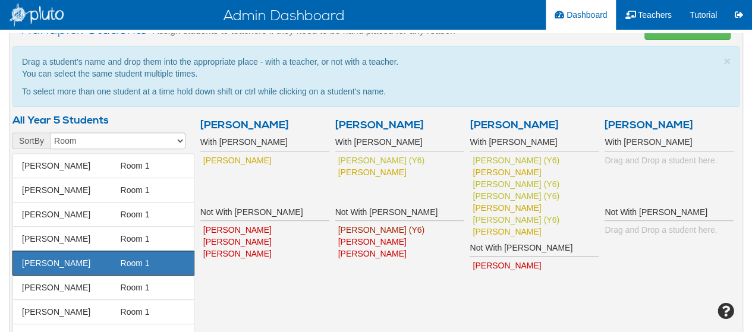
click at [99, 288] on span "Kason, Chris Chris Kason" at bounding box center [68, 288] width 99 height 12
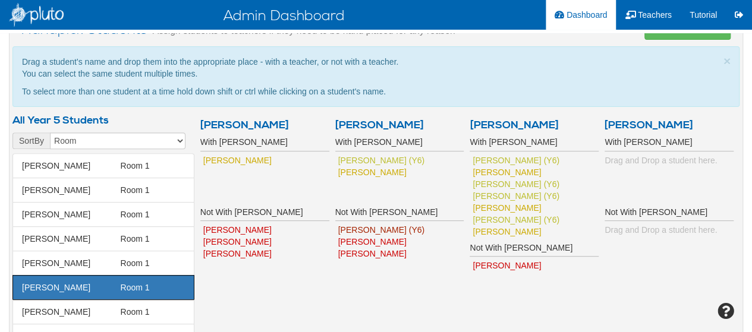
drag, startPoint x: 99, startPoint y: 288, endPoint x: 265, endPoint y: 274, distance: 166.5
click at [265, 28] on div "All year 5 Students (86 Students) Sort By First Name Last Name room Age Behavio…" at bounding box center [375, 28] width 727 height 0
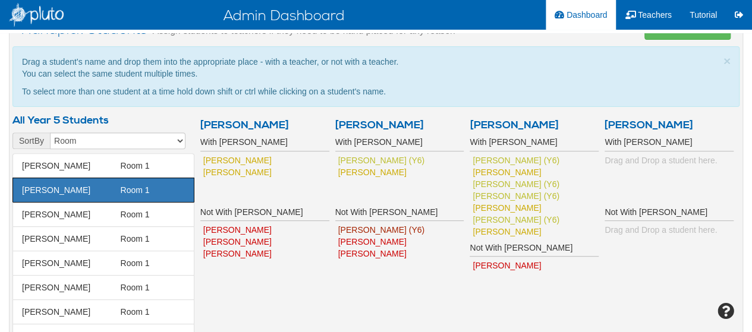
click at [131, 213] on span "Room 1" at bounding box center [153, 215] width 70 height 12
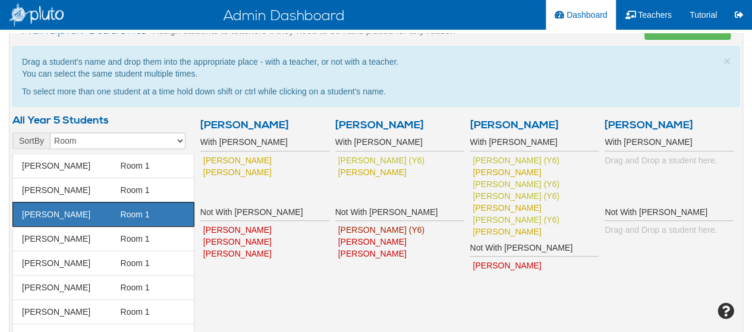
click at [131, 213] on span "Room 1" at bounding box center [153, 215] width 70 height 12
click at [107, 261] on span "Gottard, Charlotte Charlotte Gottard" at bounding box center [68, 263] width 99 height 12
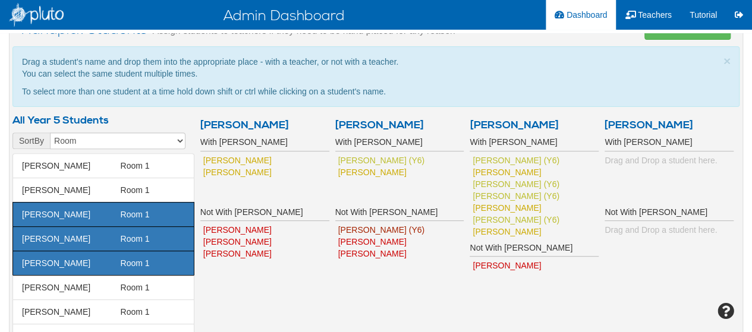
click at [107, 261] on span "Gottard, Charlotte Charlotte Gottard" at bounding box center [68, 263] width 99 height 12
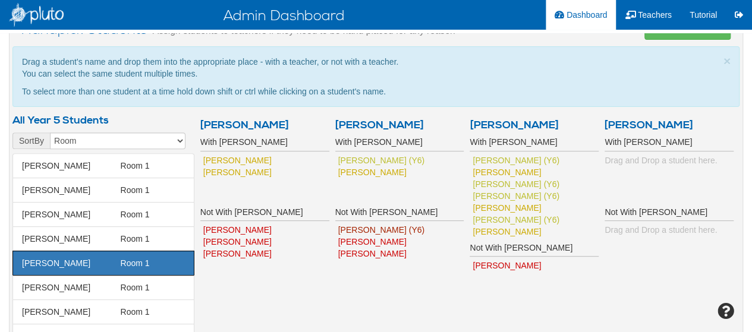
click at [94, 209] on span "Oakes, Ashleigh Ashleigh Oakes" at bounding box center [68, 215] width 99 height 12
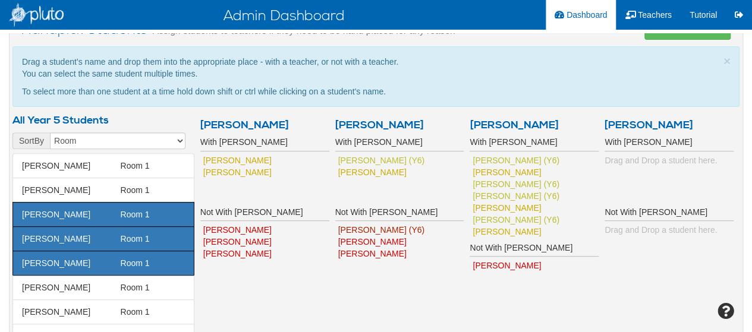
click at [68, 318] on li "Patterson, Eli Eli Patterson Room 1" at bounding box center [103, 312] width 182 height 25
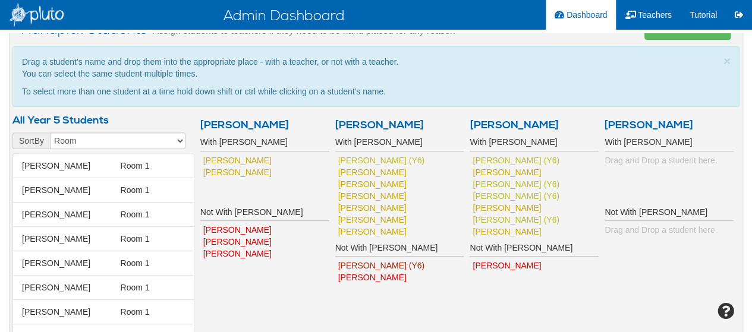
click at [289, 301] on div "Arthur Greenfield With Arthur Anthony Marc Hayley Henderson Not With Arthur Cha…" at bounding box center [466, 213] width 545 height 200
click at [259, 275] on div "Arthur Greenfield With Arthur Anthony Marc Hayley Henderson Not With Arthur Cha…" at bounding box center [466, 213] width 545 height 200
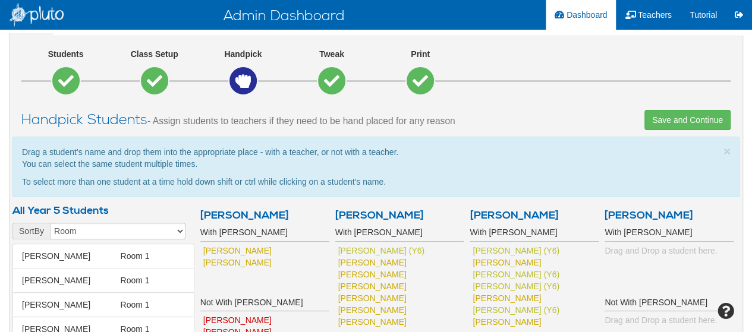
scroll to position [71, 0]
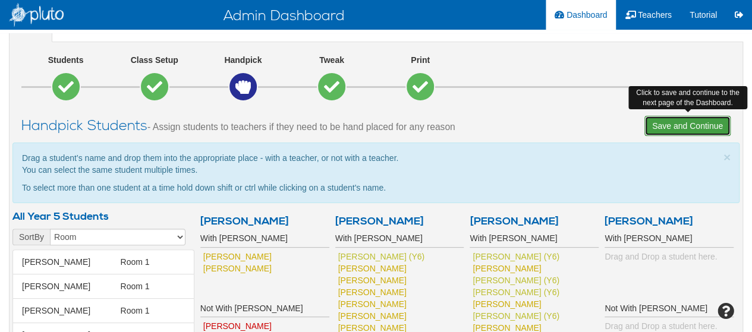
click at [694, 130] on button "Next Save and Continue" at bounding box center [687, 126] width 86 height 20
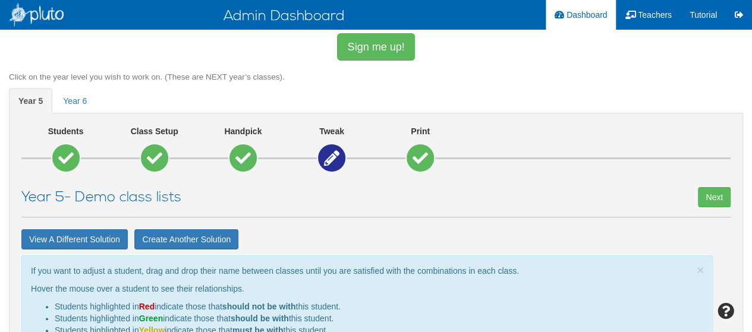
click at [402, 217] on hr at bounding box center [375, 217] width 709 height 1
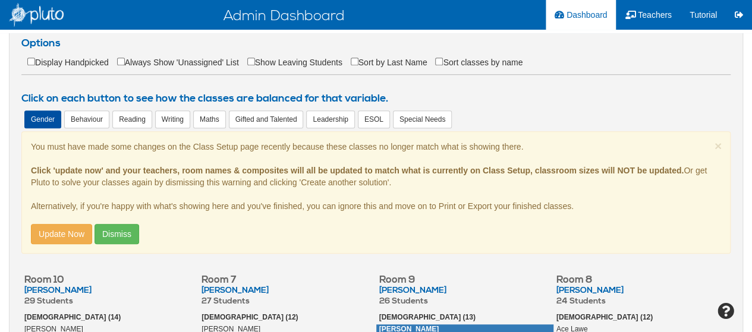
scroll to position [404, 0]
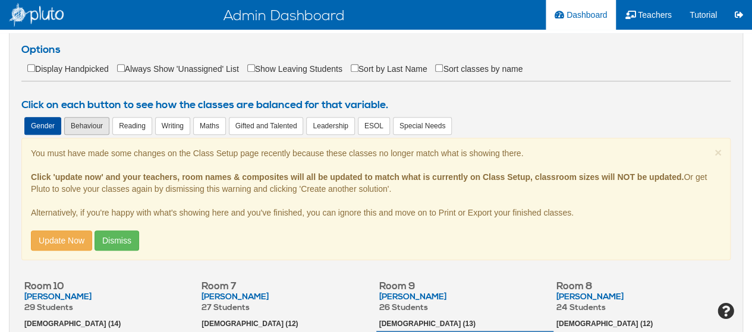
click at [80, 121] on div "Behaviour" at bounding box center [86, 126] width 45 height 18
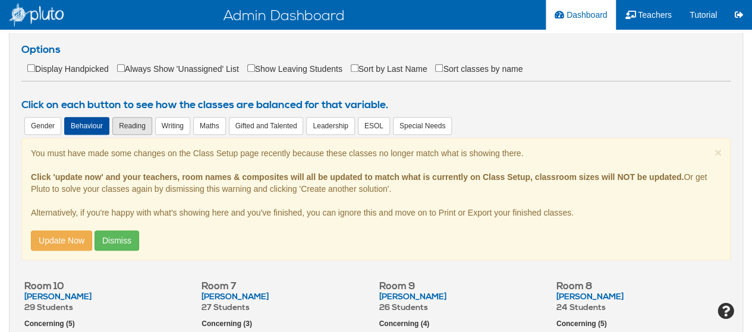
click at [139, 124] on div "Reading" at bounding box center [132, 126] width 40 height 18
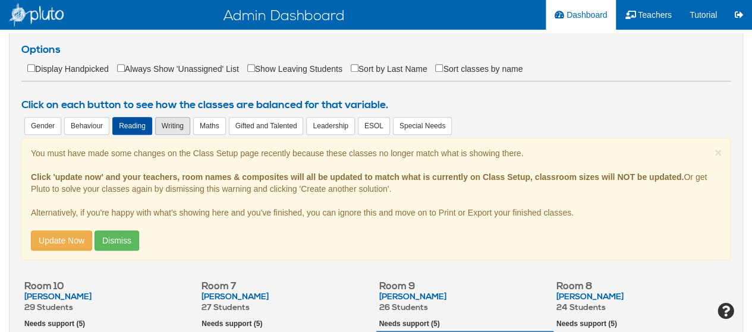
click at [178, 128] on div "Writing" at bounding box center [172, 126] width 35 height 18
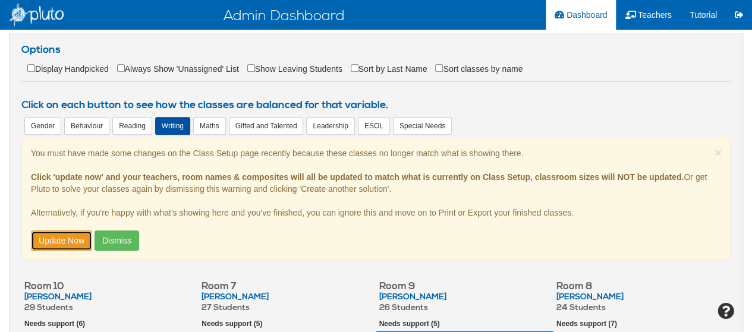
click at [59, 237] on button "Update Now" at bounding box center [61, 241] width 61 height 20
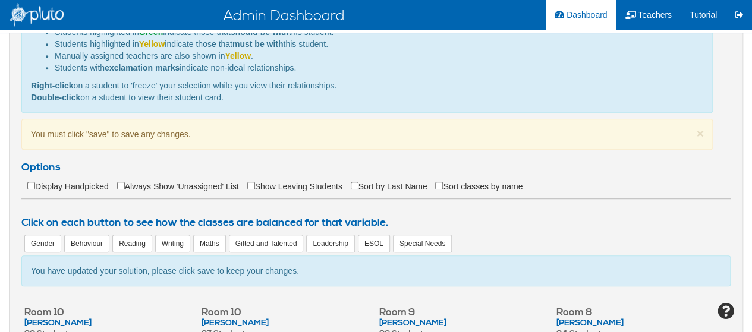
scroll to position [285, 0]
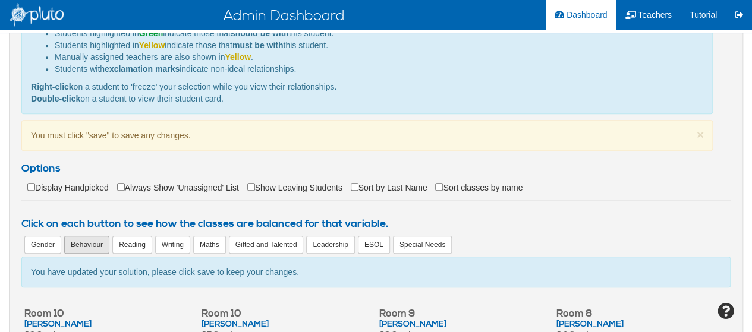
click at [97, 242] on div "Behaviour" at bounding box center [86, 245] width 45 height 18
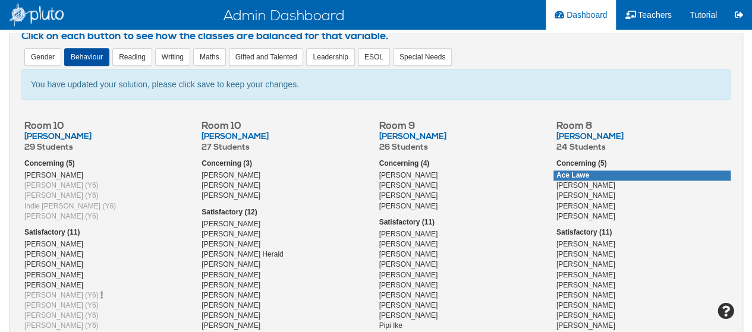
scroll to position [476, 0]
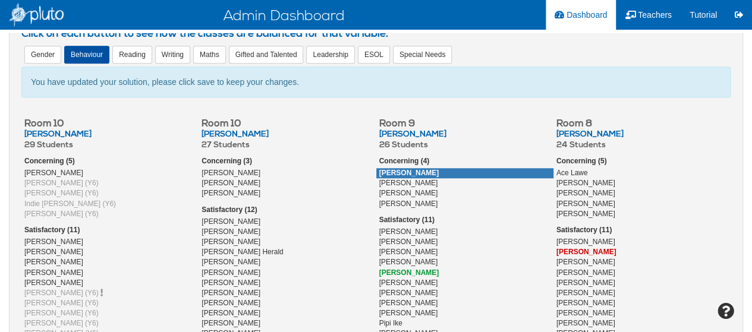
click at [421, 169] on span "Bruce Kingsway" at bounding box center [409, 173] width 60 height 8
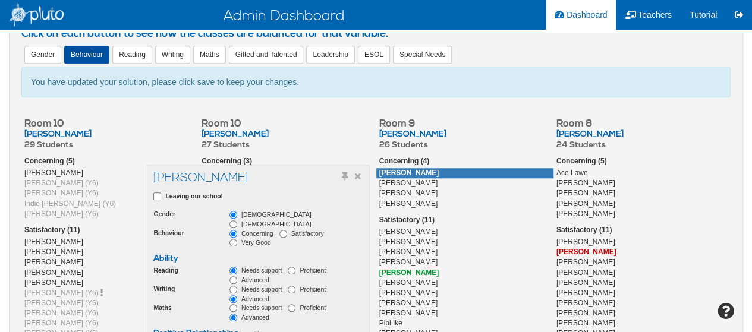
click at [421, 169] on span "Bruce Kingsway" at bounding box center [409, 173] width 60 height 8
click at [688, 48] on div "Gender Behaviour Reading Writing Maths Gifted and Talented Leadership ESOL Spec…" at bounding box center [375, 56] width 709 height 21
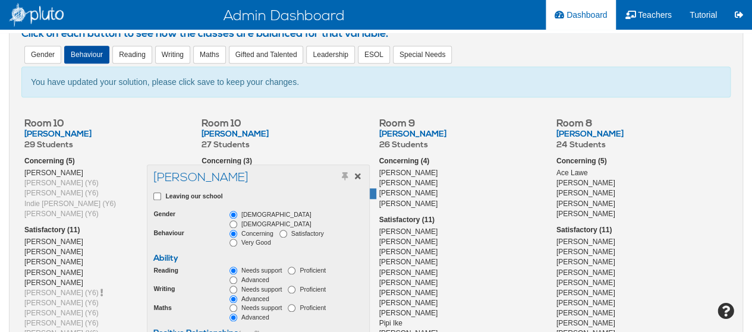
click at [356, 175] on icon at bounding box center [358, 176] width 6 height 8
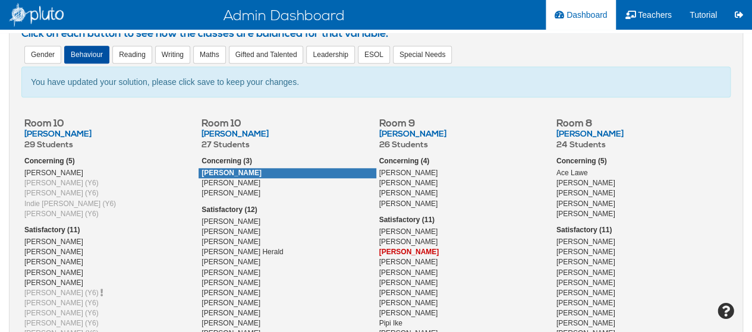
click at [694, 67] on div "× Close You have updated your solution, please click save to keep your changes." at bounding box center [375, 82] width 709 height 31
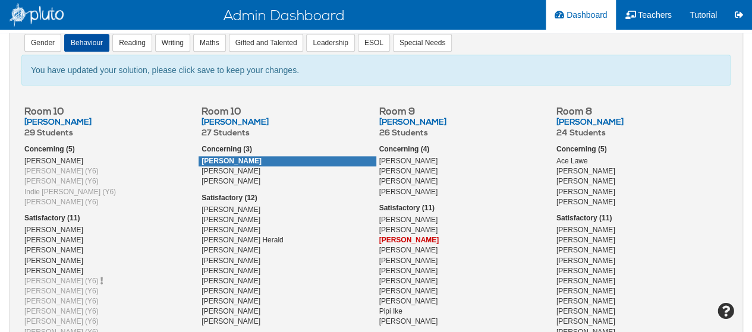
scroll to position [499, 0]
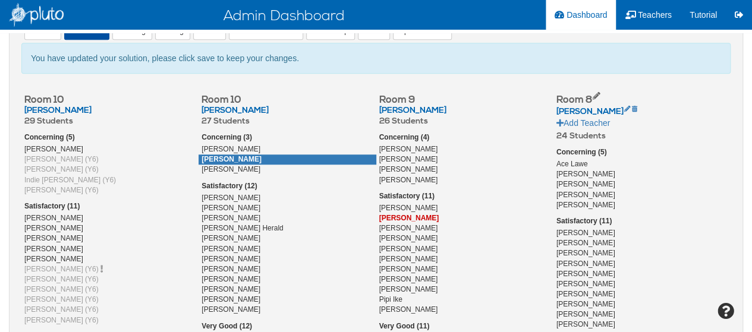
click at [694, 91] on h4 "Room 8" at bounding box center [641, 97] width 177 height 17
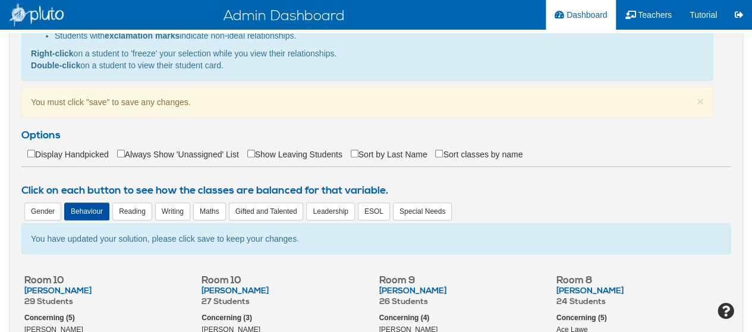
scroll to position [309, 0]
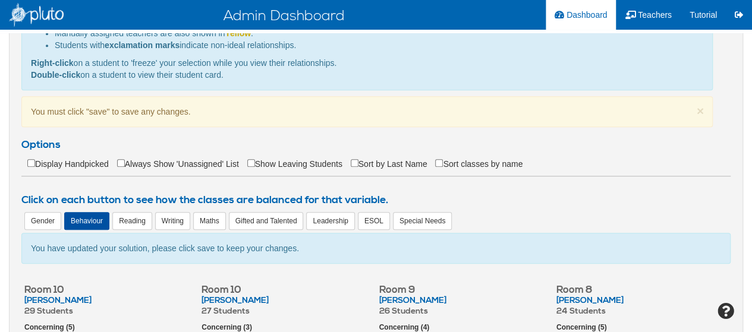
click at [125, 221] on div "Reading" at bounding box center [132, 221] width 40 height 18
click at [499, 224] on div "Gender Behaviour Reading Writing Maths Gifted and Talented Leadership ESOL Spec…" at bounding box center [375, 222] width 709 height 21
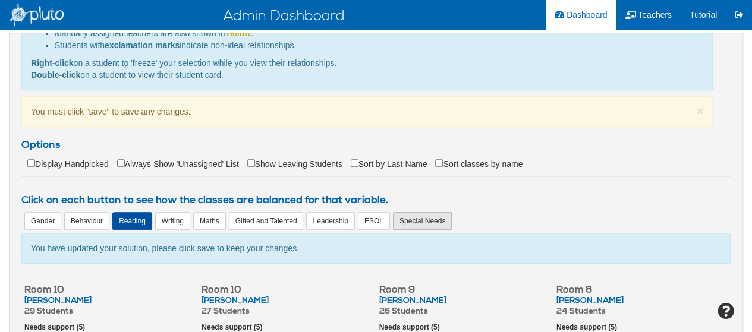
click at [428, 213] on div "Special Needs" at bounding box center [422, 221] width 59 height 18
click at [521, 213] on div "Gender Behaviour Reading Writing Maths Gifted and Talented Leadership ESOL Spec…" at bounding box center [375, 222] width 709 height 21
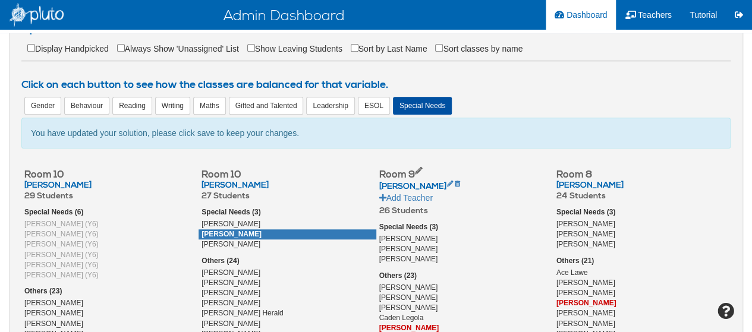
scroll to position [428, 0]
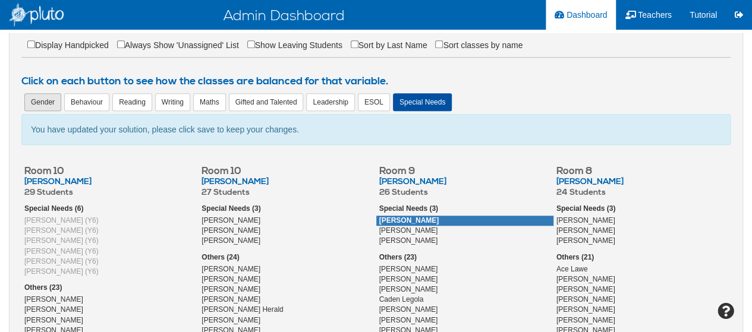
click at [53, 99] on div "Gender" at bounding box center [42, 102] width 37 height 18
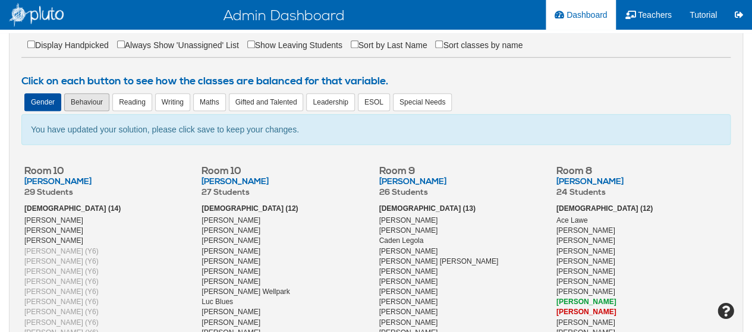
click at [89, 99] on div "Behaviour" at bounding box center [86, 102] width 45 height 18
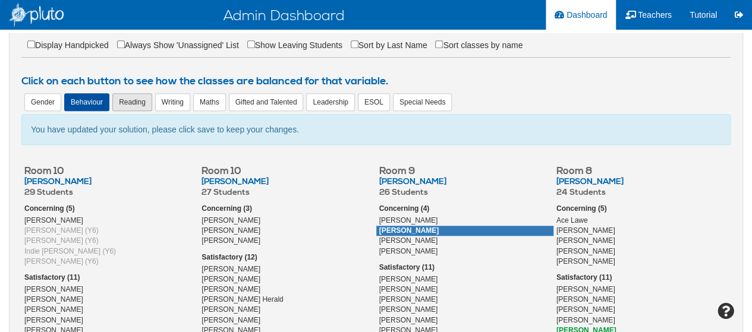
click at [136, 100] on div "Reading" at bounding box center [132, 102] width 40 height 18
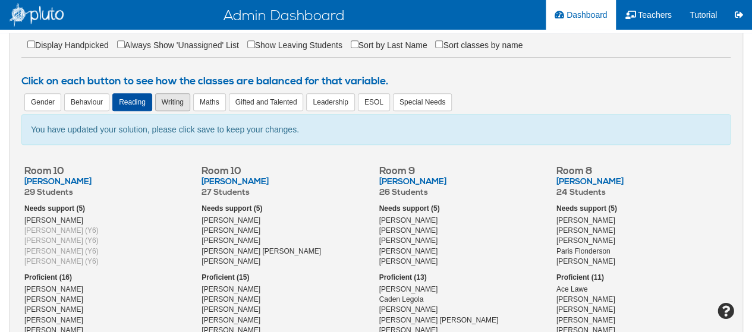
click at [176, 99] on div "Writing" at bounding box center [172, 102] width 35 height 18
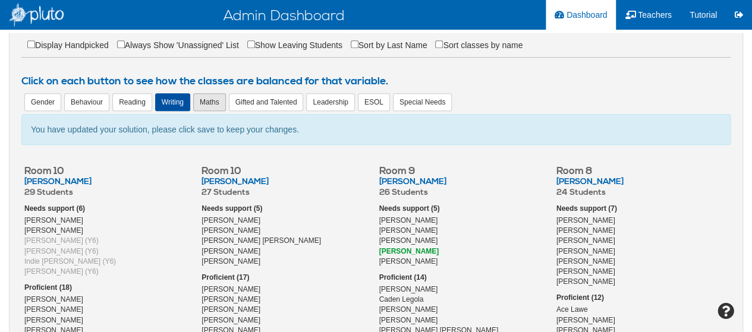
click at [219, 101] on div "Maths" at bounding box center [209, 102] width 33 height 18
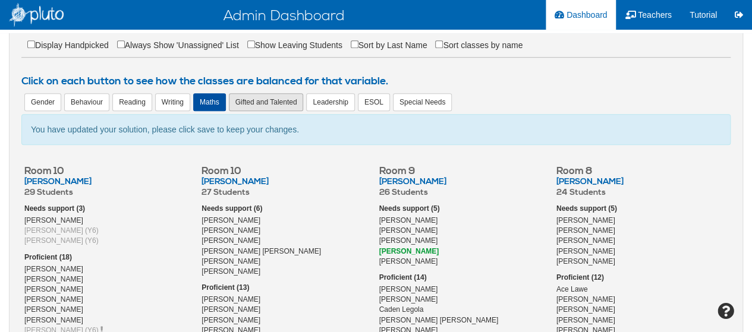
click at [255, 96] on div "Gifted and Talented" at bounding box center [266, 102] width 75 height 18
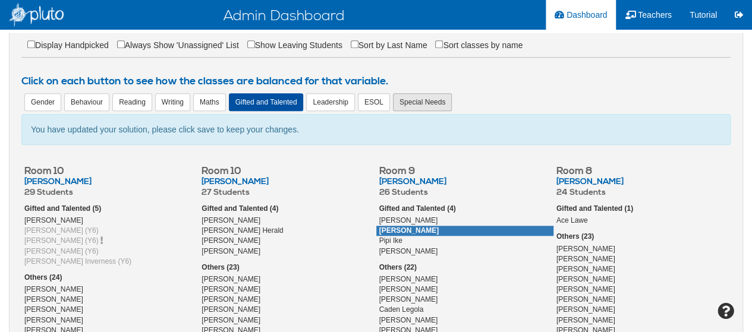
click at [402, 103] on div "Special Needs" at bounding box center [422, 102] width 59 height 18
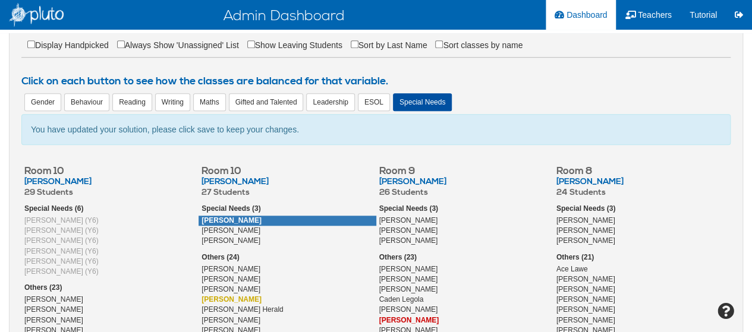
click at [234, 216] on div "Charlotte Gottard" at bounding box center [287, 221] width 177 height 10
click at [281, 216] on div "Charlotte Gottard" at bounding box center [287, 221] width 177 height 10
click at [300, 224] on link "Freeze Student" at bounding box center [329, 226] width 94 height 15
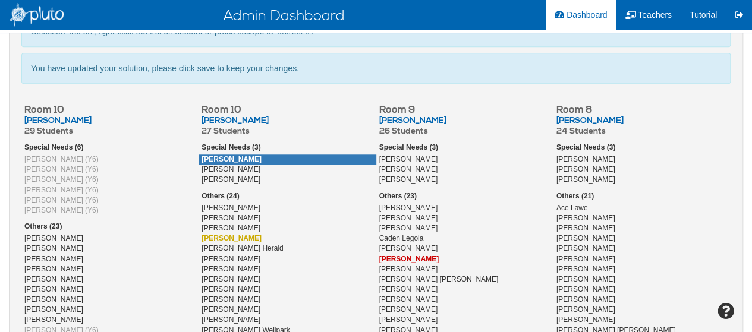
scroll to position [523, 0]
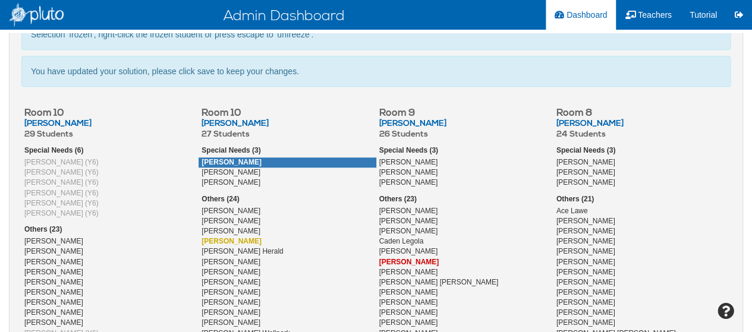
click at [420, 158] on span "Jasmine Roland" at bounding box center [408, 162] width 59 height 8
click at [410, 194] on label "Others (23)" at bounding box center [397, 199] width 43 height 10
click at [407, 211] on span "Anthony Marc" at bounding box center [408, 211] width 59 height 8
click at [423, 217] on link "Freeze Student" at bounding box center [454, 217] width 94 height 15
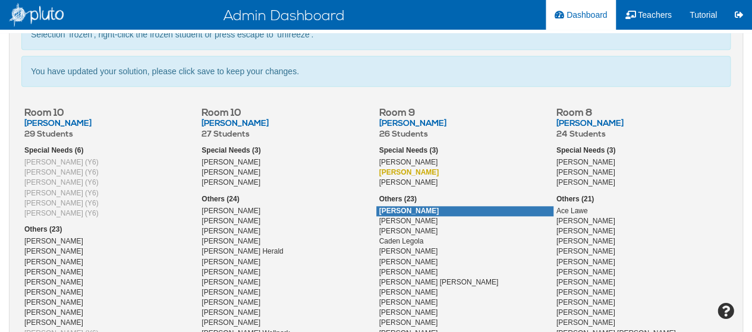
click at [426, 207] on span "Anthony Marc" at bounding box center [409, 211] width 60 height 8
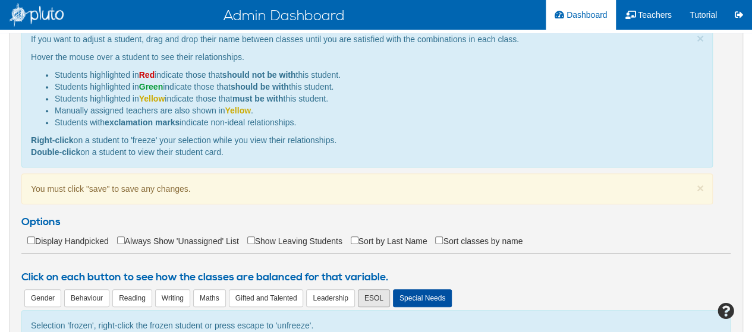
click at [363, 290] on div "ESOL" at bounding box center [374, 299] width 32 height 18
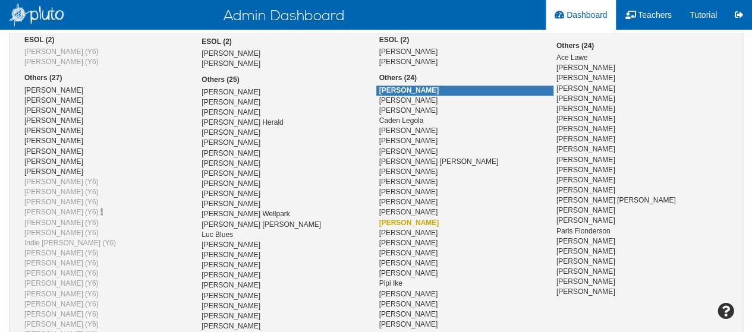
scroll to position [636, 0]
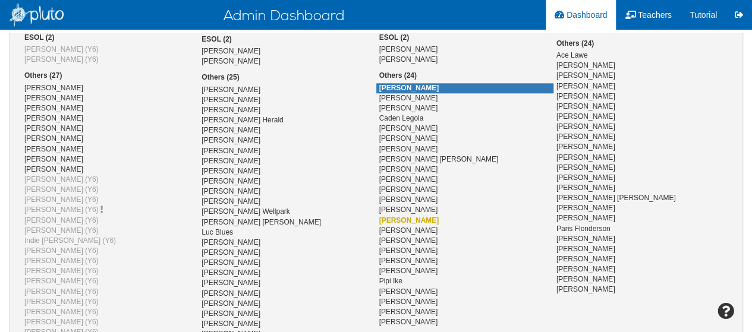
click at [475, 103] on div "Bruce Kingsway" at bounding box center [464, 108] width 177 height 10
click at [405, 104] on span "Bruce Kingsway" at bounding box center [408, 108] width 59 height 8
click at [410, 216] on span "Jeffrey Mathers" at bounding box center [409, 220] width 60 height 8
click at [408, 157] on span "Fred Glen" at bounding box center [438, 159] width 119 height 8
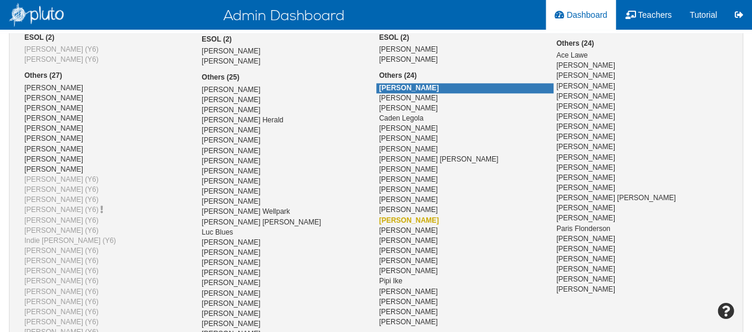
click at [409, 156] on span "Fred Glen" at bounding box center [438, 159] width 119 height 8
click at [461, 83] on div "Anthony Marc" at bounding box center [464, 88] width 177 height 10
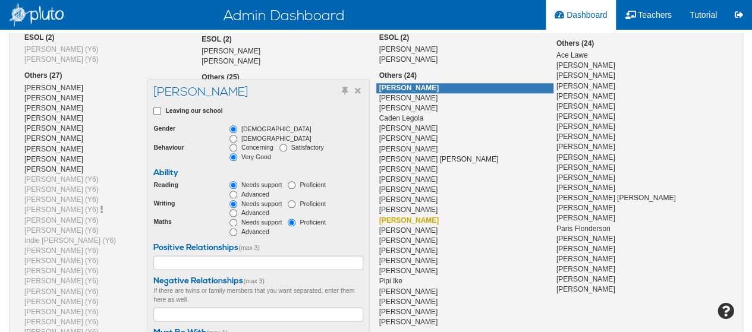
click at [470, 83] on div "Anthony Marc" at bounding box center [464, 88] width 177 height 10
click at [363, 87] on div "Anthony Marc Save" at bounding box center [258, 95] width 210 height 18
click at [359, 90] on icon at bounding box center [358, 91] width 6 height 8
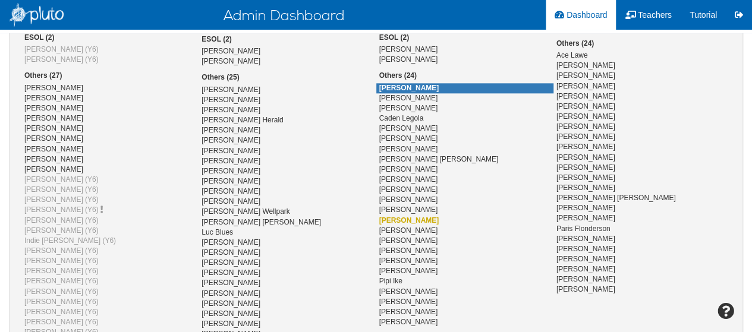
click at [458, 83] on div "Anthony Marc" at bounding box center [464, 88] width 177 height 10
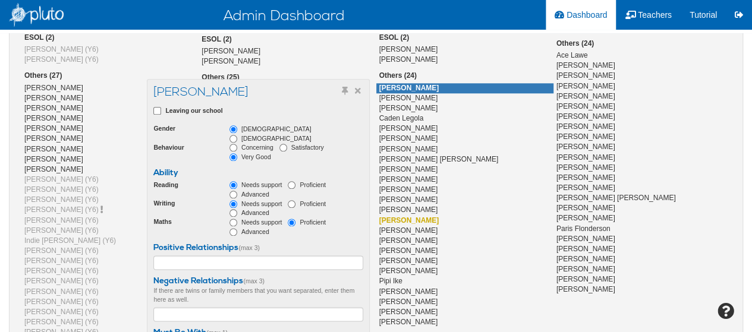
click at [354, 93] on div at bounding box center [352, 91] width 20 height 12
click at [642, 64] on div "Andrew Butler" at bounding box center [641, 66] width 177 height 10
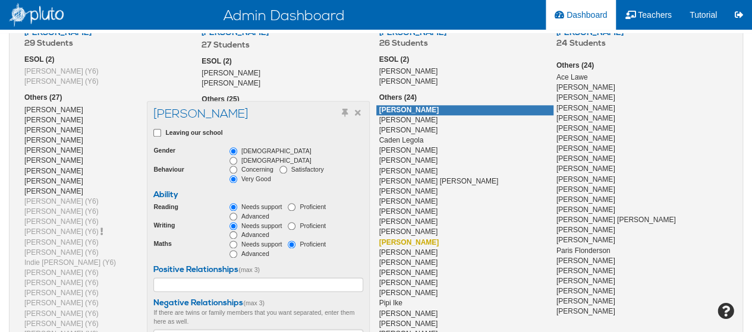
scroll to position [612, 0]
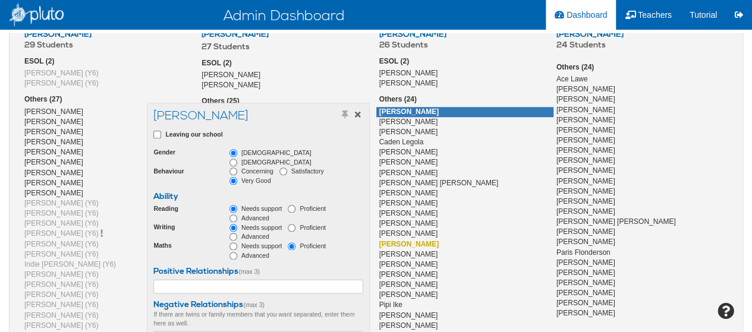
click at [359, 118] on icon at bounding box center [358, 115] width 6 height 8
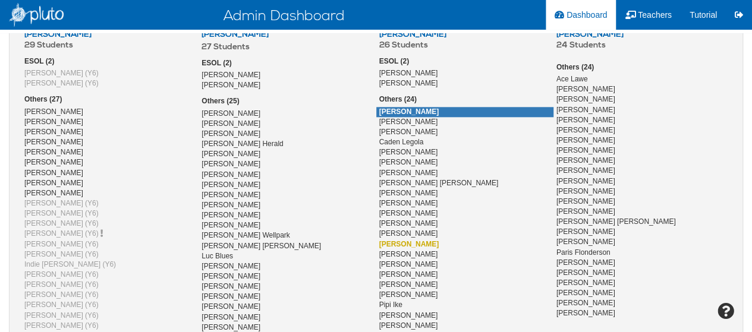
click at [644, 74] on div "Ace Lawe" at bounding box center [641, 79] width 177 height 10
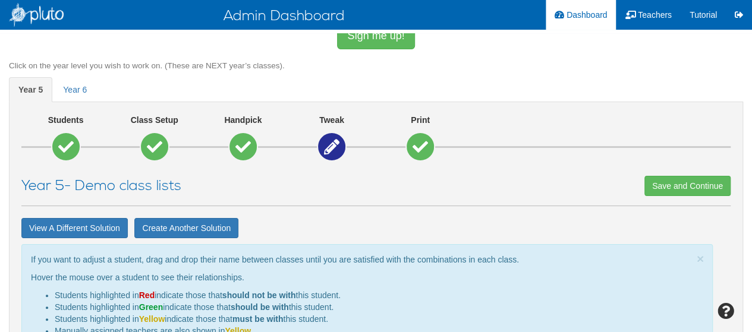
scroll to position [0, 0]
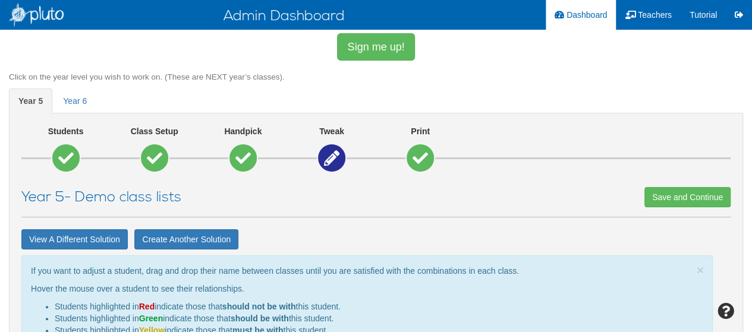
click at [329, 159] on icon at bounding box center [331, 157] width 15 height 15
click at [329, 162] on icon at bounding box center [331, 157] width 15 height 15
click at [74, 100] on span "year 6" at bounding box center [75, 101] width 24 height 10
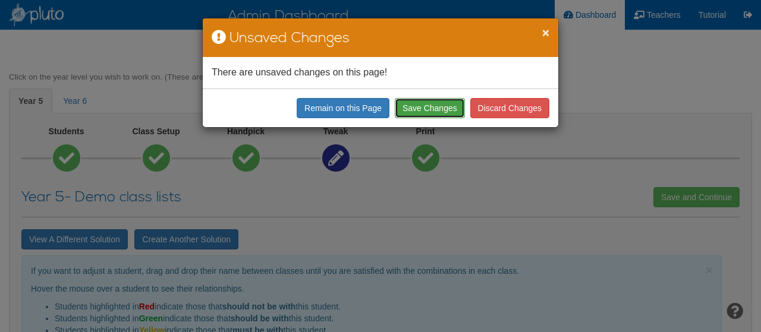
click at [424, 111] on button "Save Changes" at bounding box center [430, 108] width 70 height 20
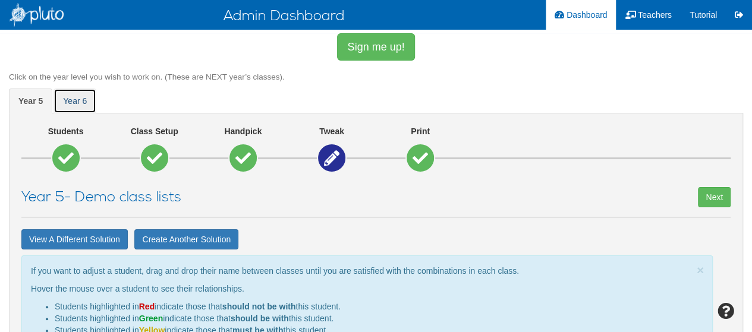
click at [74, 99] on span "year 6" at bounding box center [75, 101] width 24 height 10
click at [328, 153] on icon at bounding box center [331, 157] width 15 height 15
click at [333, 158] on icon at bounding box center [331, 157] width 15 height 15
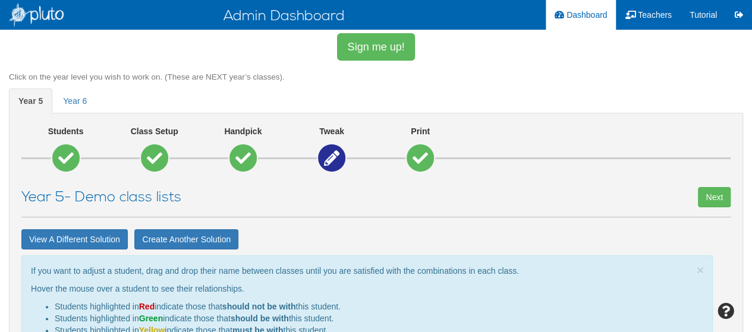
click at [333, 158] on icon at bounding box center [331, 157] width 15 height 15
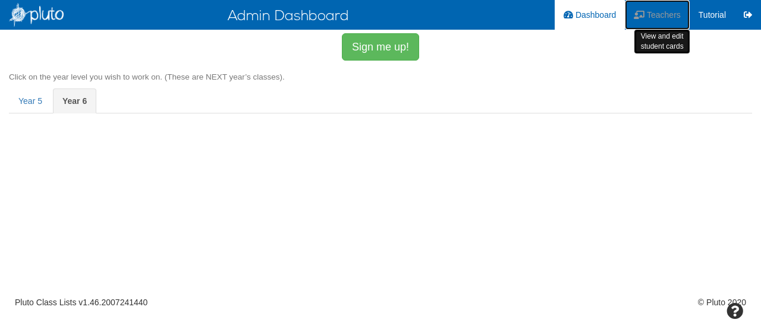
click at [649, 12] on span "Teachers" at bounding box center [664, 15] width 34 height 10
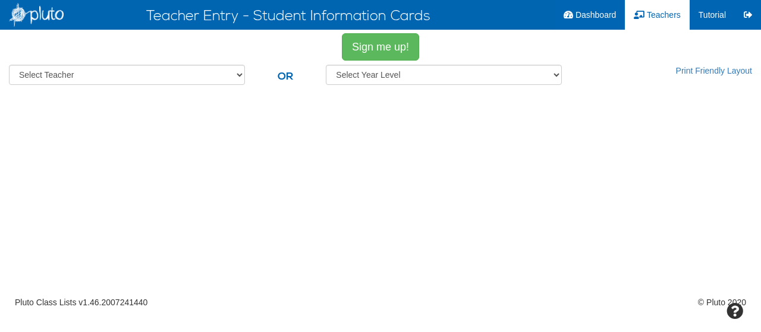
click at [628, 185] on html "Teacher Entry - Student Information Cards Dashboard Teachers Student Cards Prop…" at bounding box center [380, 166] width 761 height 332
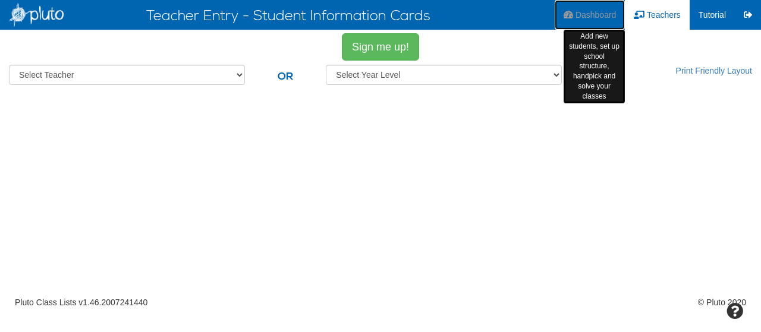
click at [586, 15] on span "Dashboard" at bounding box center [595, 15] width 41 height 10
click at [594, 18] on li "Dashboard Add new students, set up school structure, handpick and solve your cl…" at bounding box center [590, 15] width 70 height 30
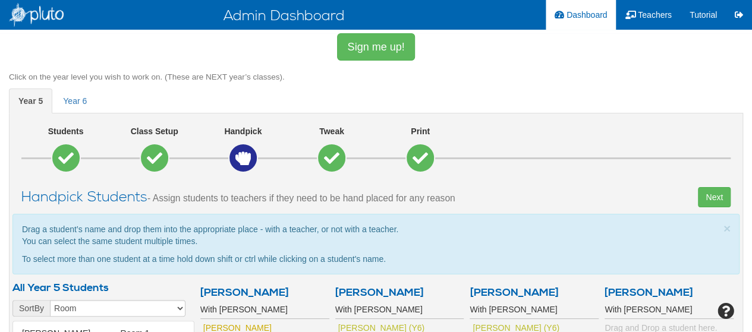
click at [373, 42] on link "Sign me up!" at bounding box center [375, 46] width 77 height 27
